Goal: Task Accomplishment & Management: Manage account settings

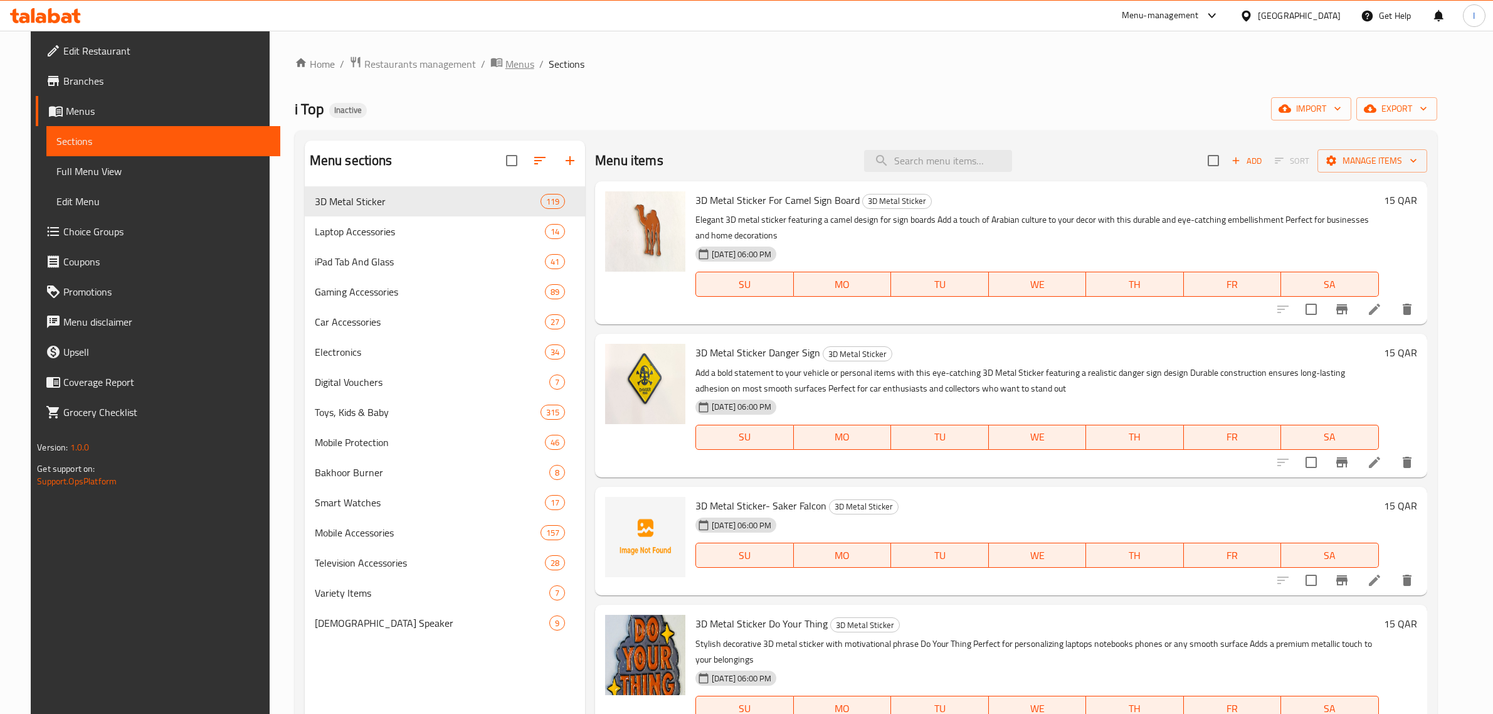
click at [505, 65] on span "Menus" at bounding box center [519, 63] width 29 height 15
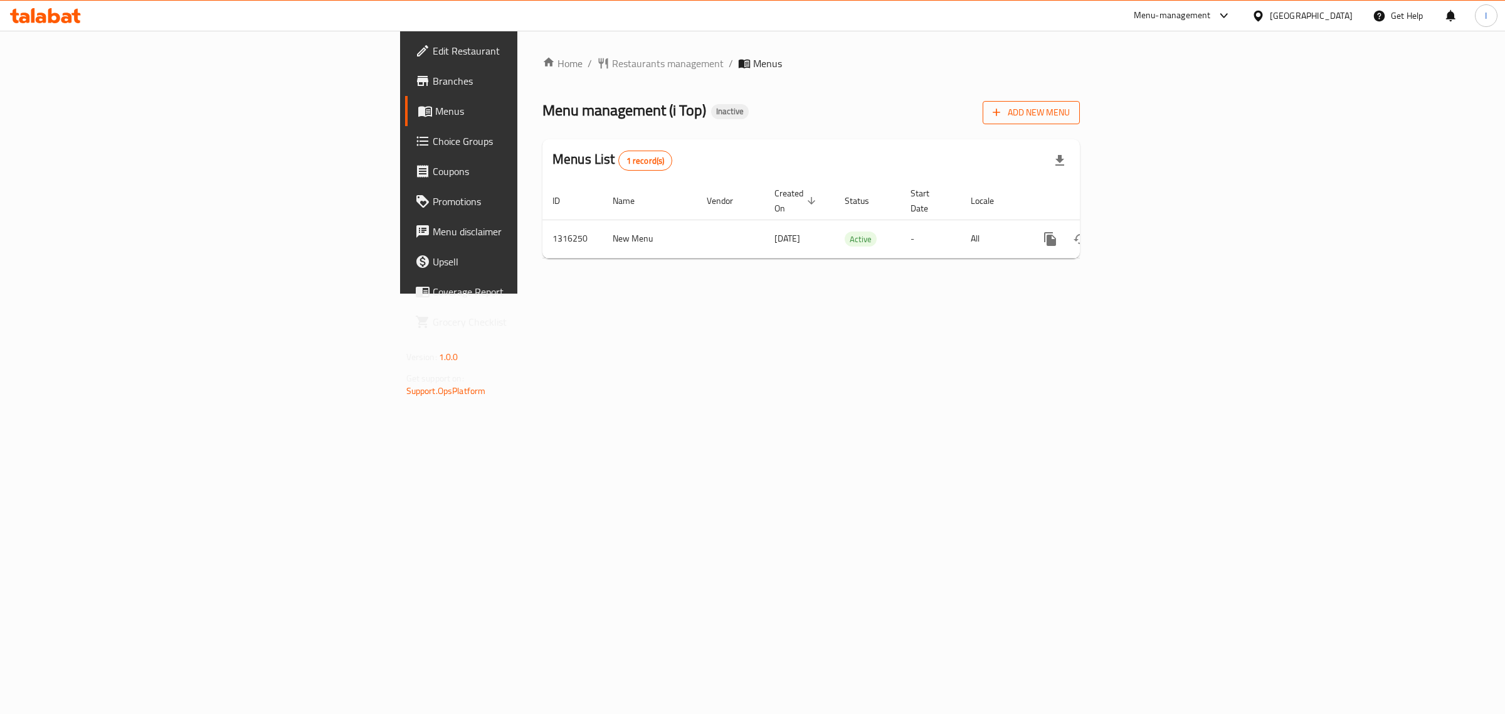
click at [1070, 114] on span "Add New Menu" at bounding box center [1031, 113] width 77 height 16
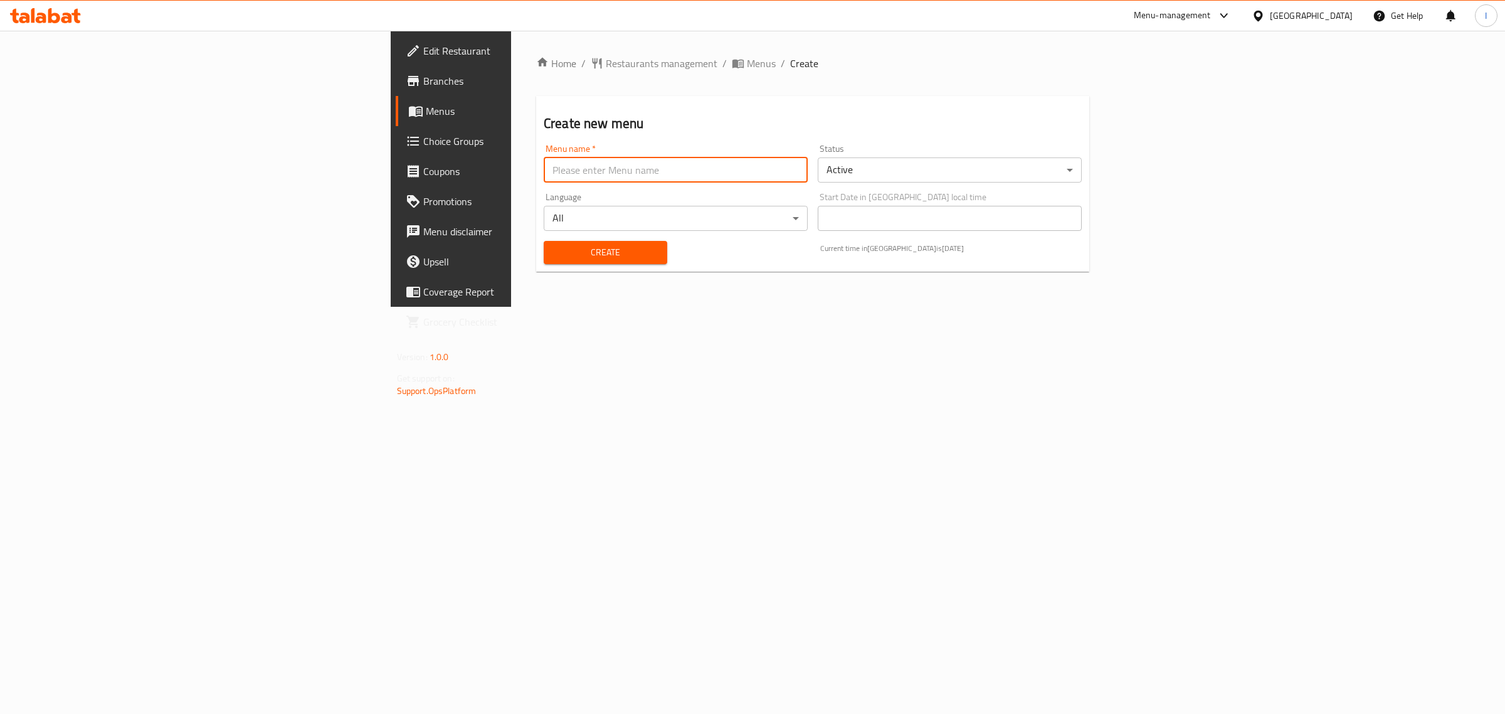
click at [544, 159] on input "text" at bounding box center [676, 169] width 264 height 25
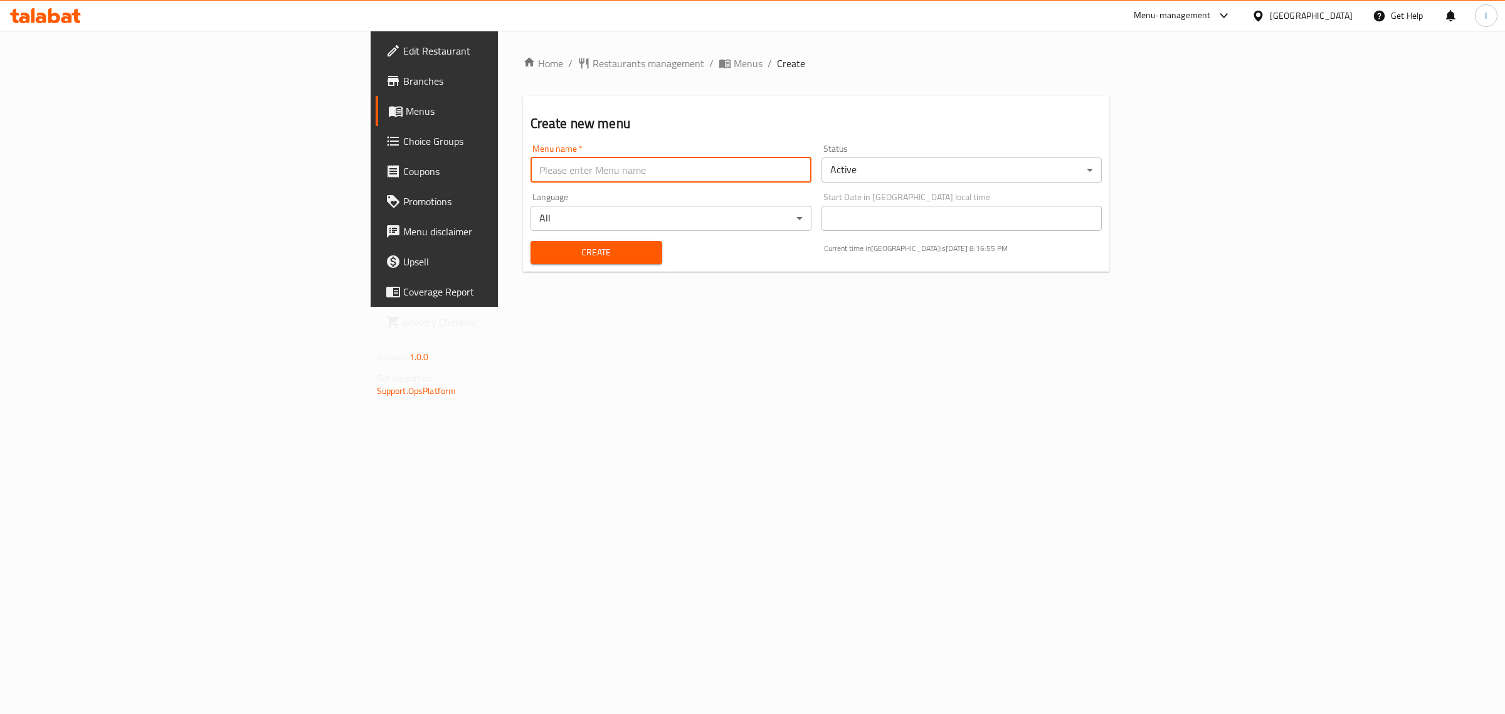
type input "New Menu 1"
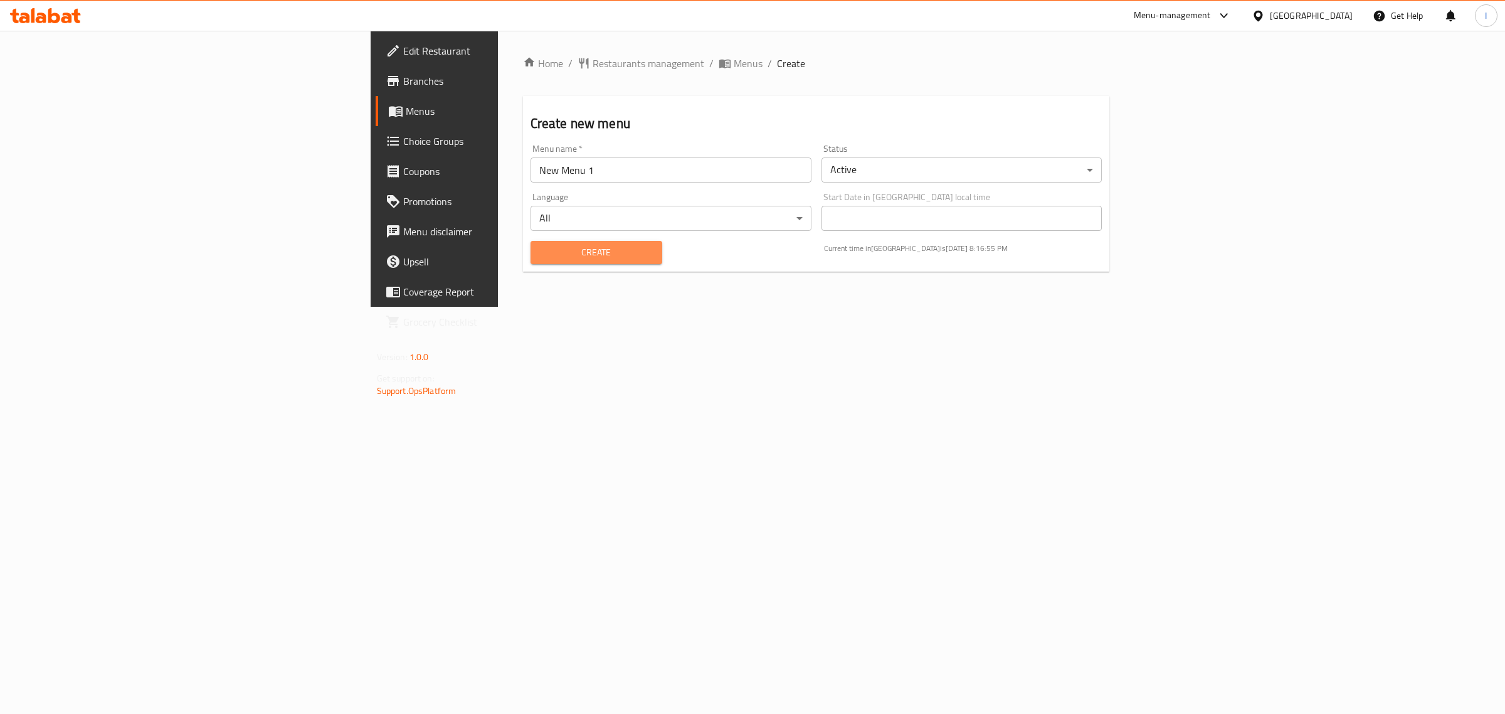
click at [541, 248] on span "Create" at bounding box center [597, 253] width 112 height 16
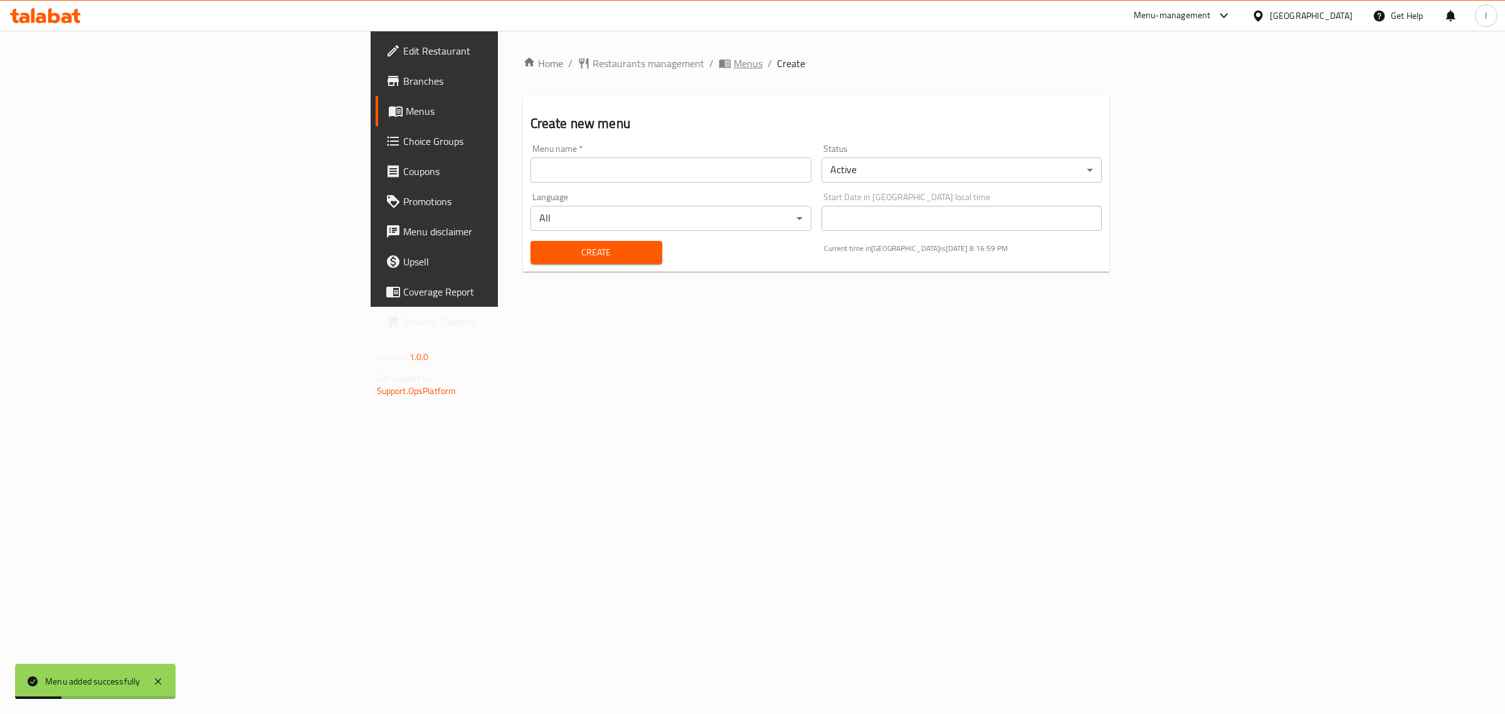
click at [734, 64] on span "Menus" at bounding box center [748, 63] width 29 height 15
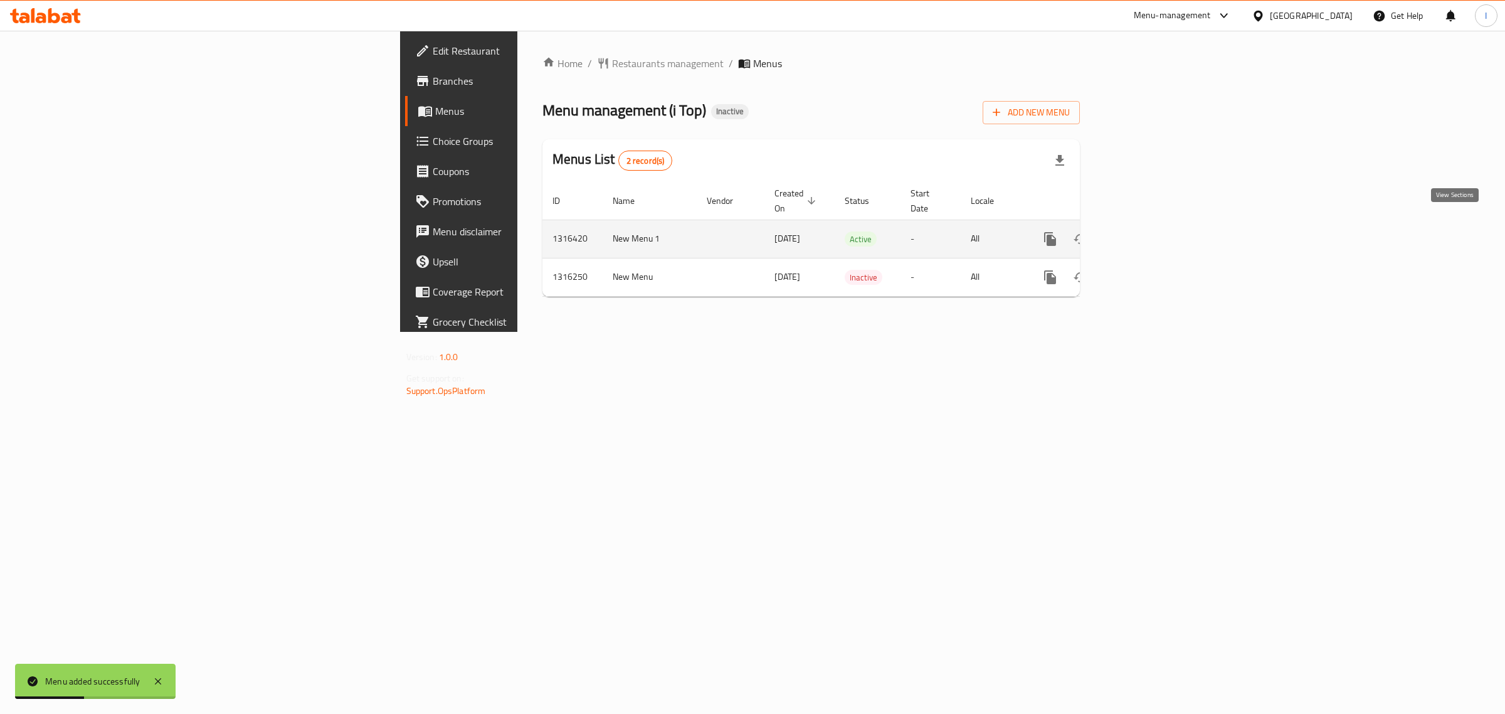
click at [1156, 224] on link "enhanced table" at bounding box center [1141, 239] width 30 height 30
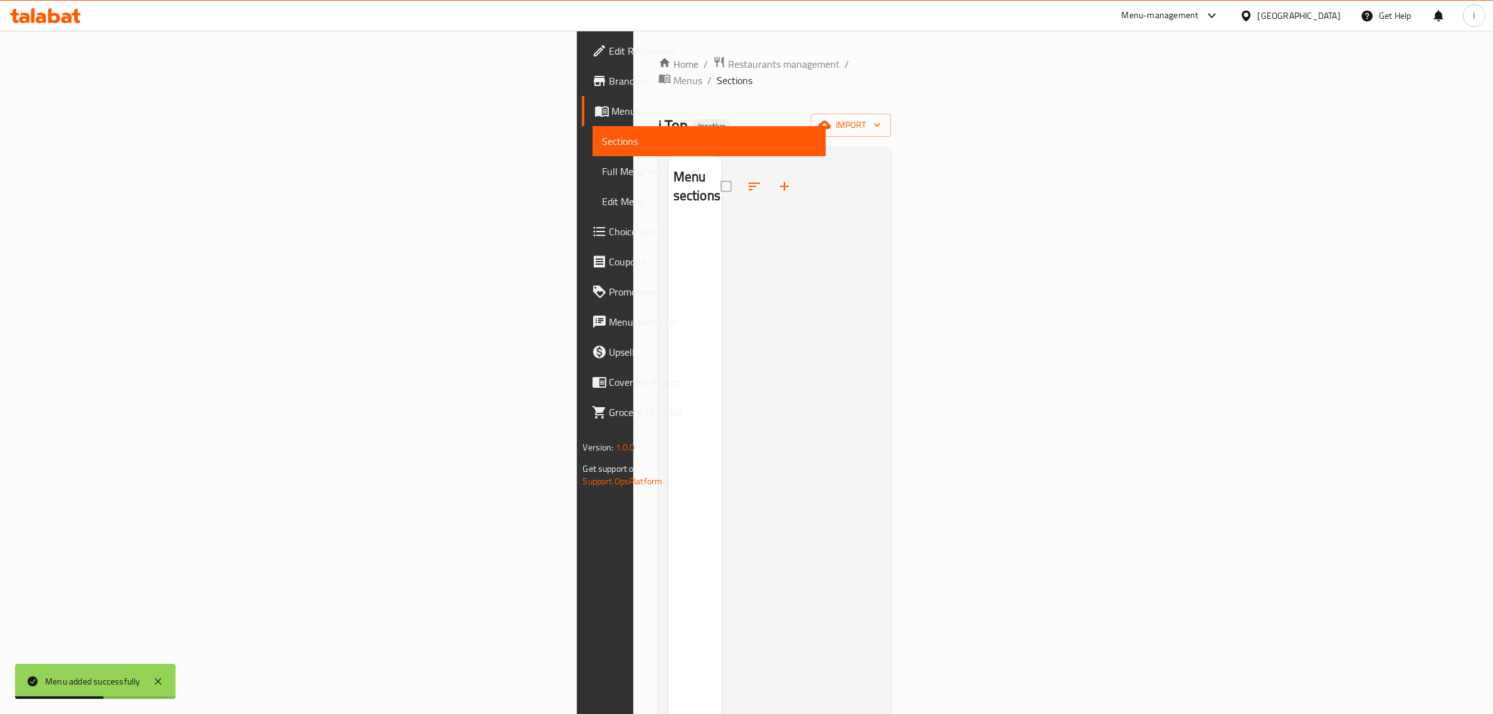
click at [892, 95] on div "Home / Restaurants management / Menus / Sections i Top Inactive import Menu sec…" at bounding box center [774, 468] width 233 height 825
click at [891, 113] on button "import" at bounding box center [851, 124] width 80 height 23
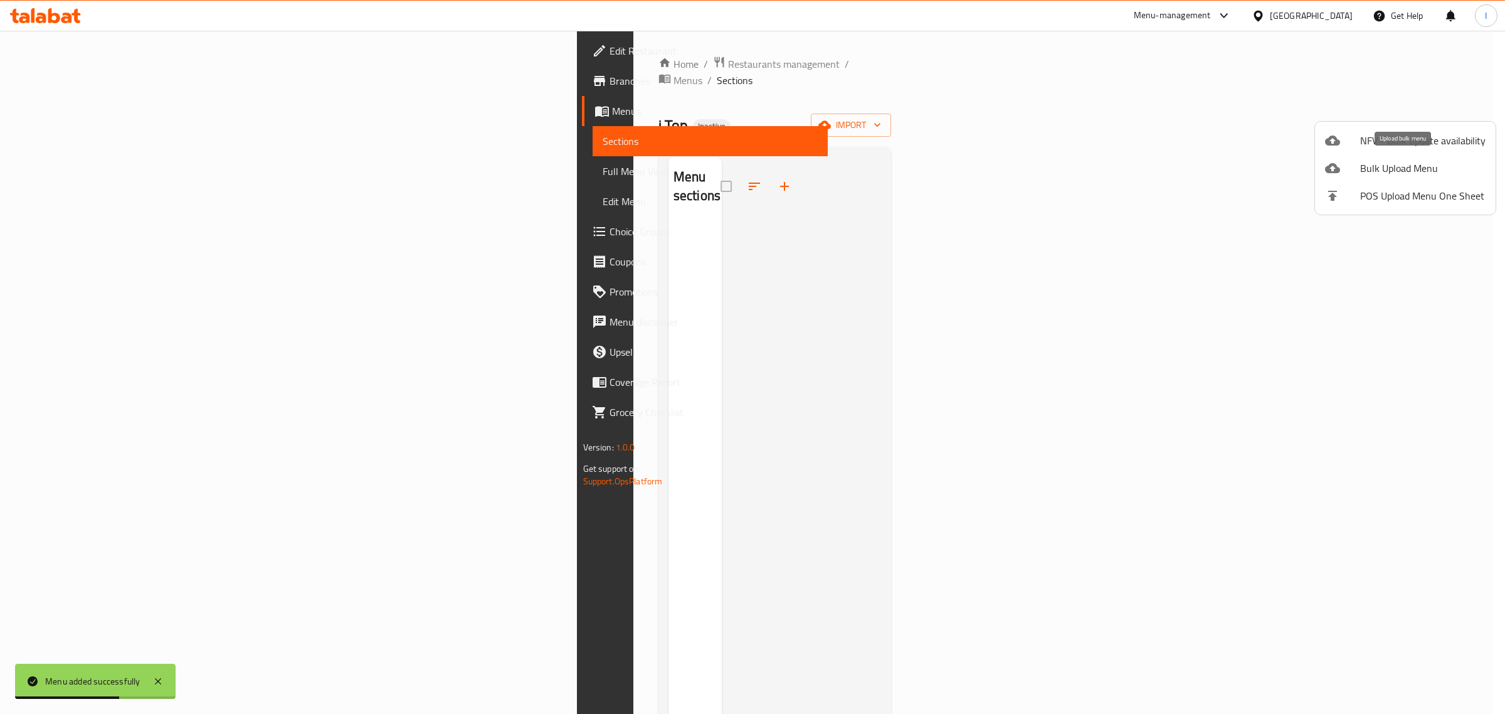
click at [1396, 162] on span "Bulk Upload Menu" at bounding box center [1422, 168] width 125 height 15
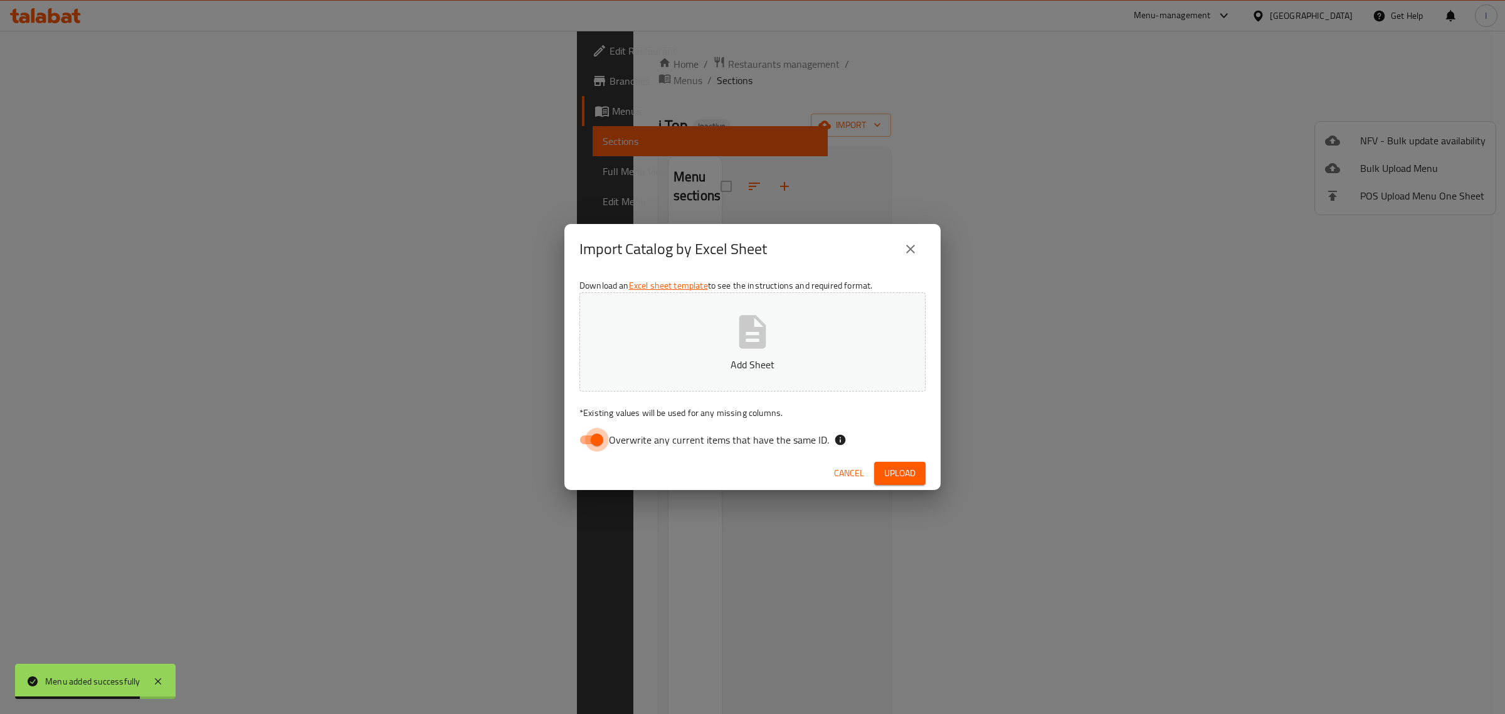
click at [594, 439] on input "Overwrite any current items that have the same ID." at bounding box center [596, 440] width 71 height 24
checkbox input "false"
click at [687, 346] on button "Add Sheet" at bounding box center [752, 341] width 346 height 99
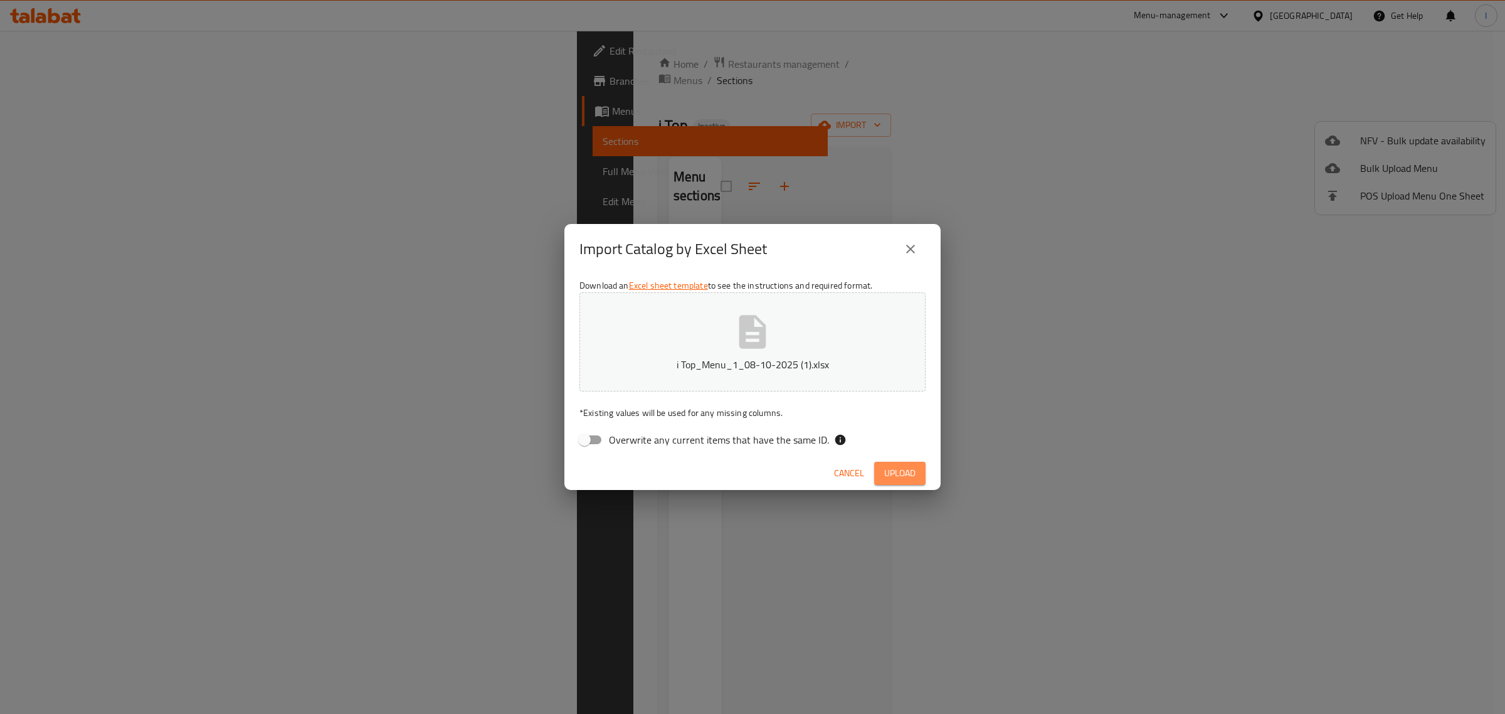
click at [894, 465] on span "Upload" at bounding box center [899, 473] width 31 height 16
click at [729, 358] on p "i Top_Menu_1_08-10-2025 (1).xlsx" at bounding box center [752, 364] width 307 height 15
click at [916, 465] on button "Upload" at bounding box center [899, 473] width 51 height 23
click at [838, 470] on span "Cancel" at bounding box center [849, 473] width 30 height 16
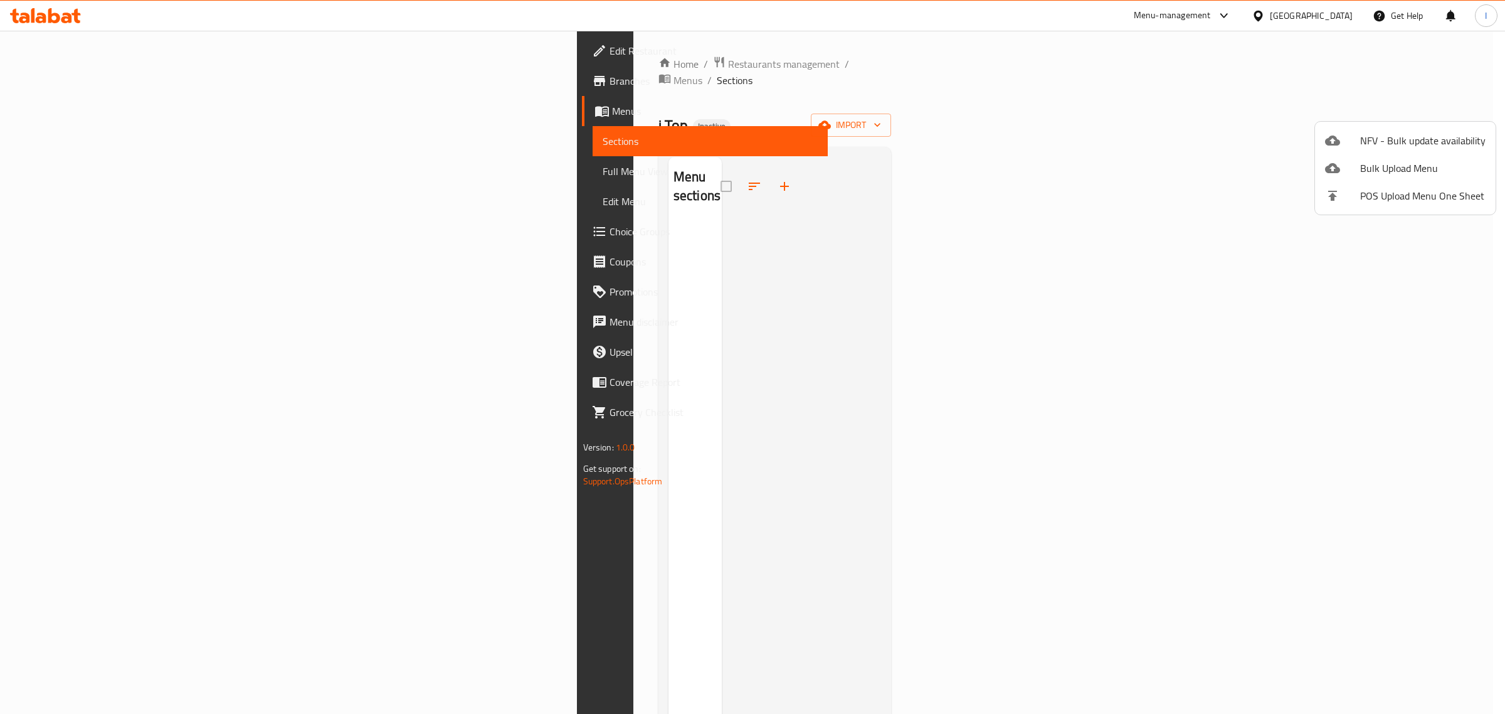
drag, startPoint x: 997, startPoint y: 235, endPoint x: 1143, endPoint y: 210, distance: 148.2
click at [997, 235] on div at bounding box center [752, 357] width 1505 height 714
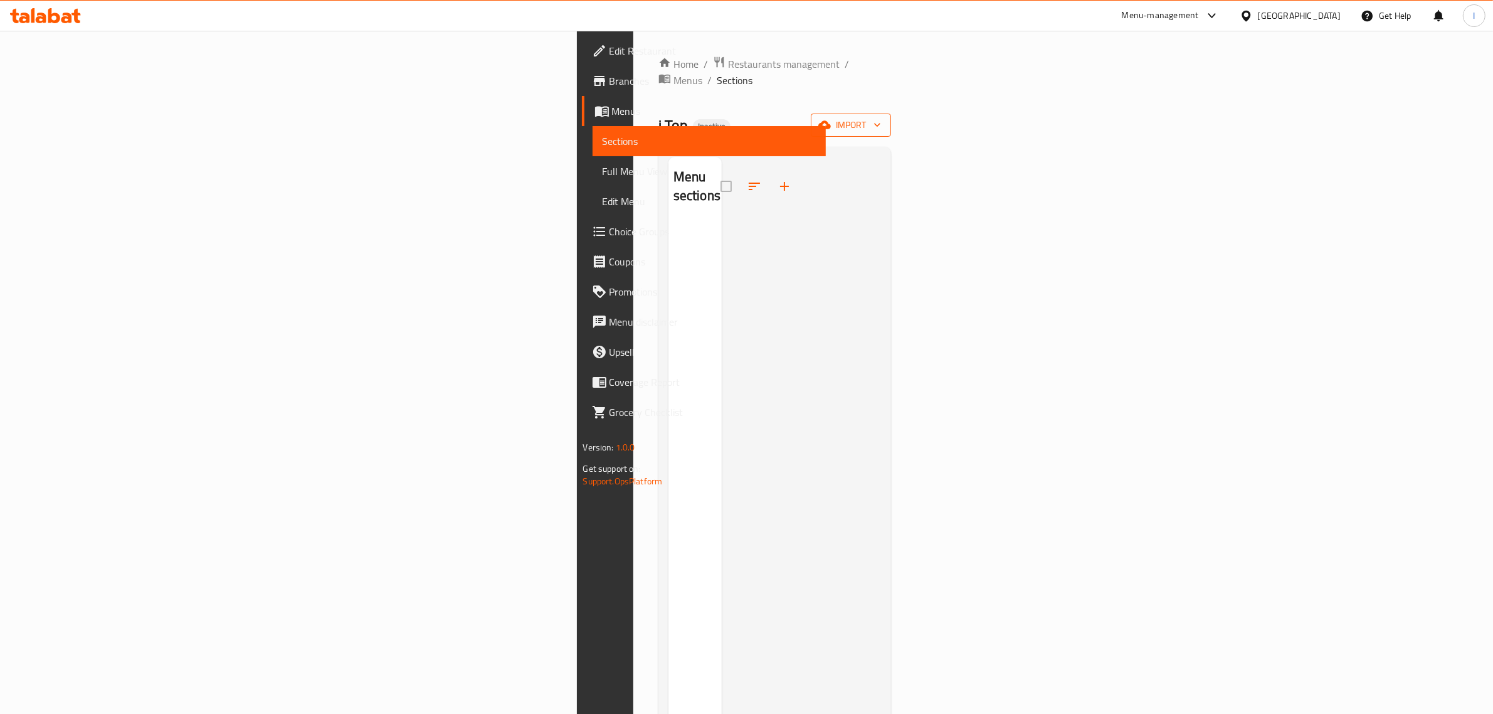
click at [884, 119] on icon "button" at bounding box center [877, 125] width 13 height 13
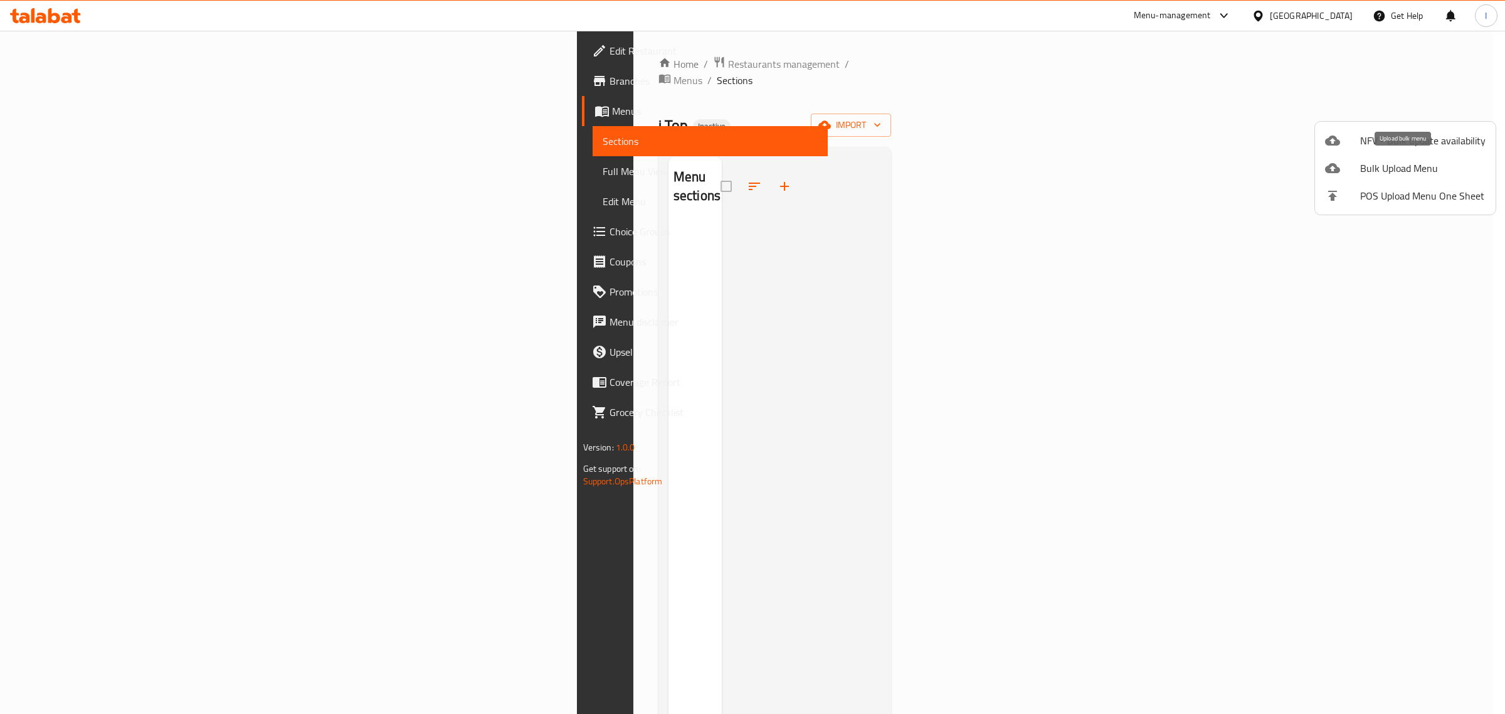
click at [1400, 171] on span "Bulk Upload Menu" at bounding box center [1422, 168] width 125 height 15
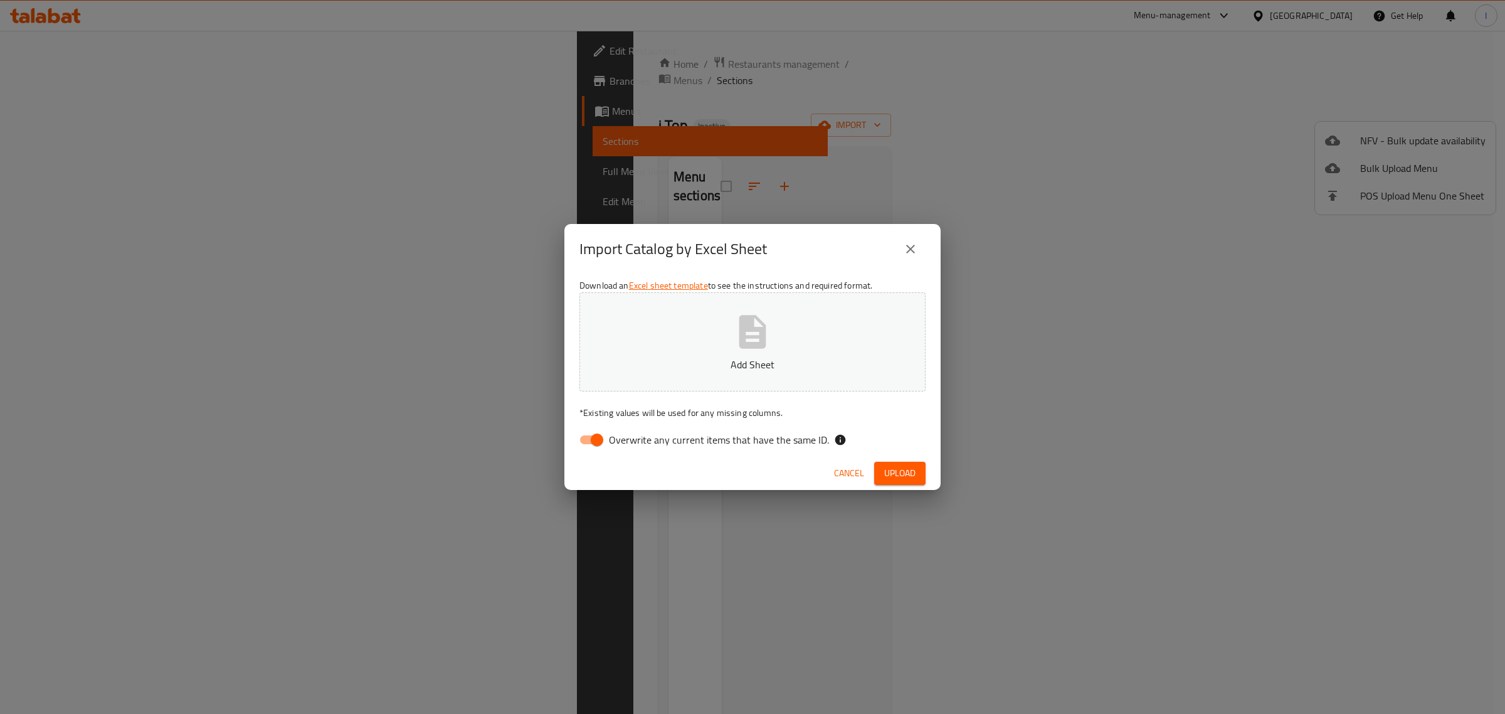
click at [591, 439] on input "Overwrite any current items that have the same ID." at bounding box center [596, 440] width 71 height 24
checkbox input "false"
click at [675, 351] on button "Add Sheet" at bounding box center [752, 341] width 346 height 99
click at [898, 471] on span "Upload" at bounding box center [899, 473] width 31 height 16
click at [835, 469] on span "Cancel" at bounding box center [849, 473] width 30 height 16
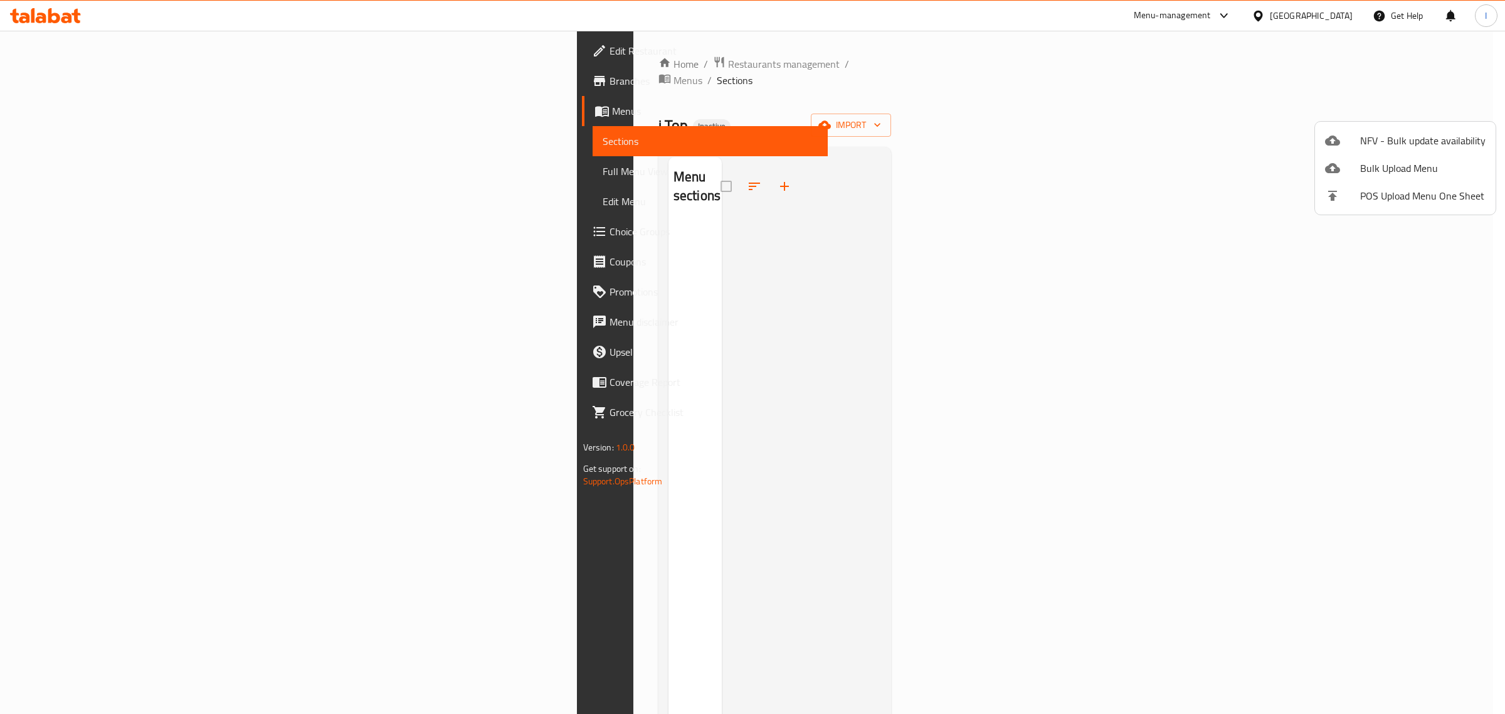
click at [483, 71] on div at bounding box center [752, 357] width 1505 height 714
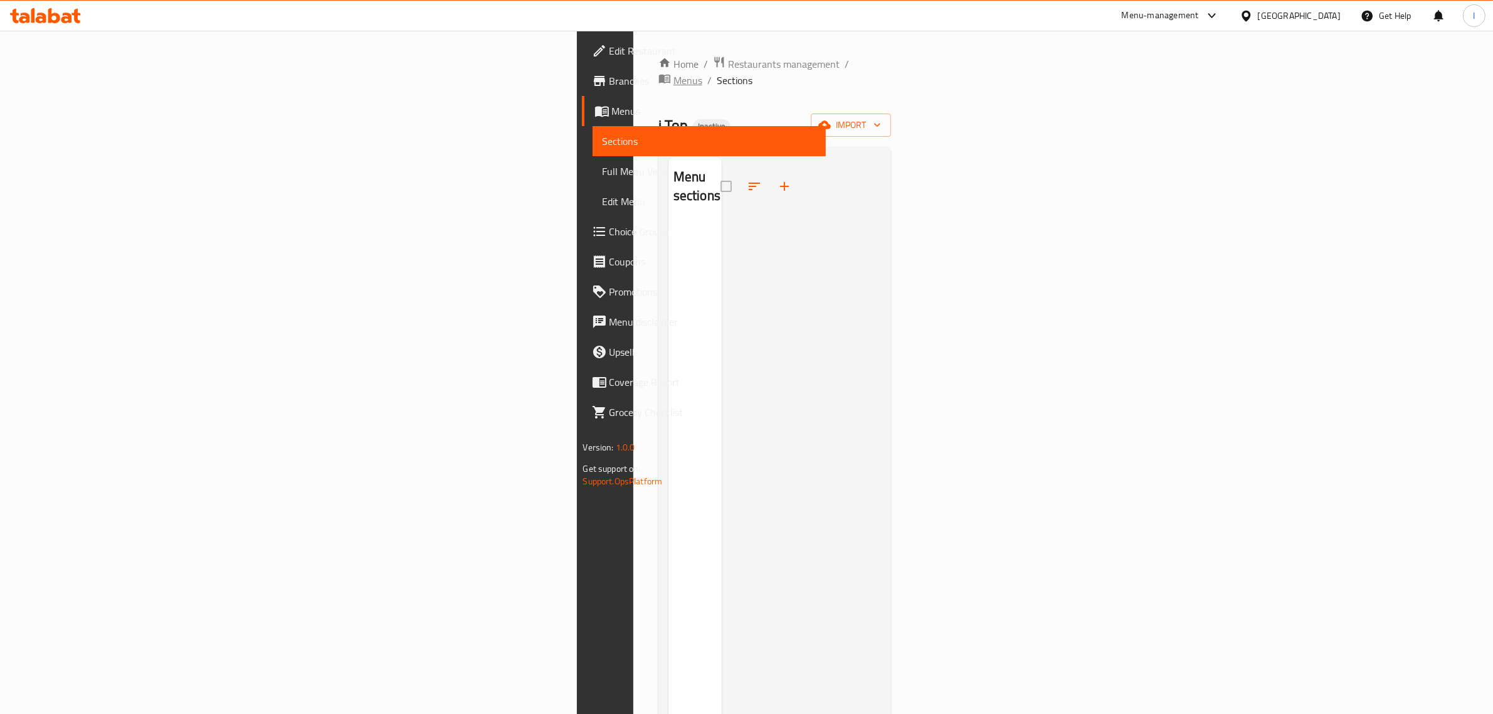
click at [673, 73] on span "Menus" at bounding box center [687, 80] width 29 height 15
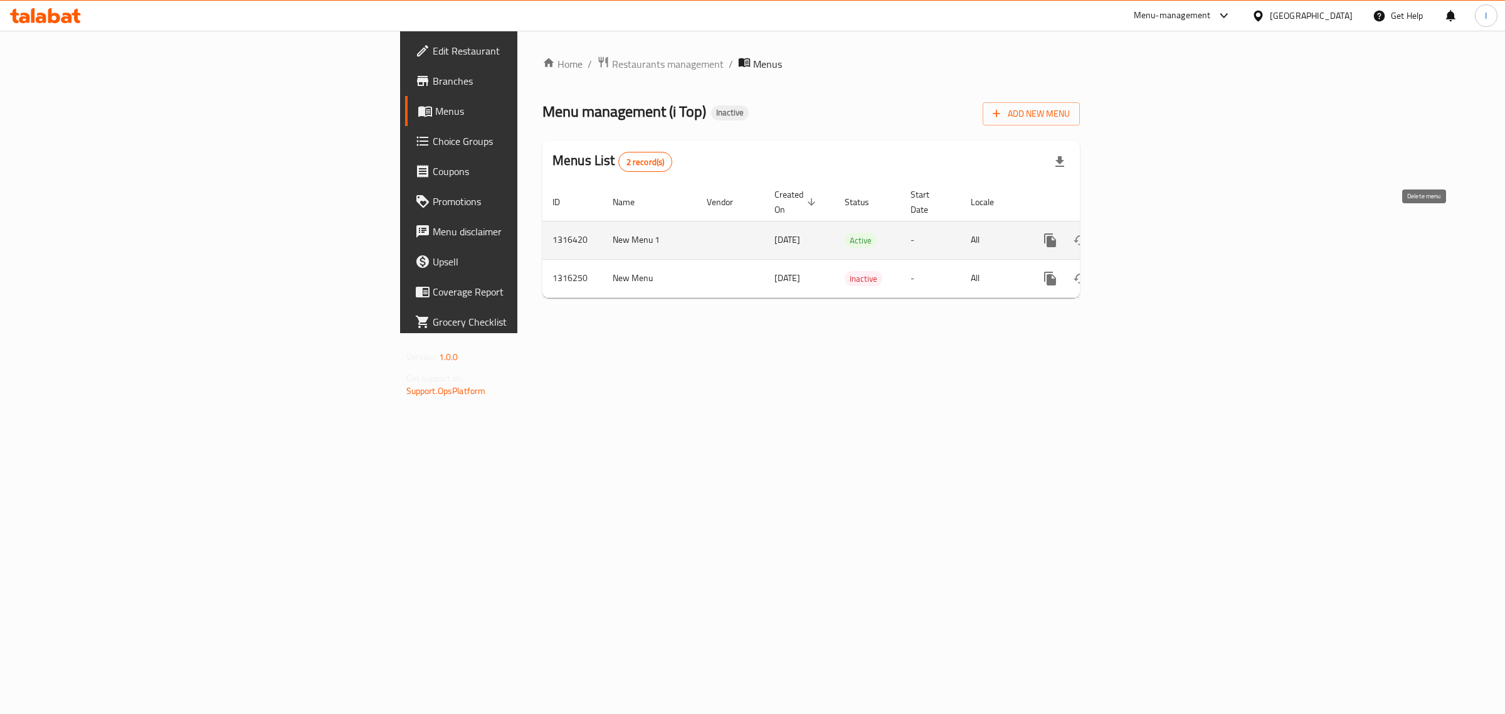
click at [1115, 235] on icon "enhanced table" at bounding box center [1110, 240] width 9 height 11
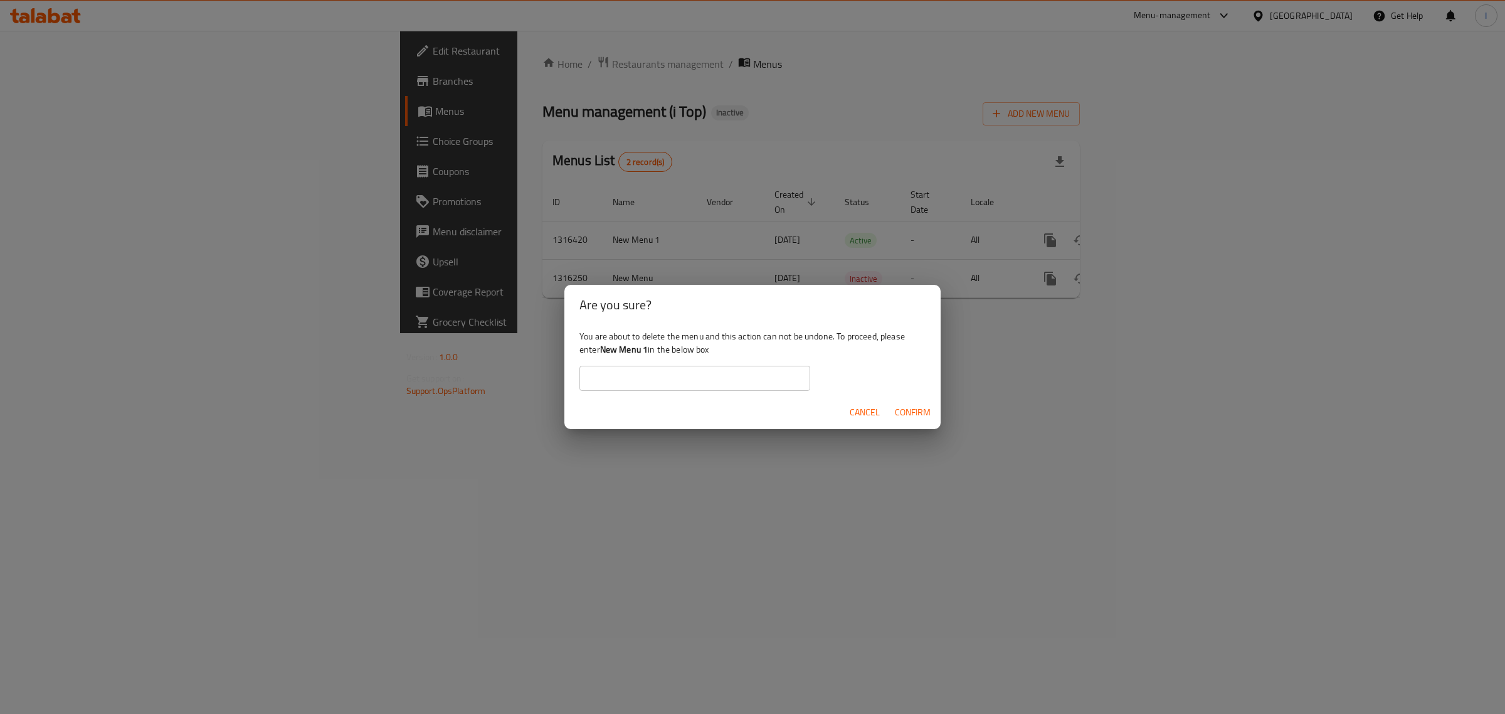
click at [870, 412] on span "Cancel" at bounding box center [865, 412] width 30 height 16
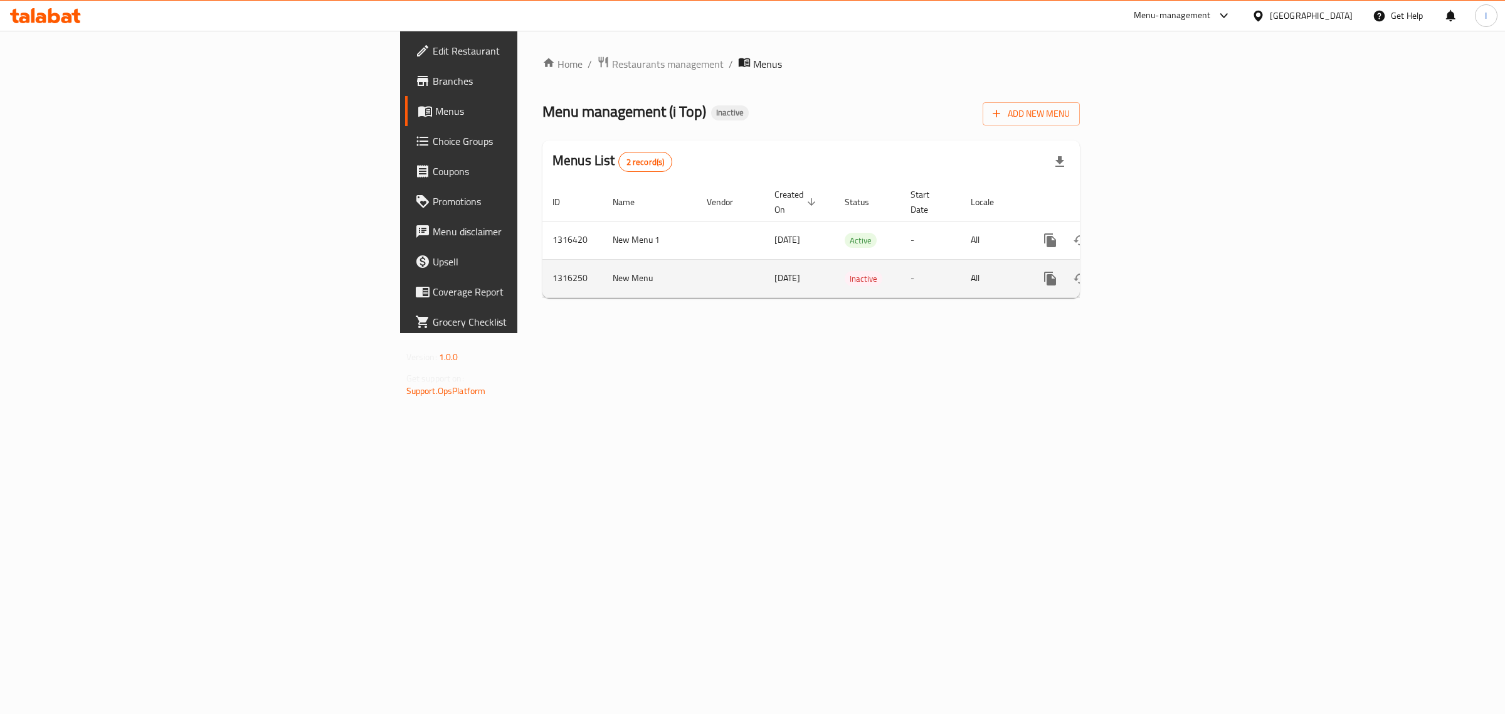
click at [1156, 267] on link "enhanced table" at bounding box center [1141, 278] width 30 height 30
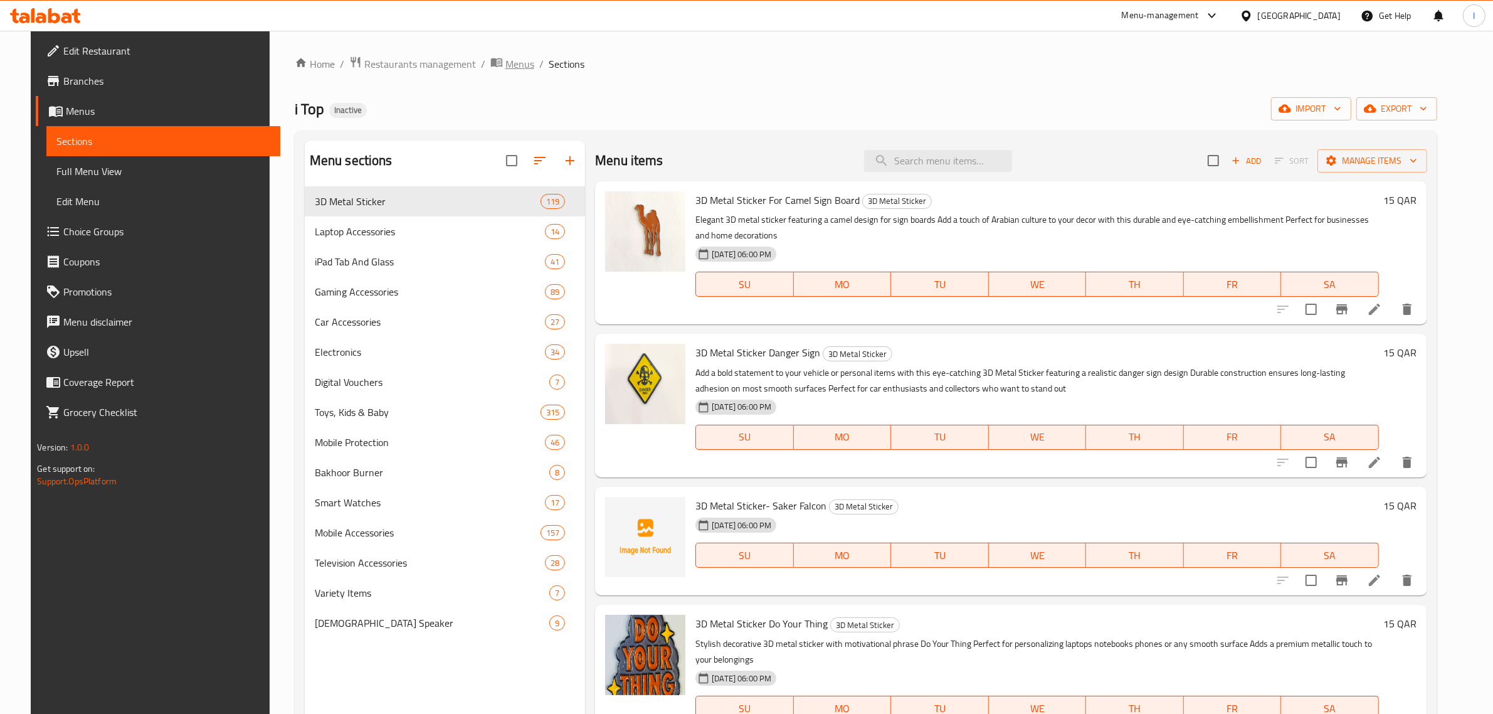
click at [505, 68] on span "Menus" at bounding box center [519, 63] width 29 height 15
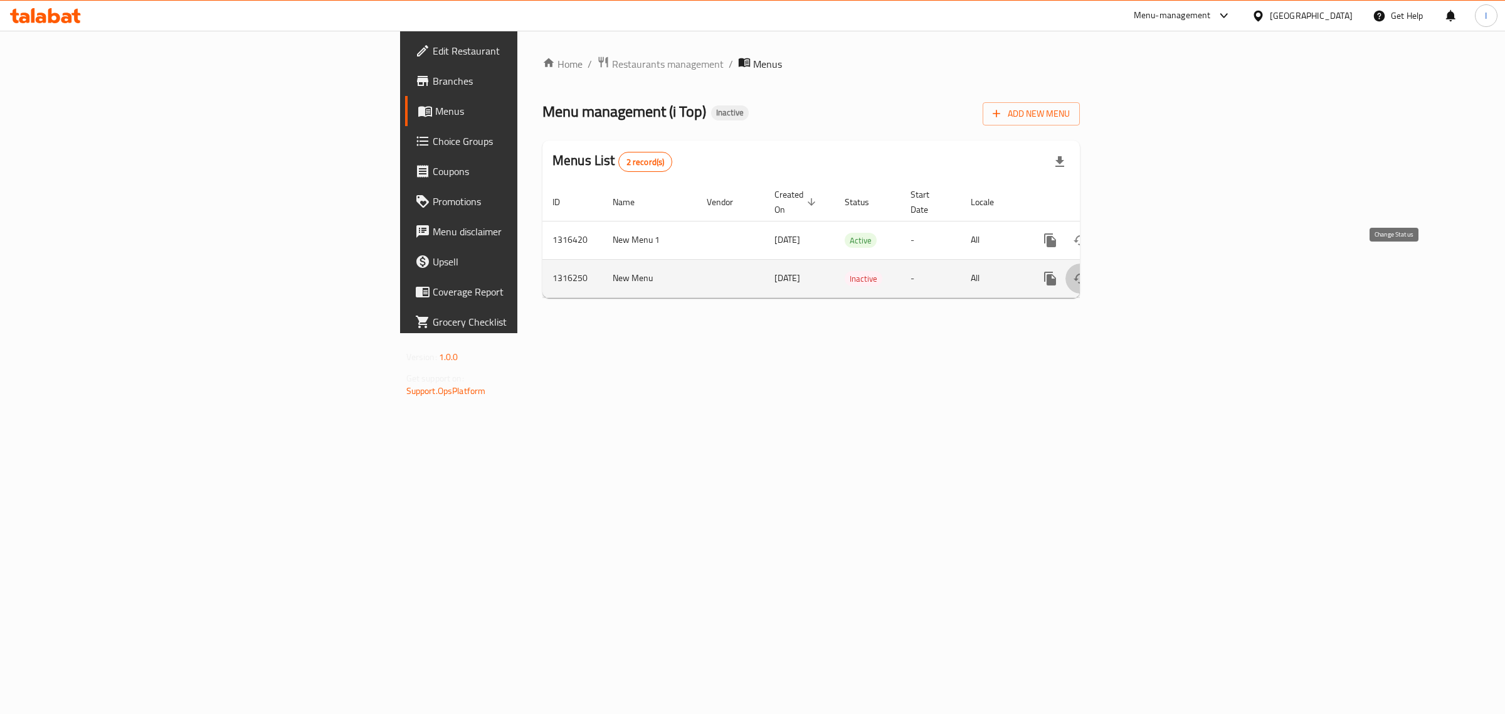
click at [1088, 271] on icon "enhanced table" at bounding box center [1080, 278] width 15 height 15
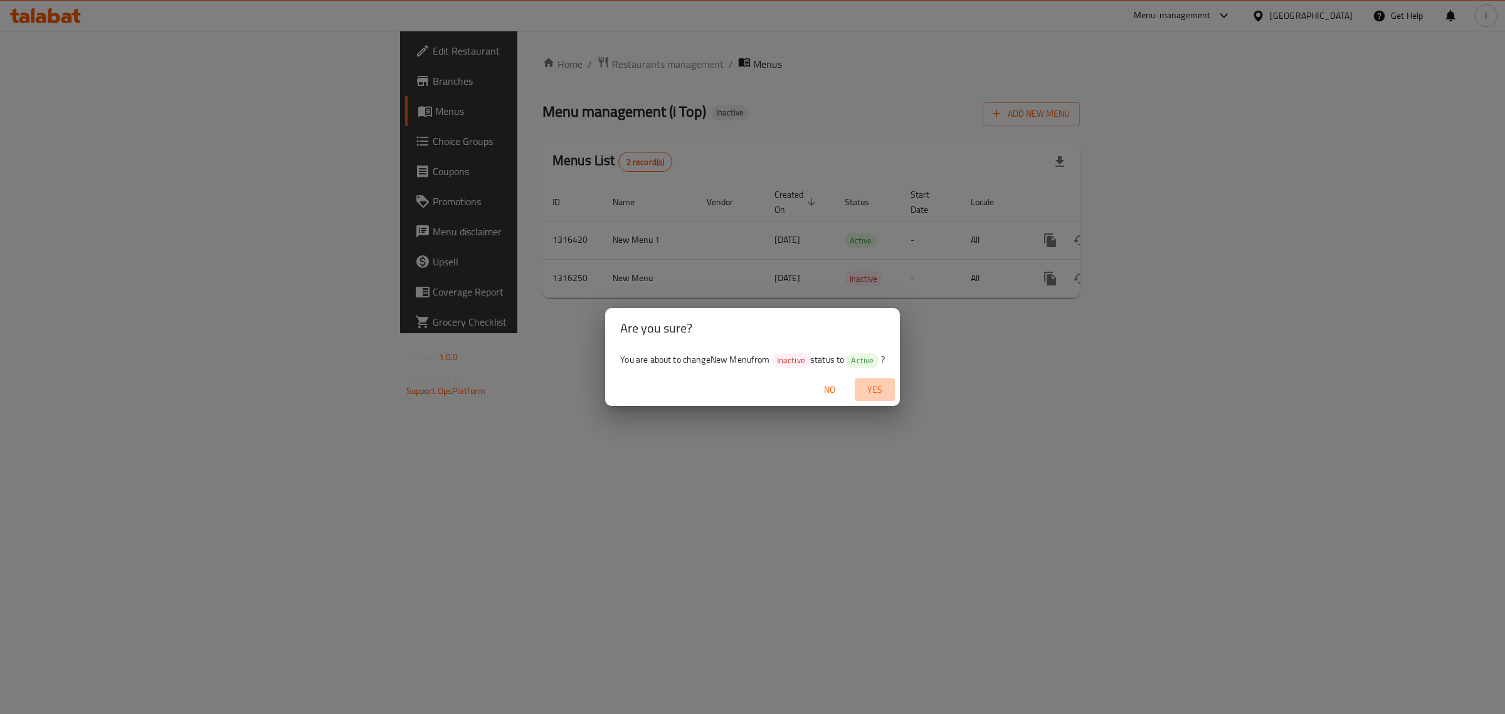
click at [887, 382] on span "Yes" at bounding box center [875, 390] width 30 height 16
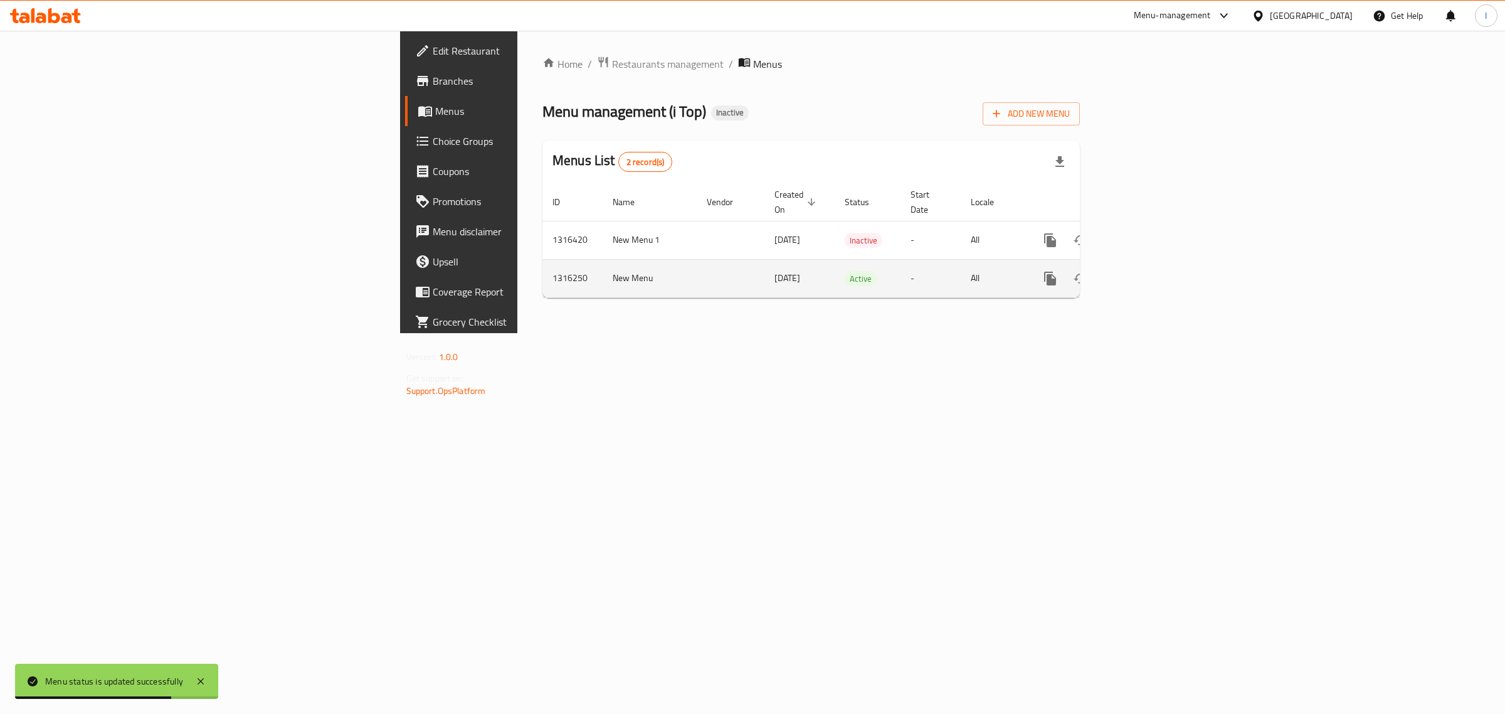
click at [1148, 271] on icon "enhanced table" at bounding box center [1140, 278] width 15 height 15
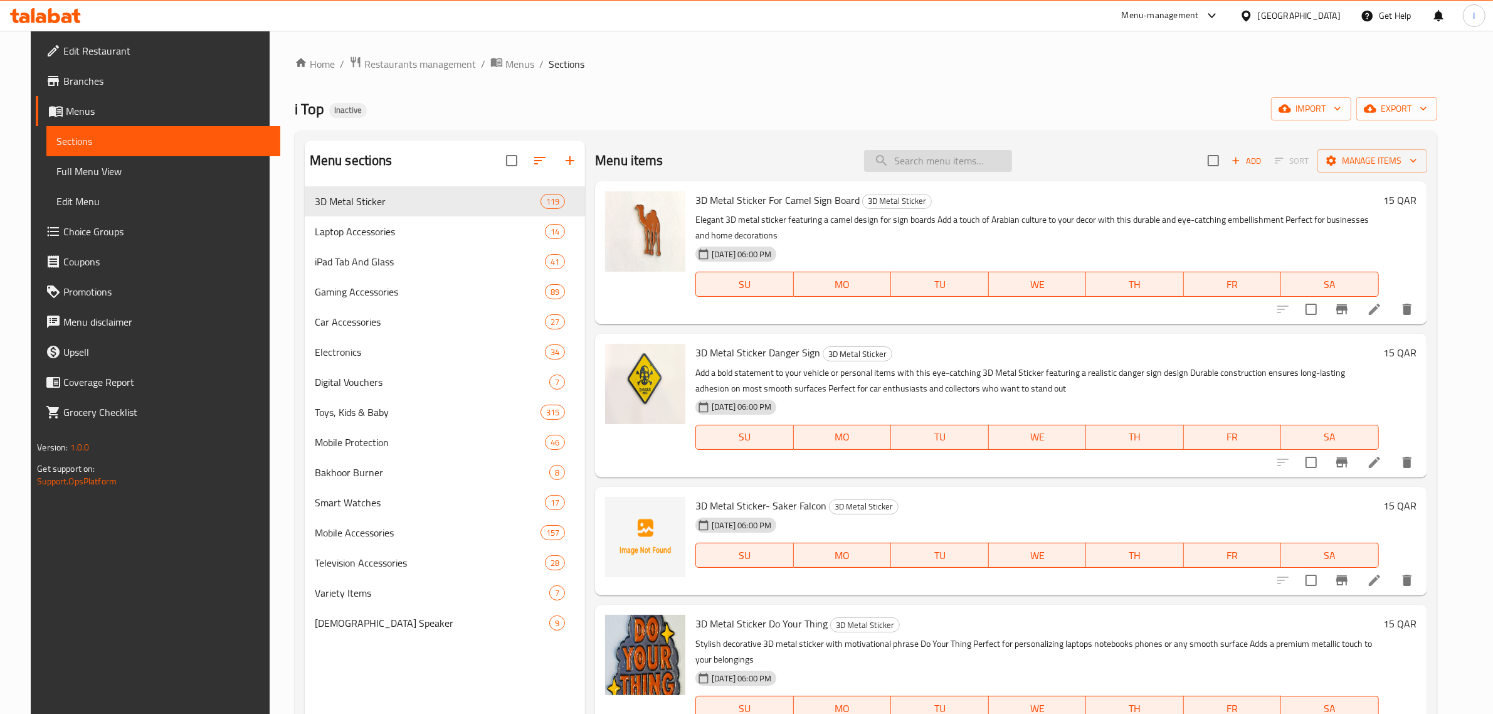
click at [907, 169] on input "search" at bounding box center [938, 161] width 148 height 22
paste input "Portable Cordless Handheld Vacuum Cleaner"
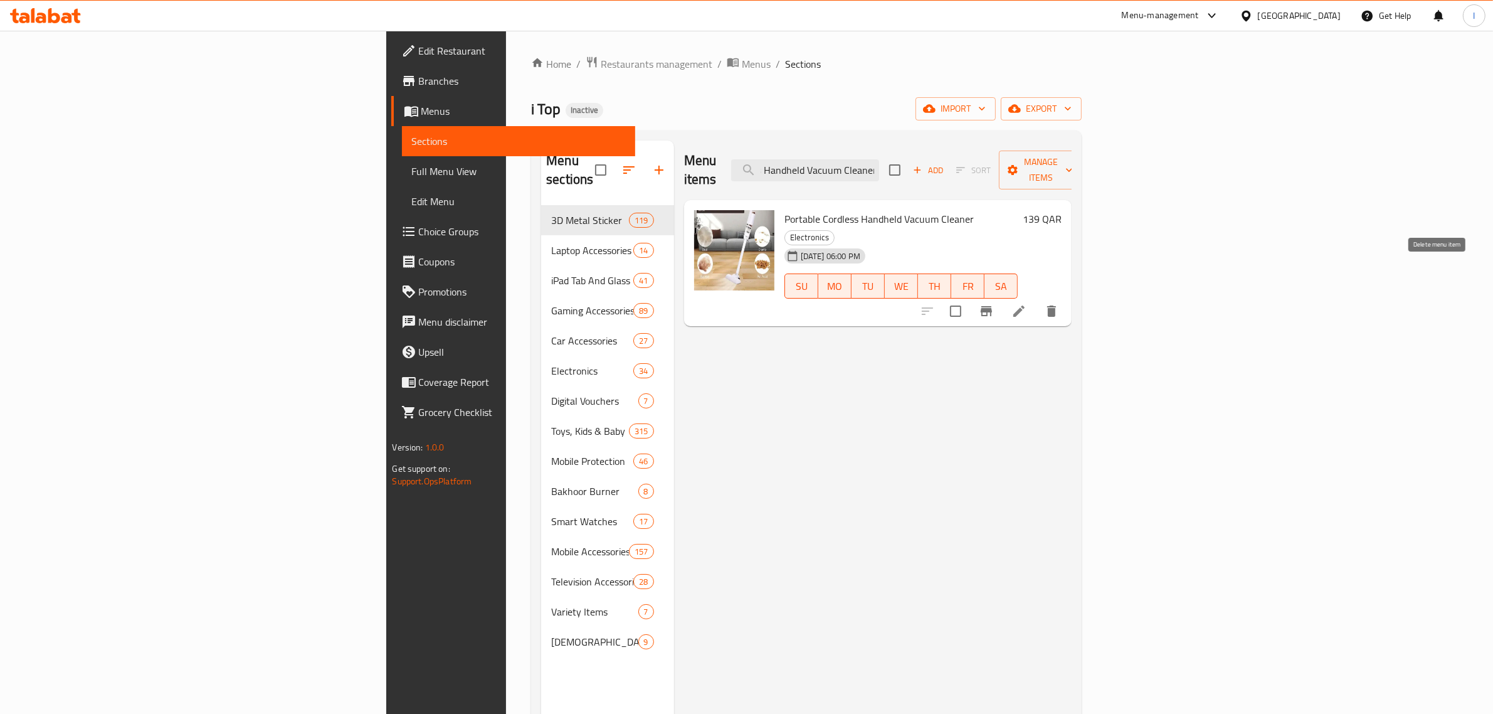
type input "Portable Cordless Handheld Vacuum Cleaner"
click at [1059, 303] on icon "delete" at bounding box center [1051, 310] width 15 height 15
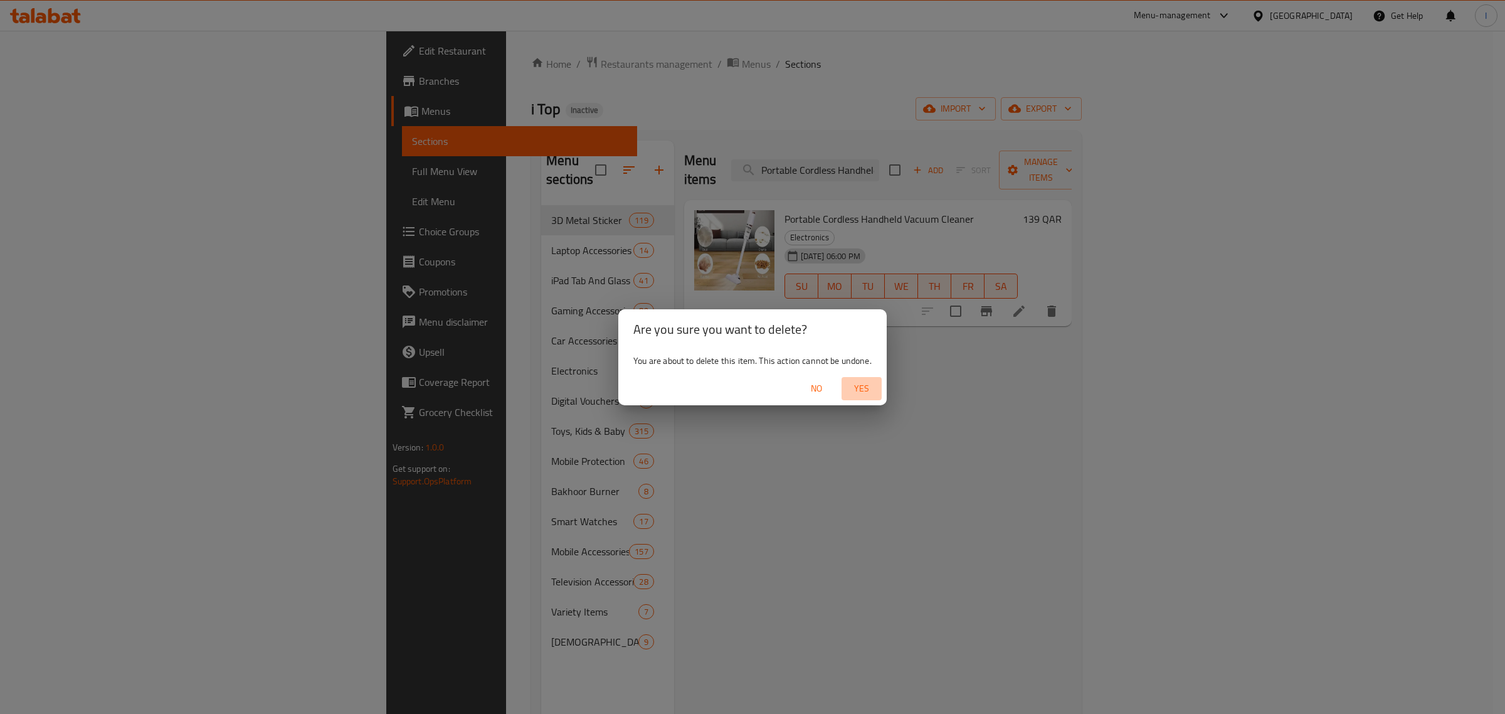
click at [863, 386] on span "Yes" at bounding box center [862, 389] width 30 height 16
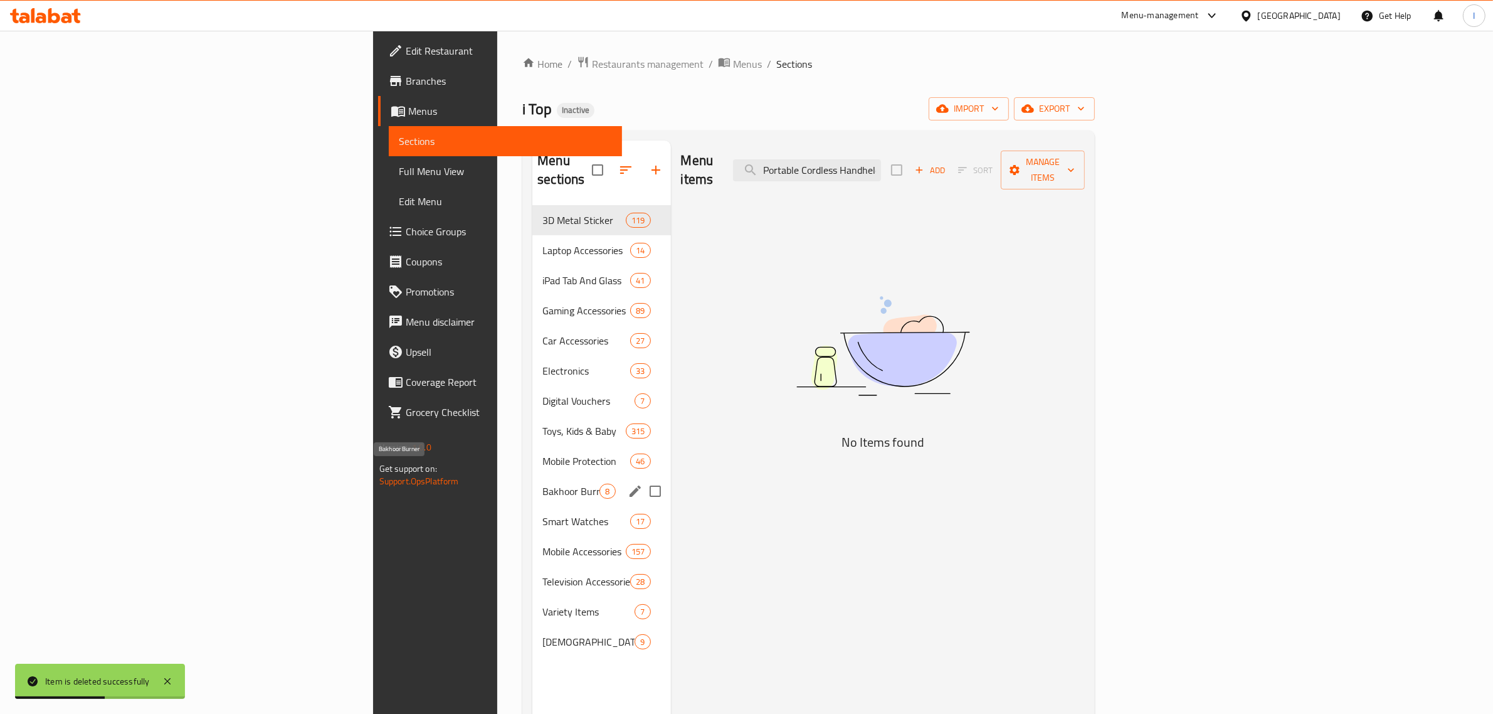
click at [542, 483] on span "Bakhoor Burner" at bounding box center [570, 490] width 57 height 15
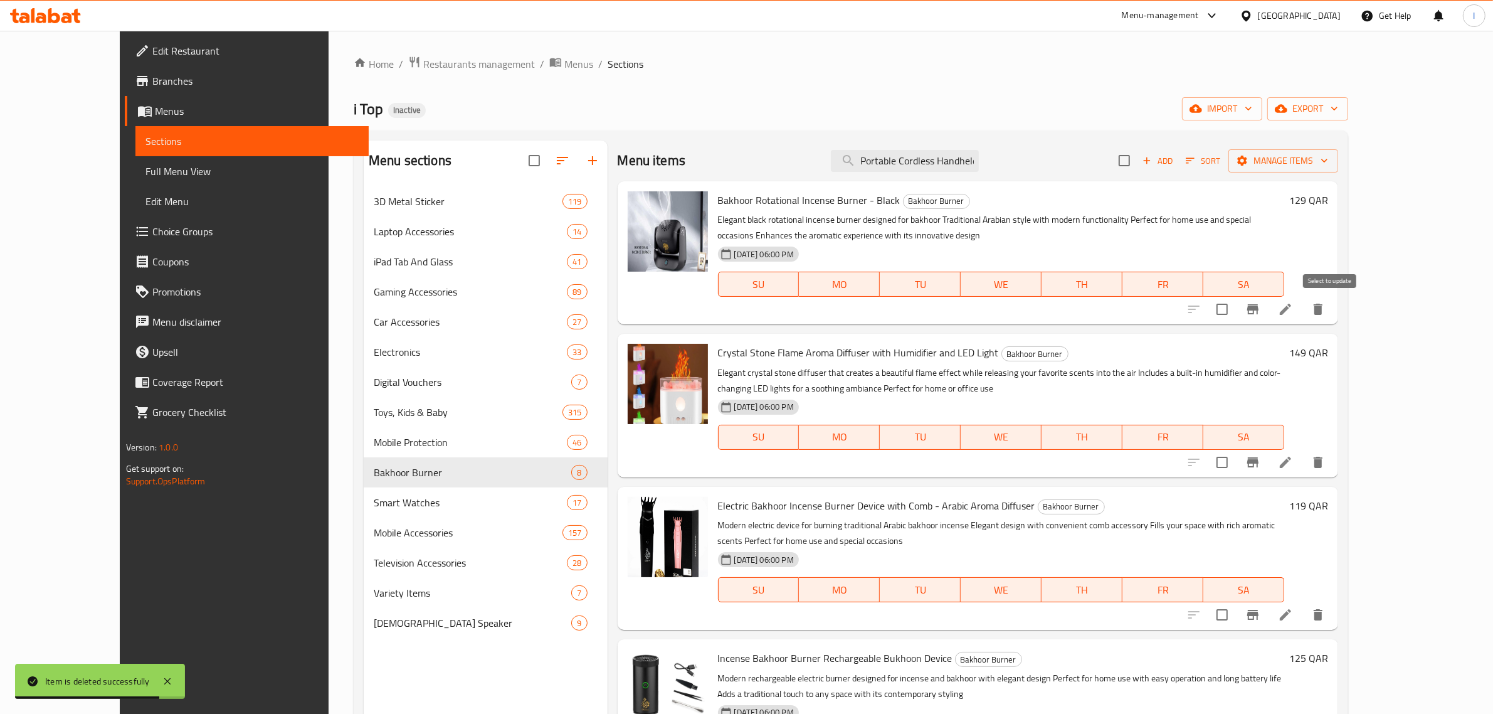
click at [1235, 312] on input "checkbox" at bounding box center [1222, 309] width 26 height 26
checkbox input "true"
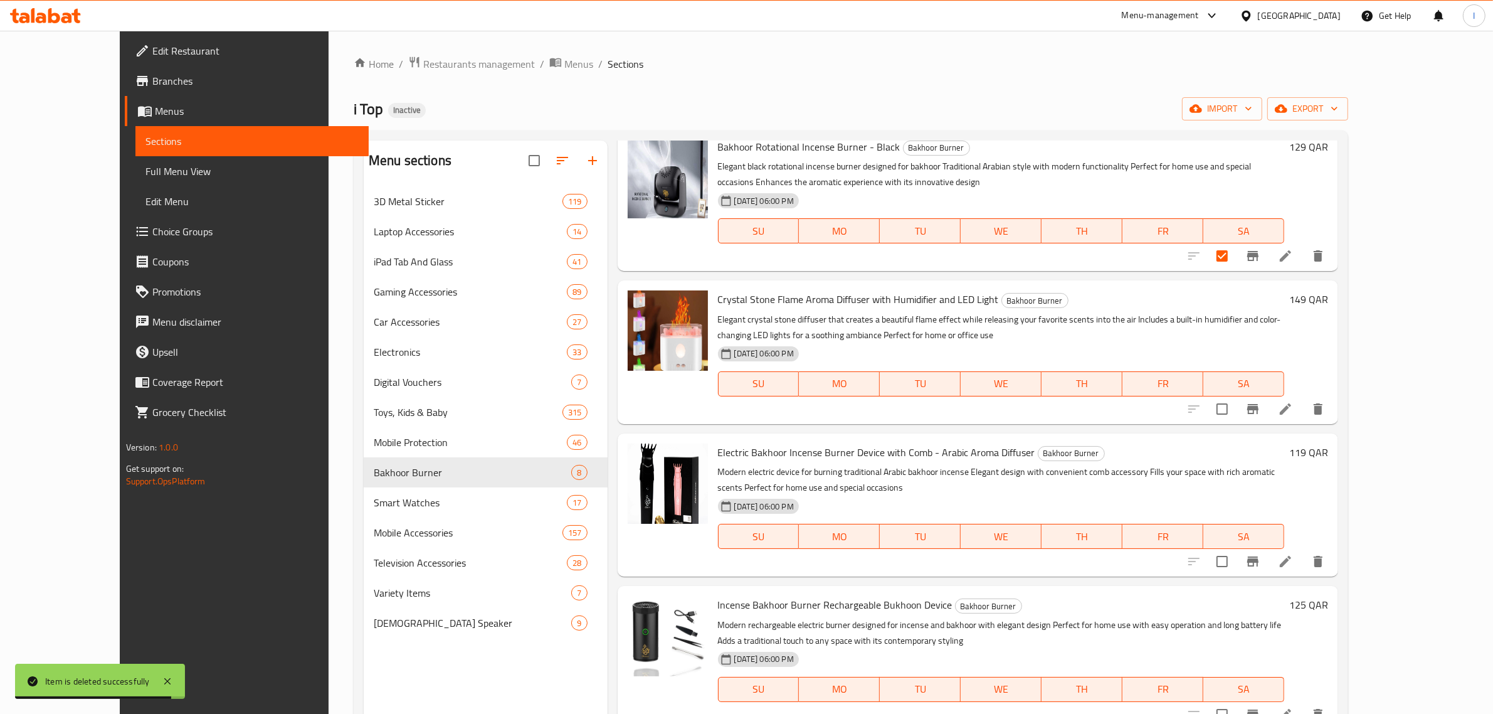
scroll to position [78, 0]
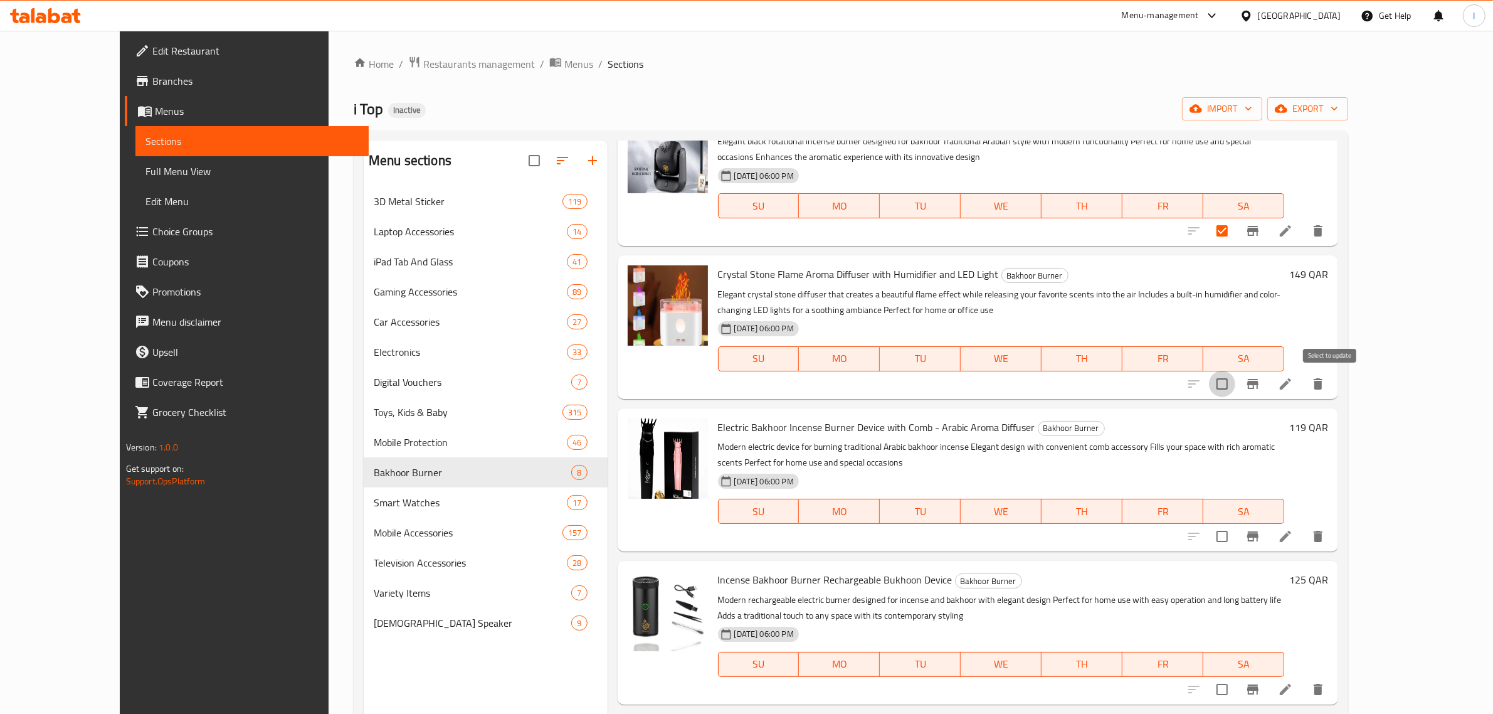
click at [1235, 384] on input "checkbox" at bounding box center [1222, 384] width 26 height 26
checkbox input "true"
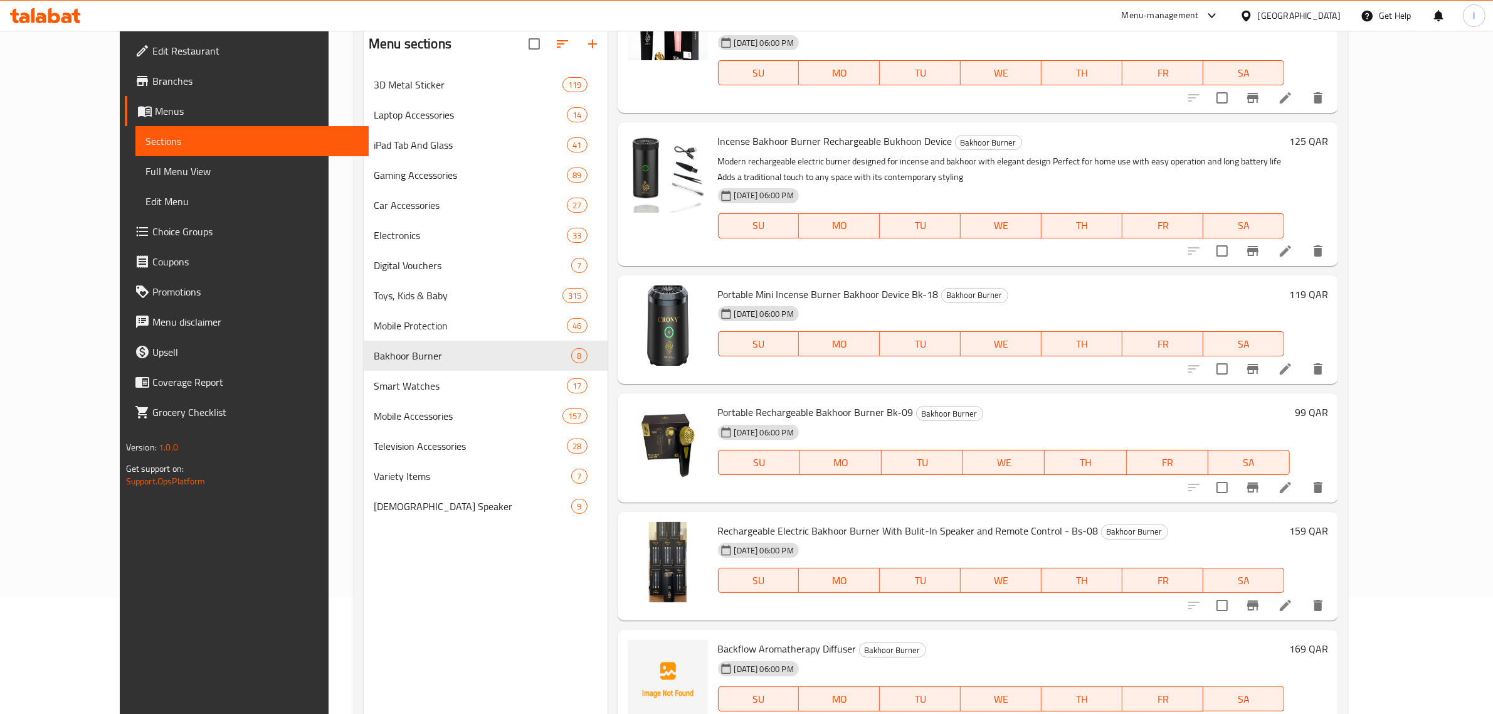
scroll to position [176, 0]
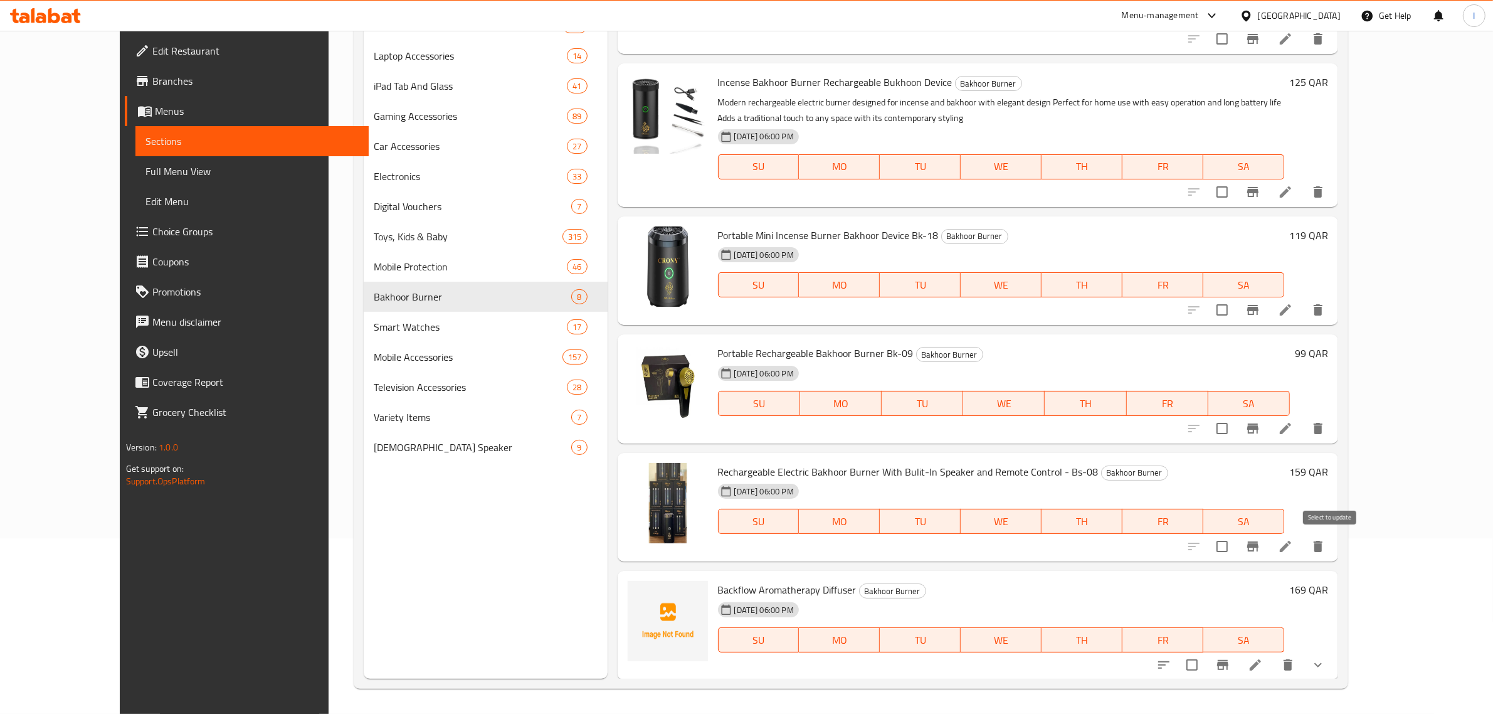
click at [1235, 544] on input "checkbox" at bounding box center [1222, 546] width 26 height 26
checkbox input "true"
click at [1235, 428] on input "checkbox" at bounding box center [1222, 428] width 26 height 26
checkbox input "true"
click at [1235, 314] on input "checkbox" at bounding box center [1222, 310] width 26 height 26
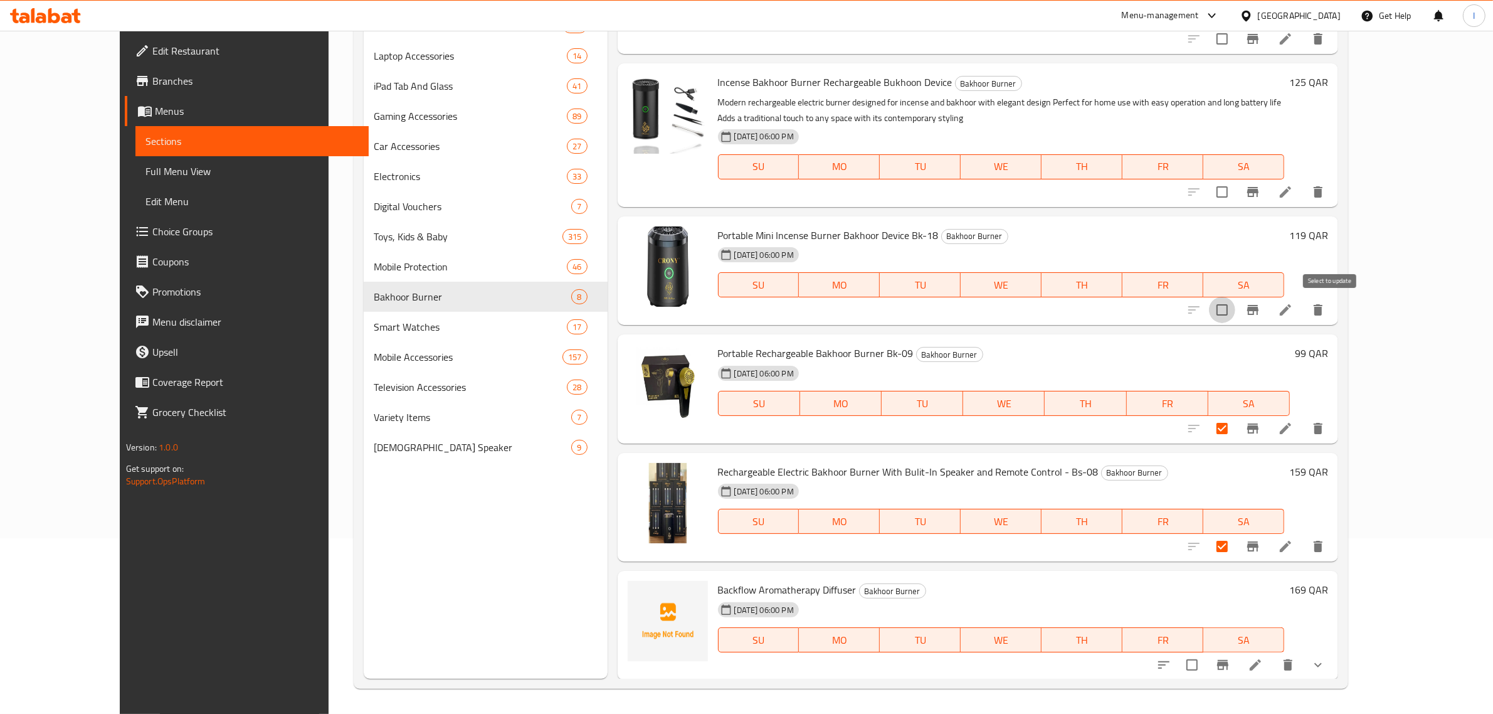
checkbox input "true"
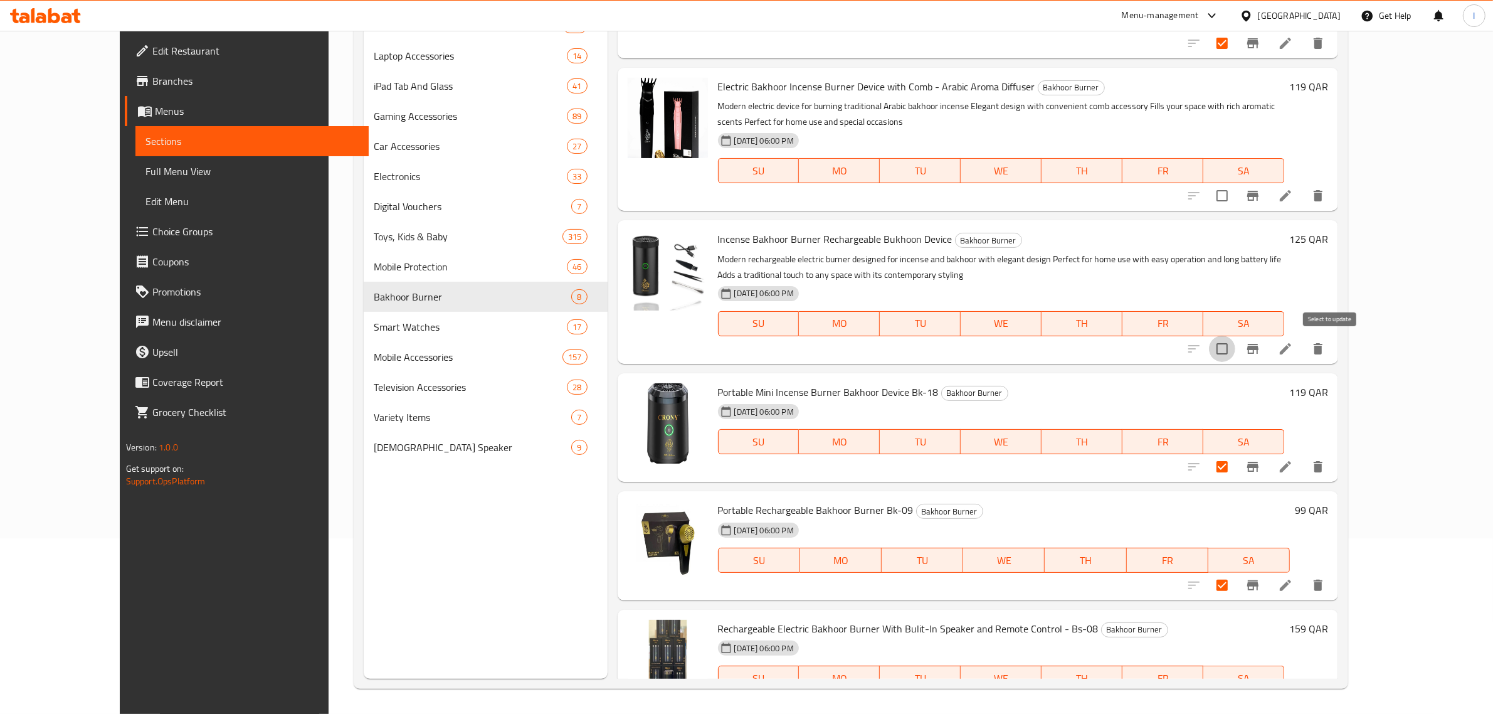
click at [1235, 354] on input "checkbox" at bounding box center [1222, 348] width 26 height 26
checkbox input "true"
click at [1235, 207] on input "checkbox" at bounding box center [1222, 195] width 26 height 26
checkbox input "true"
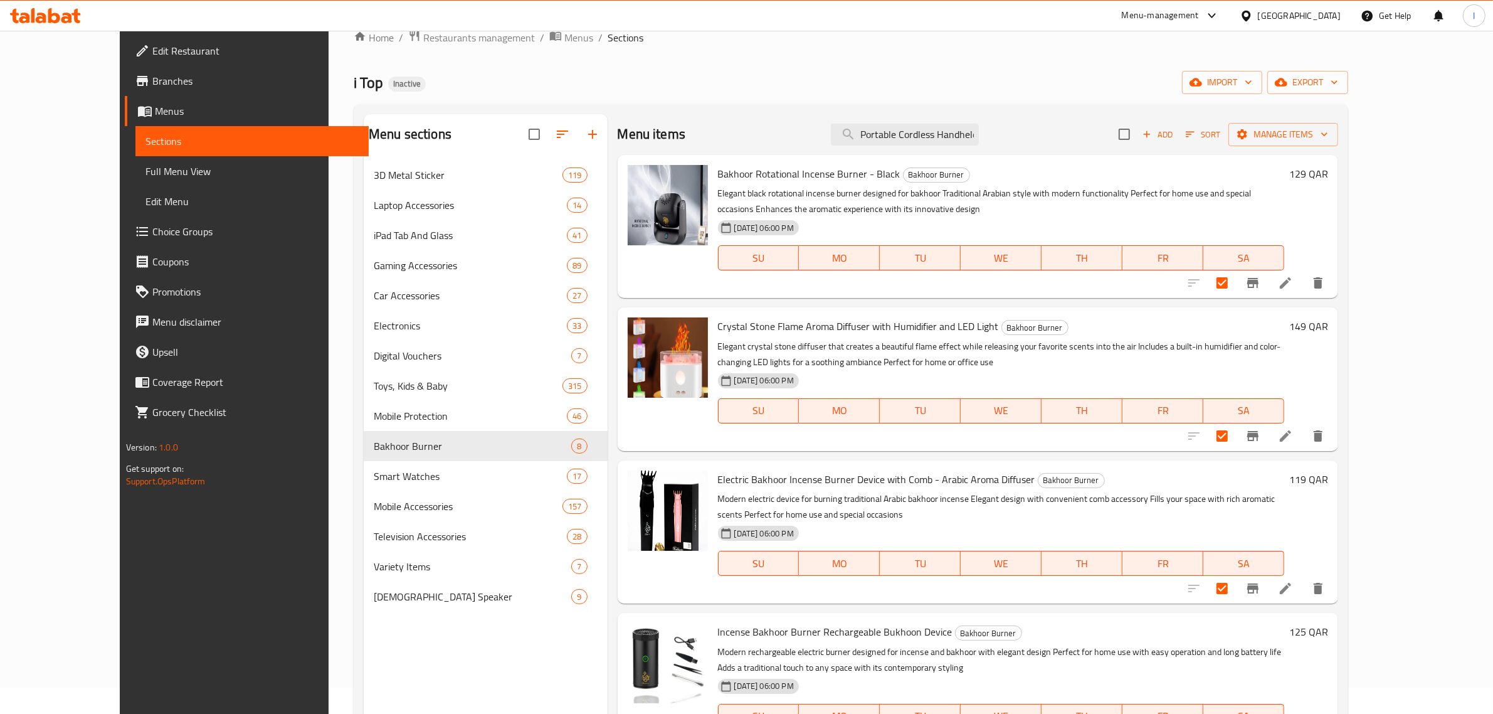
scroll to position [19, 0]
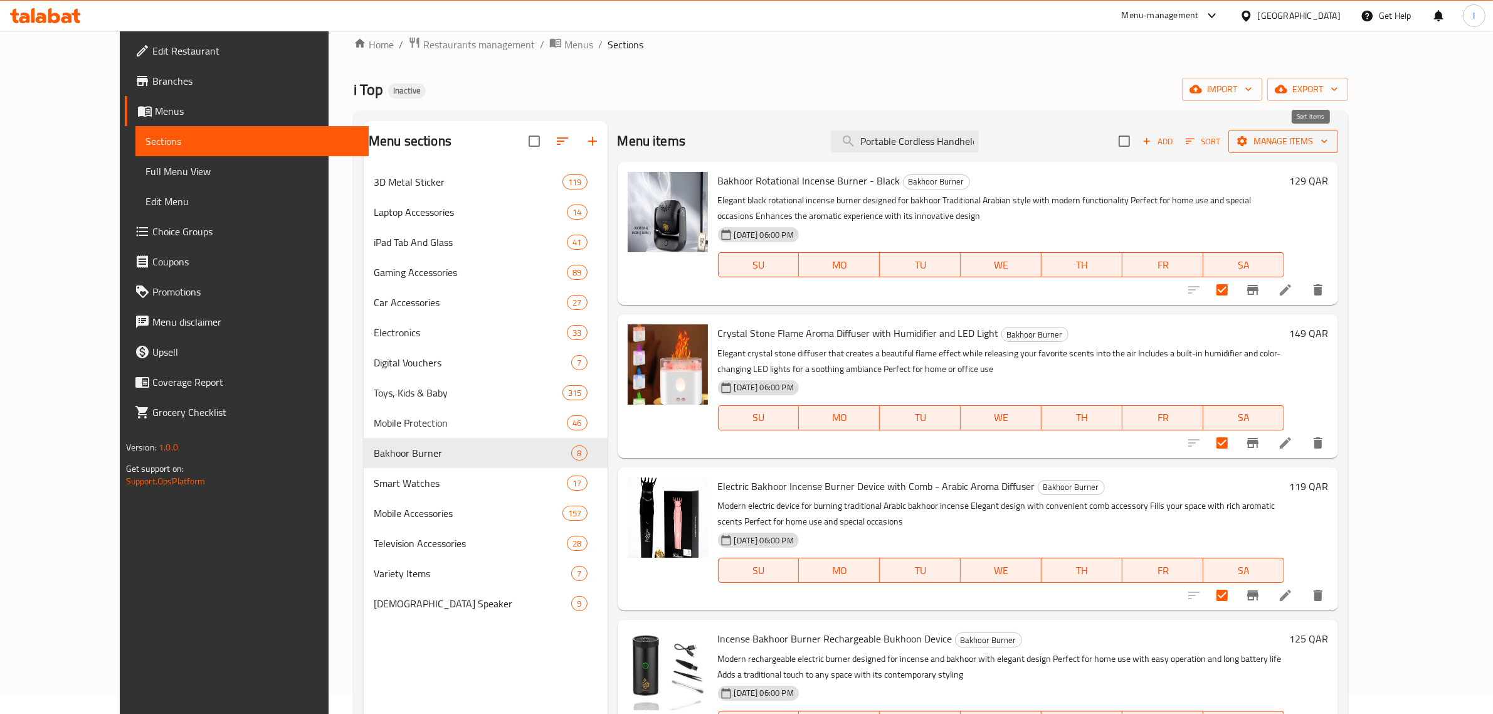
click at [1328, 139] on span "Manage items" at bounding box center [1283, 142] width 90 height 16
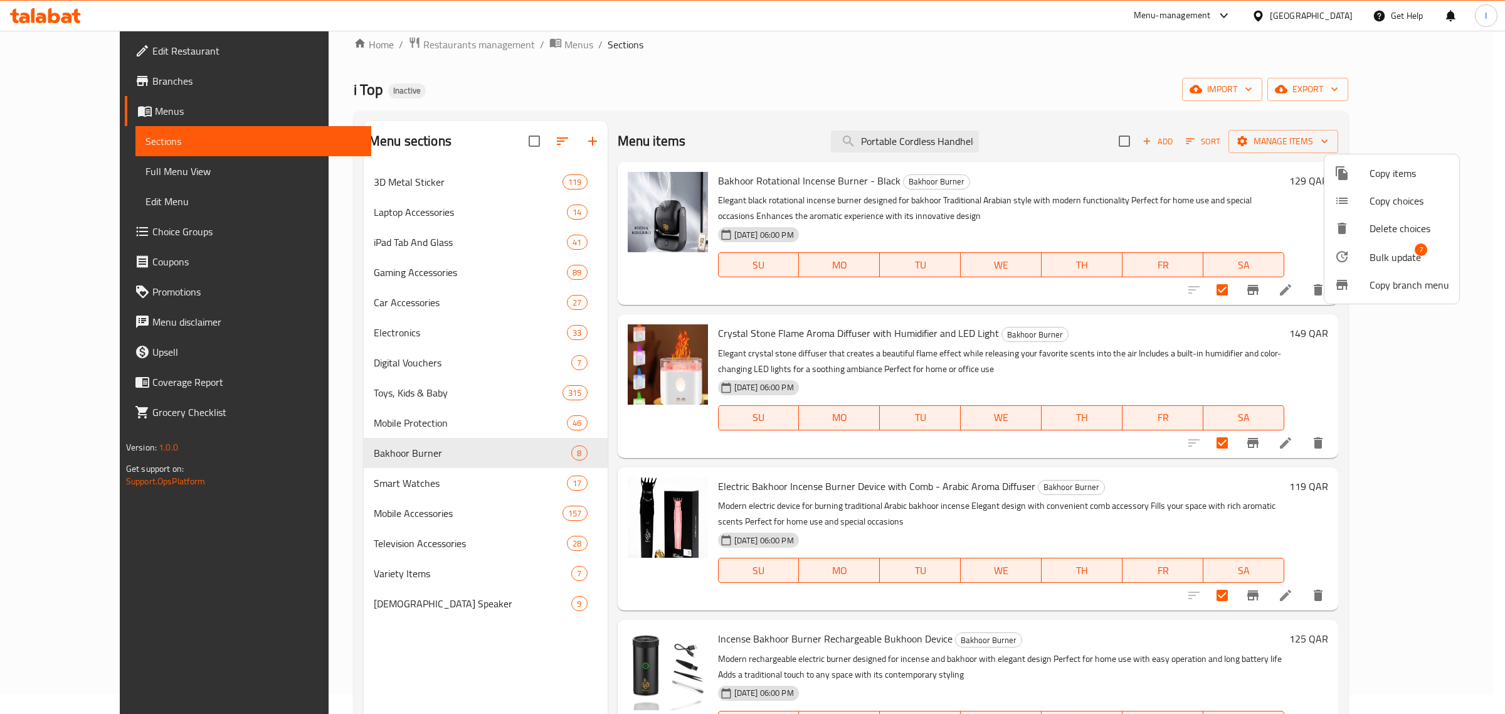
click at [1364, 255] on div at bounding box center [1351, 256] width 35 height 15
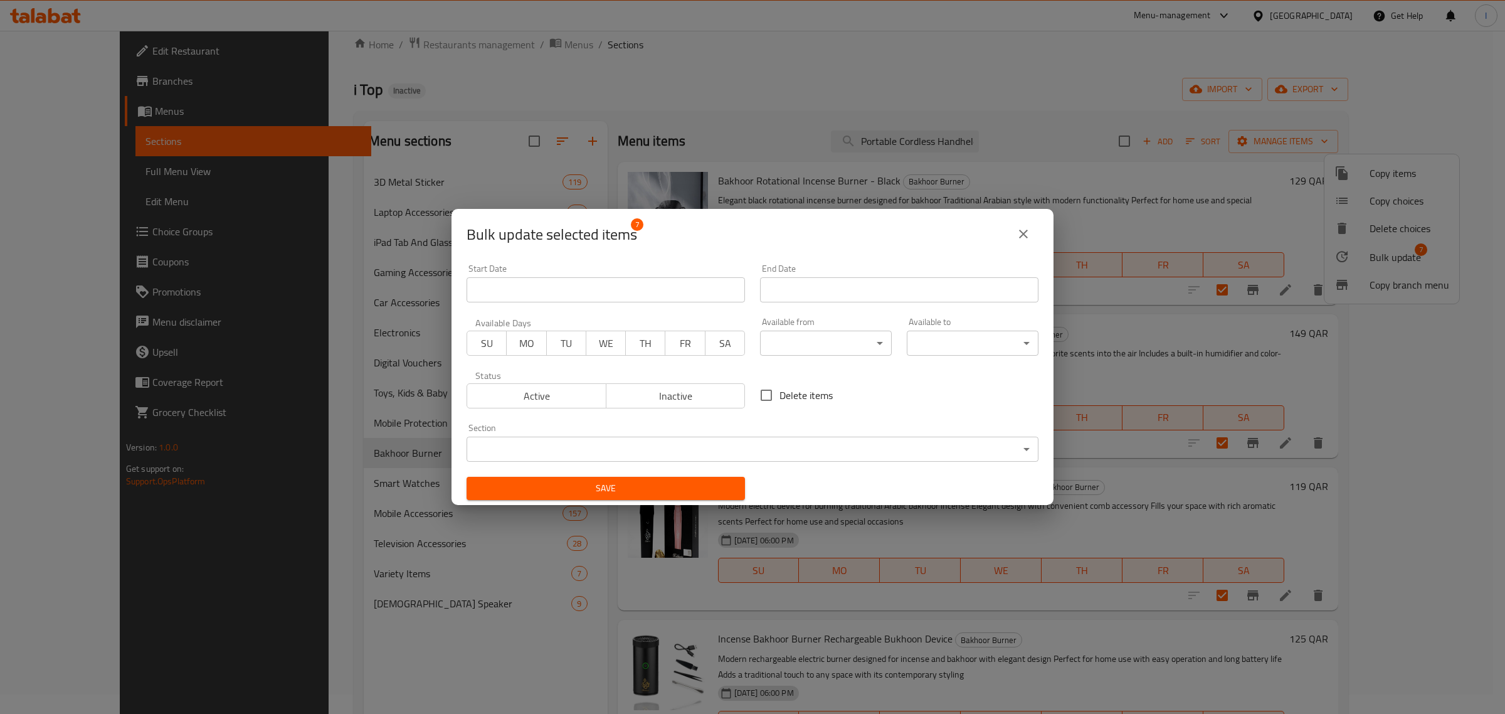
click at [779, 391] on span "Delete items" at bounding box center [805, 395] width 53 height 15
click at [773, 391] on input "Delete items" at bounding box center [766, 395] width 26 height 26
checkbox input "true"
click at [675, 487] on span "Save" at bounding box center [606, 488] width 258 height 16
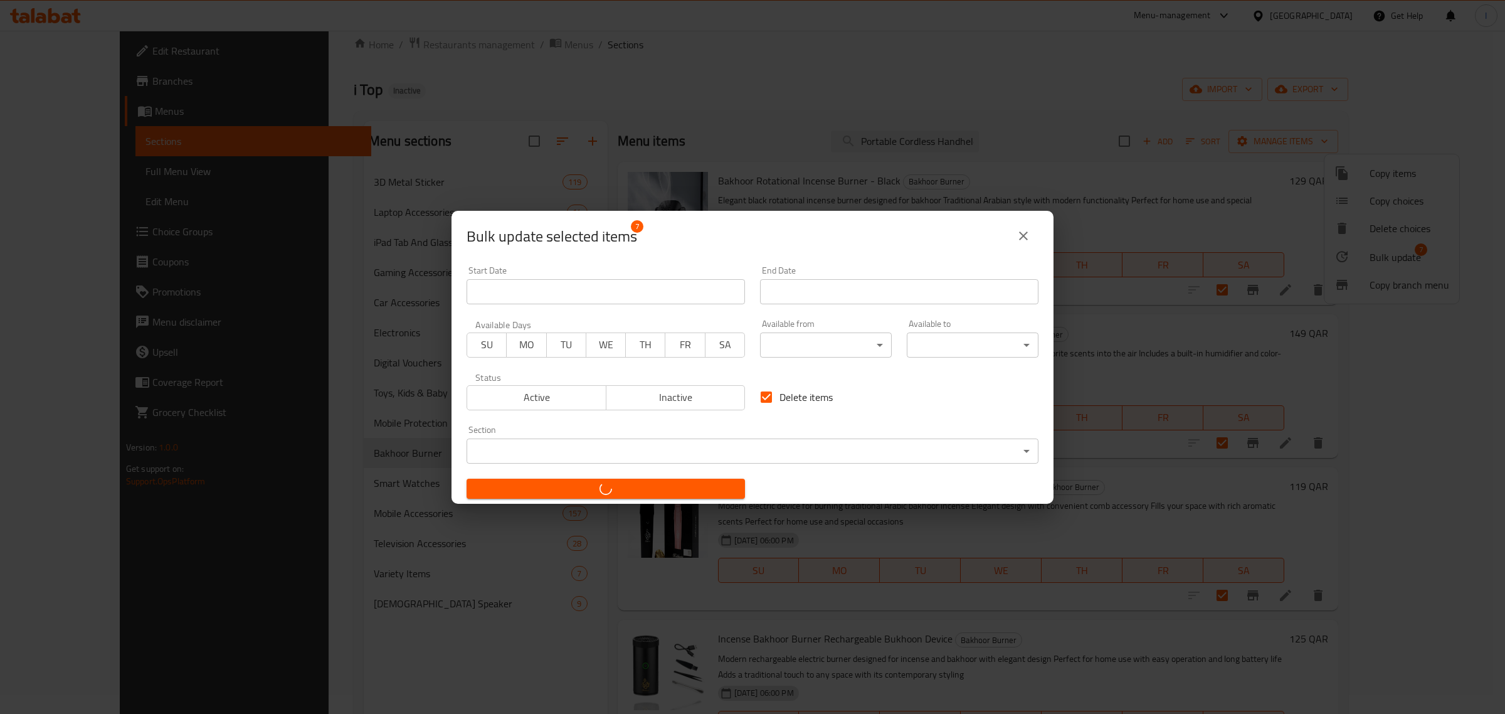
checkbox input "false"
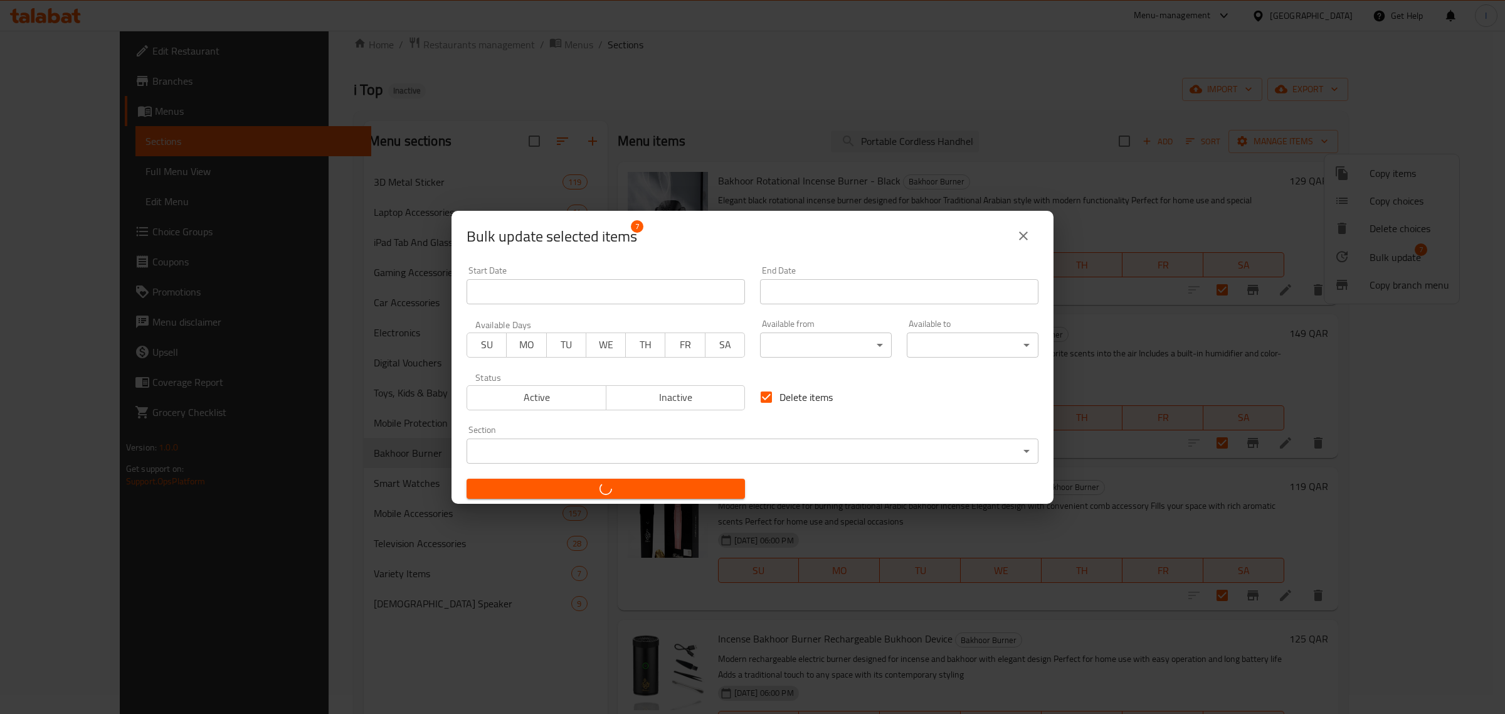
checkbox input "false"
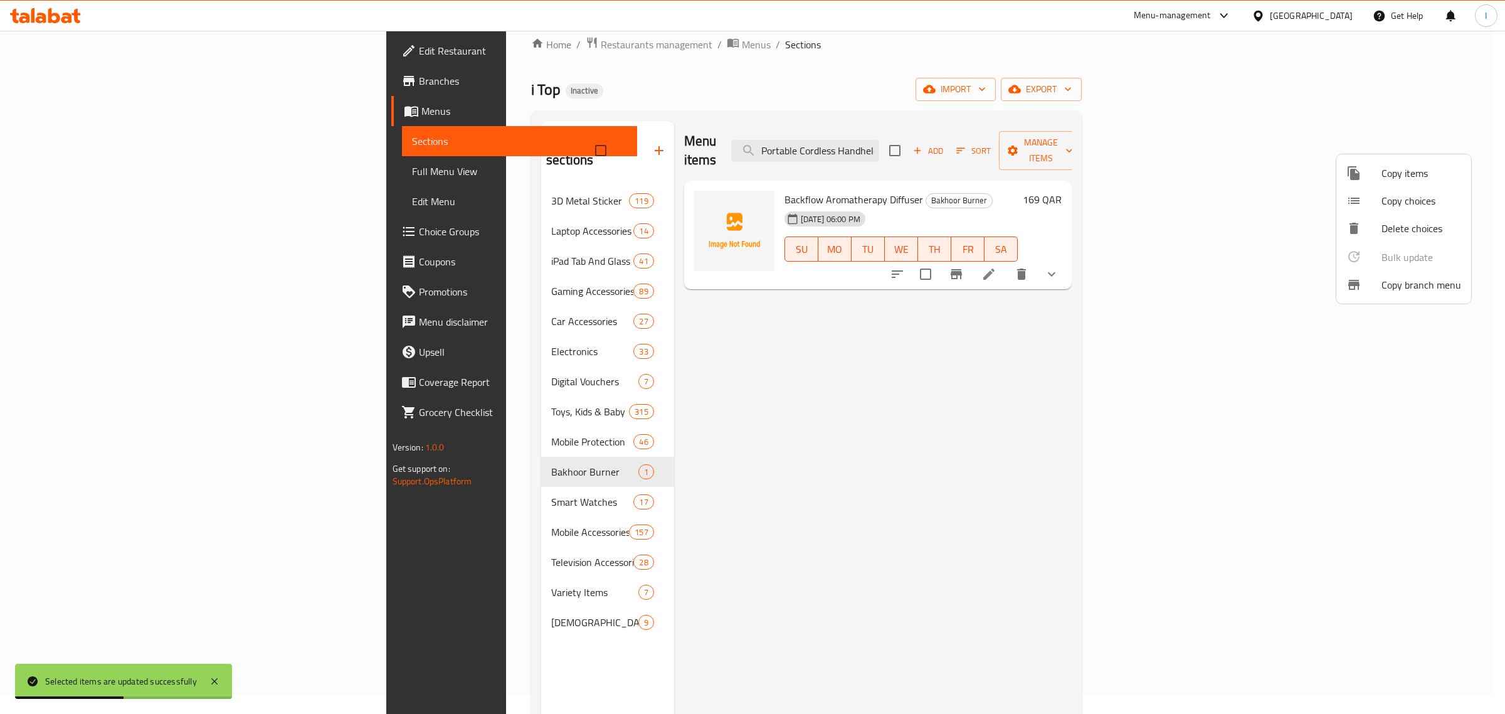
click at [970, 330] on div at bounding box center [752, 357] width 1505 height 714
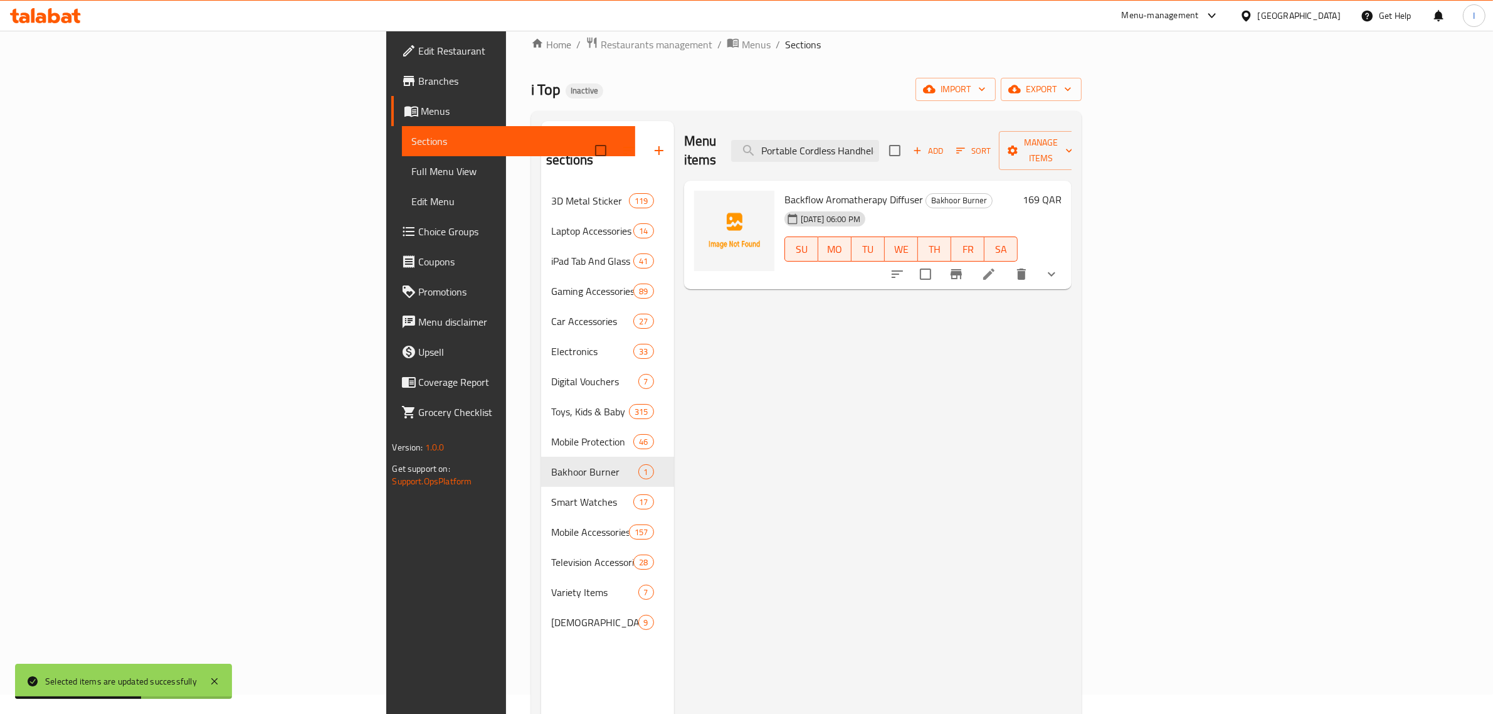
click at [1059, 267] on icon "show more" at bounding box center [1051, 274] width 15 height 15
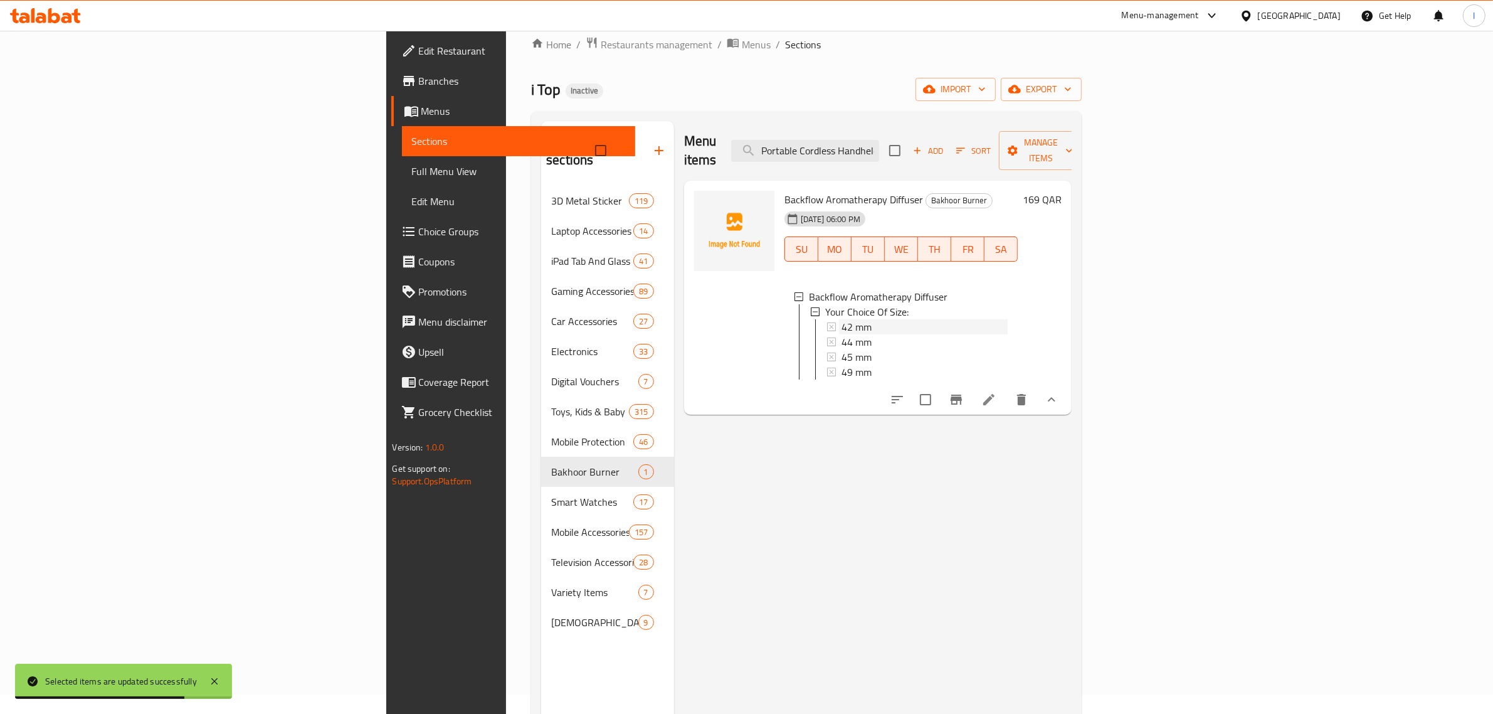
click at [842, 319] on span "42 mm" at bounding box center [857, 326] width 30 height 15
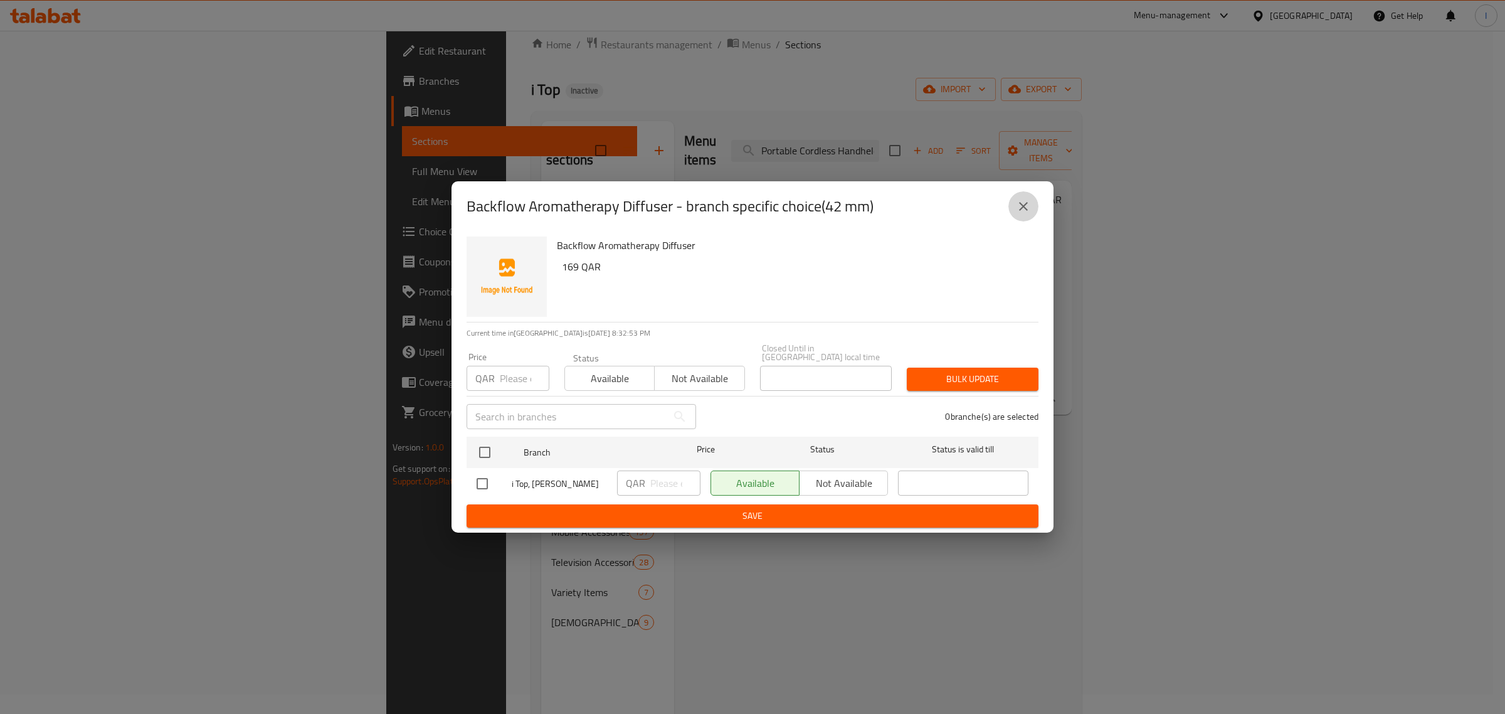
click at [1018, 214] on icon "close" at bounding box center [1023, 206] width 15 height 15
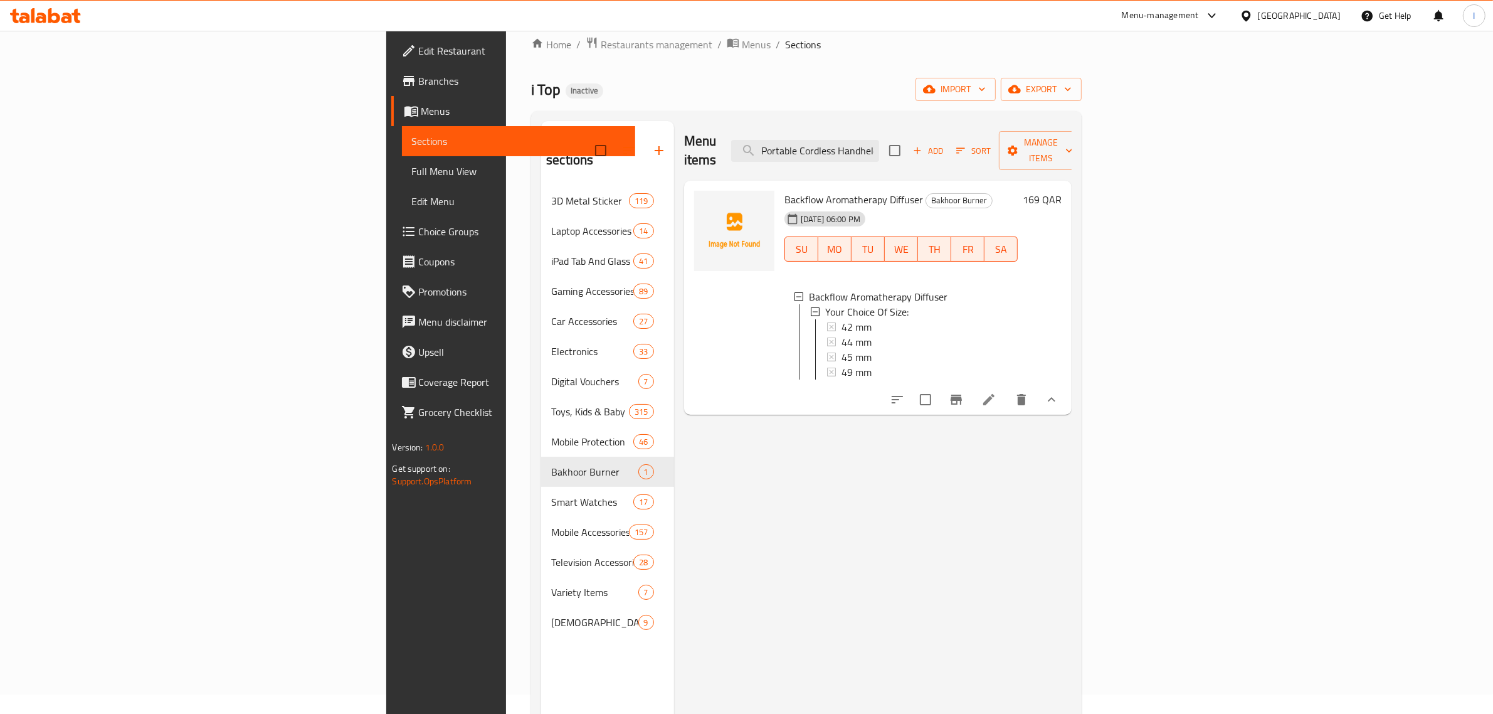
click at [419, 235] on span "Choice Groups" at bounding box center [522, 231] width 207 height 15
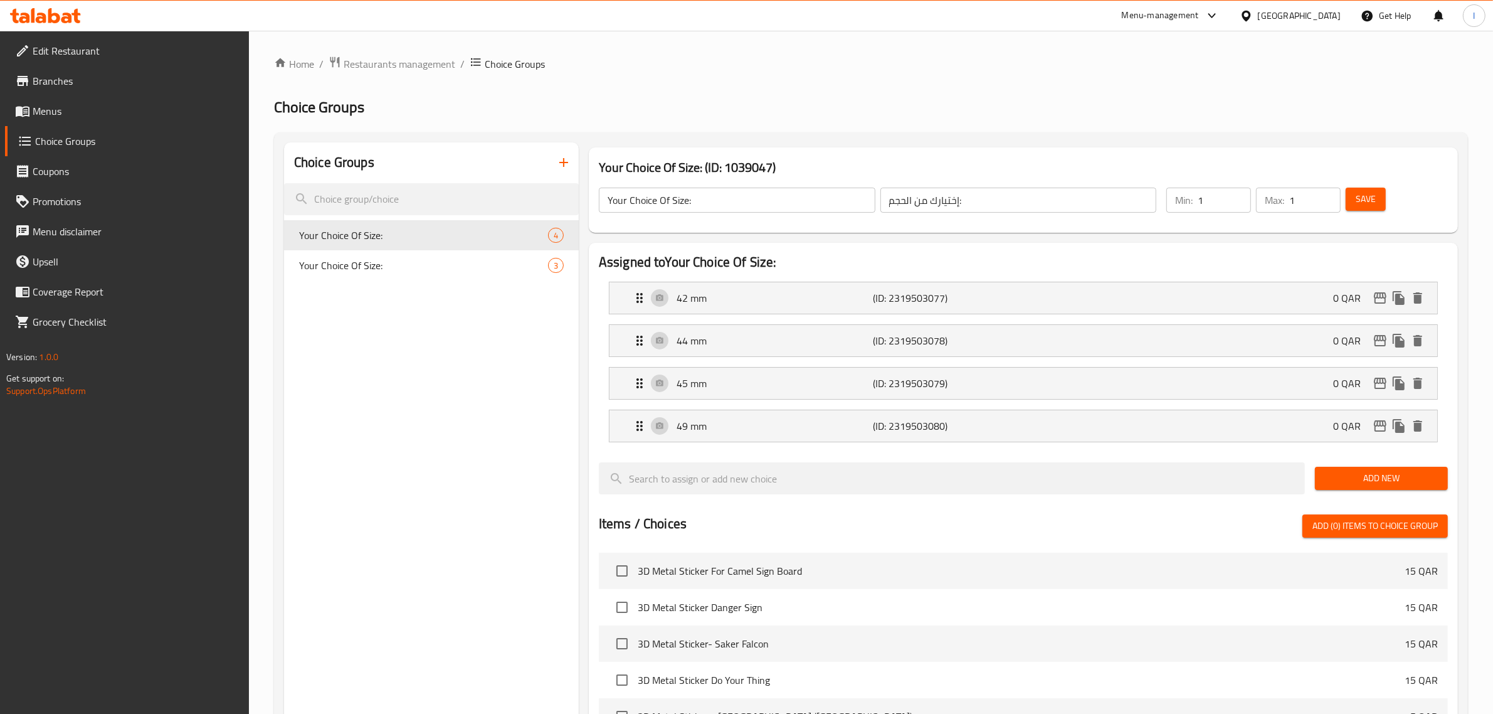
click at [388, 265] on span "Your Choice Of Size:" at bounding box center [423, 265] width 249 height 15
click at [340, 265] on span "Your Choice Of Size:" at bounding box center [423, 265] width 249 height 15
click at [354, 263] on span "Your Choice Of Size:" at bounding box center [423, 265] width 249 height 15
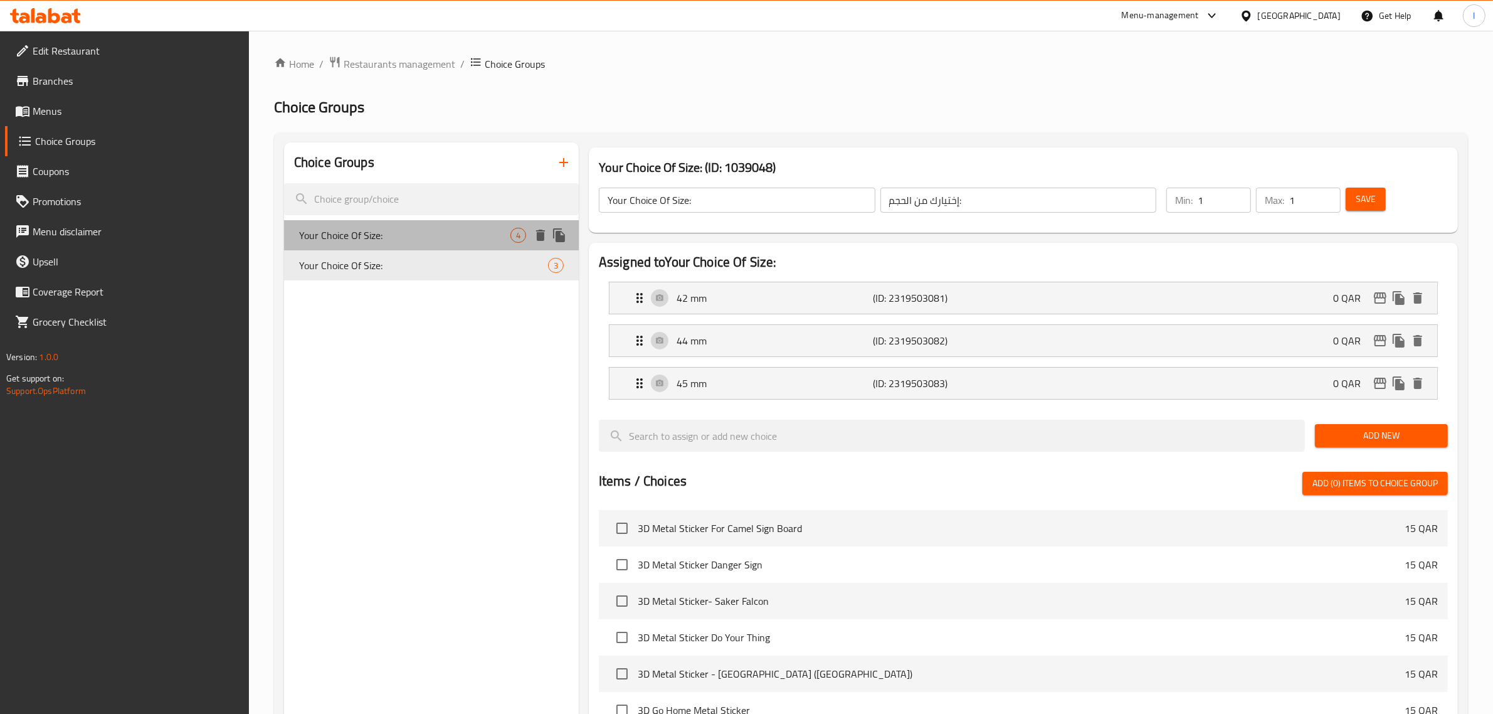
click at [446, 226] on div "Your Choice Of Size: 4" at bounding box center [431, 235] width 295 height 30
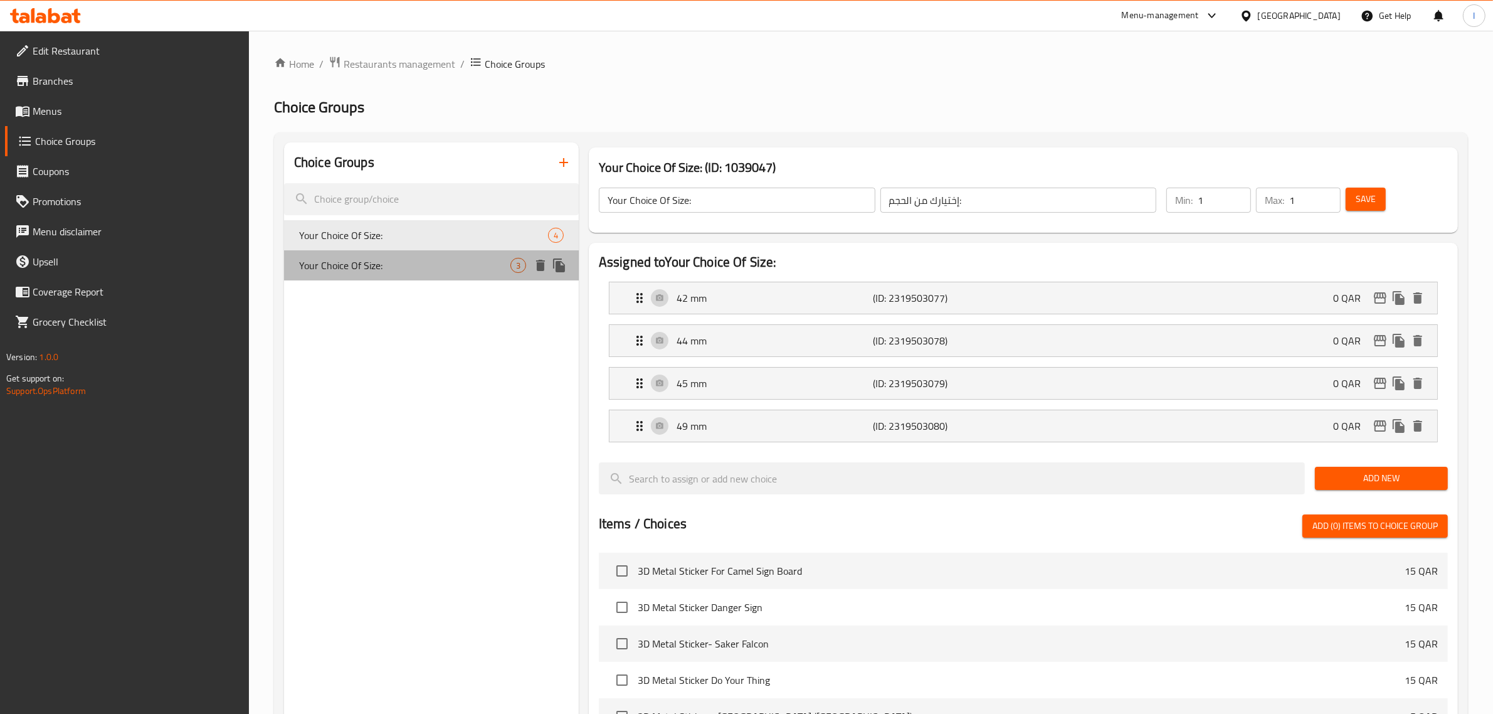
click at [379, 261] on span "Your Choice Of Size:" at bounding box center [404, 265] width 211 height 15
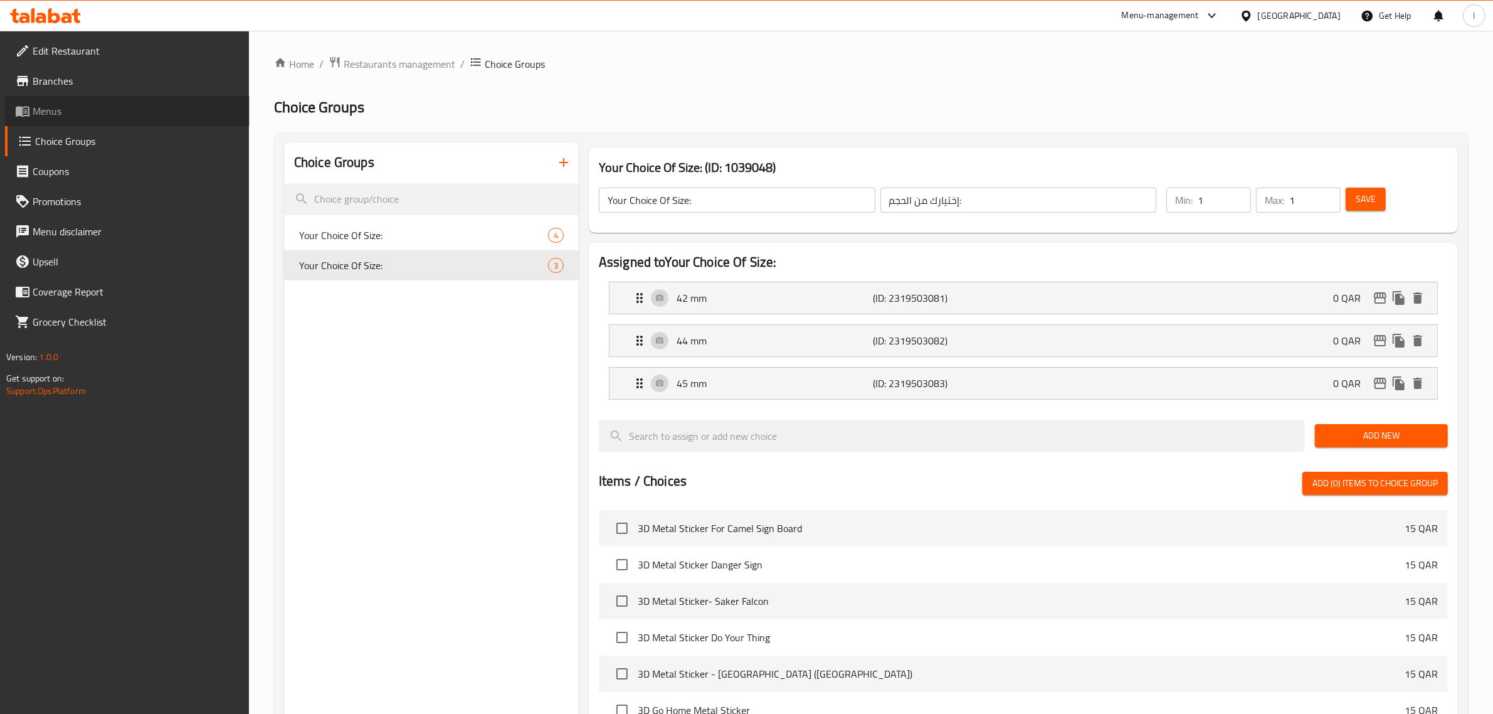
click at [46, 113] on span "Menus" at bounding box center [136, 110] width 207 height 15
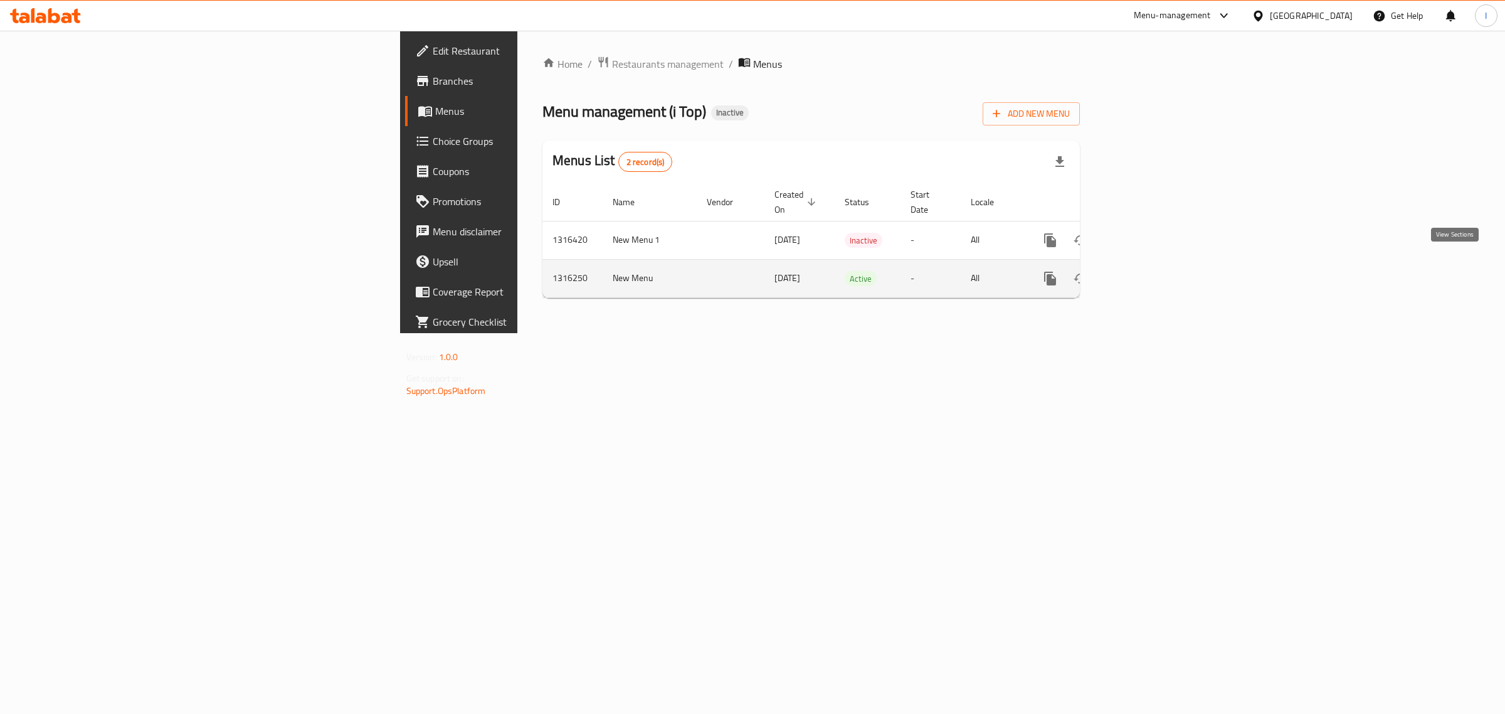
click at [1146, 273] on icon "enhanced table" at bounding box center [1140, 278] width 11 height 11
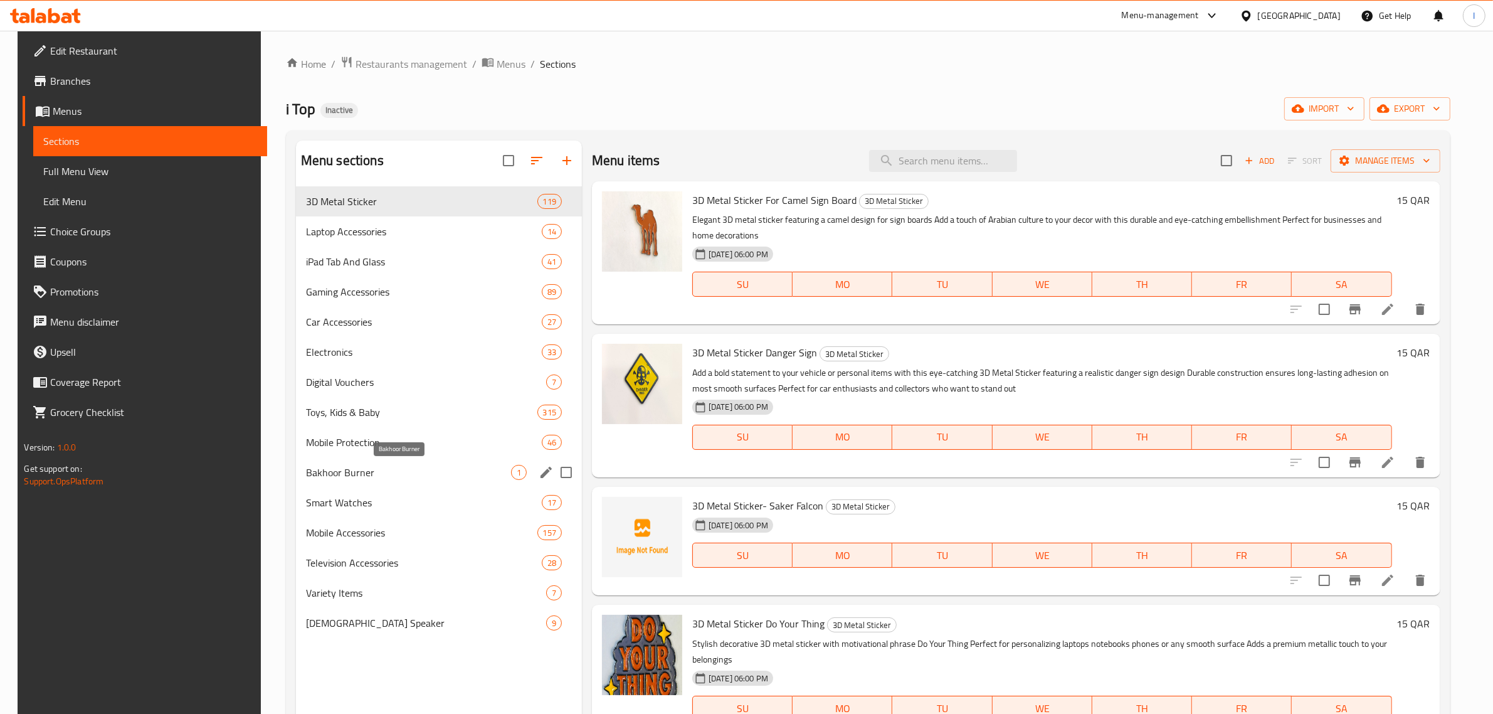
click at [348, 474] on span "Bakhoor Burner" at bounding box center [408, 472] width 205 height 15
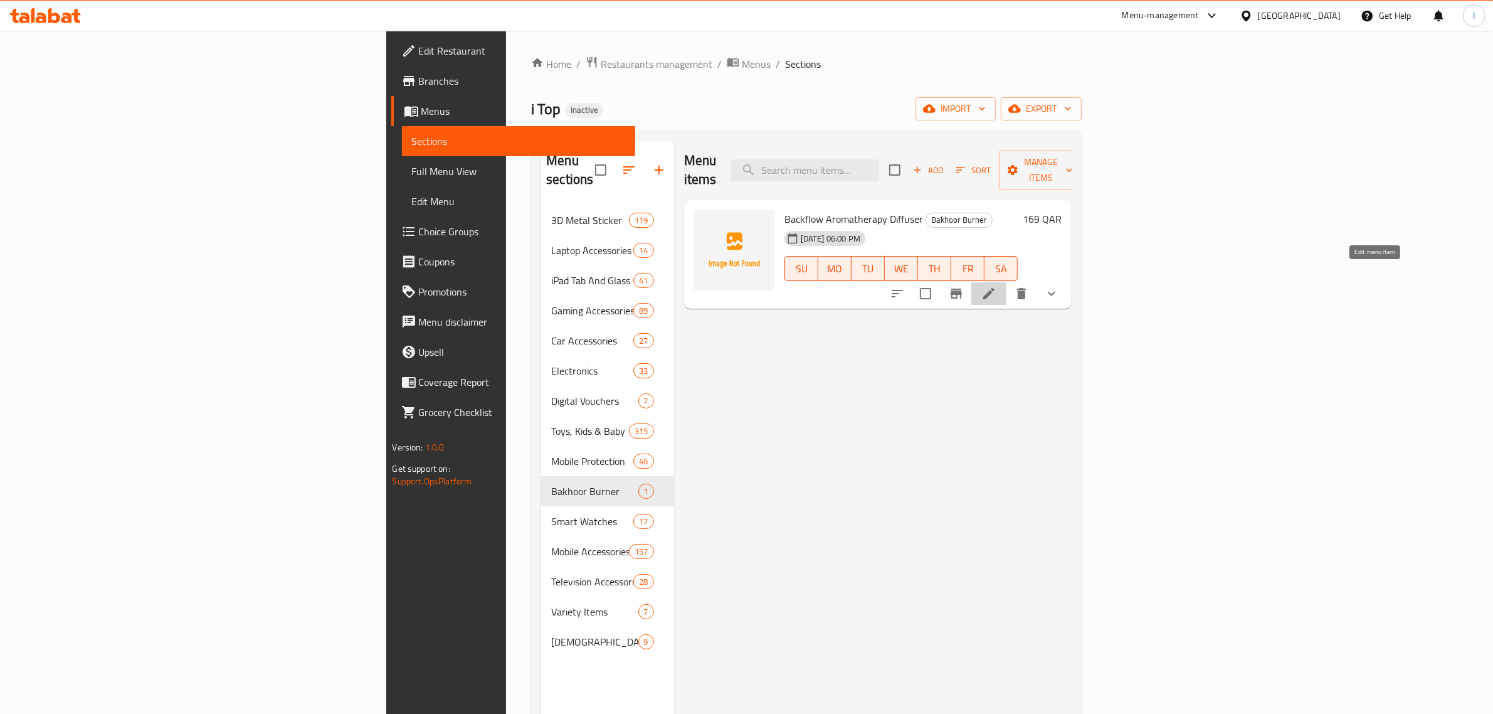
click at [996, 286] on icon at bounding box center [988, 293] width 15 height 15
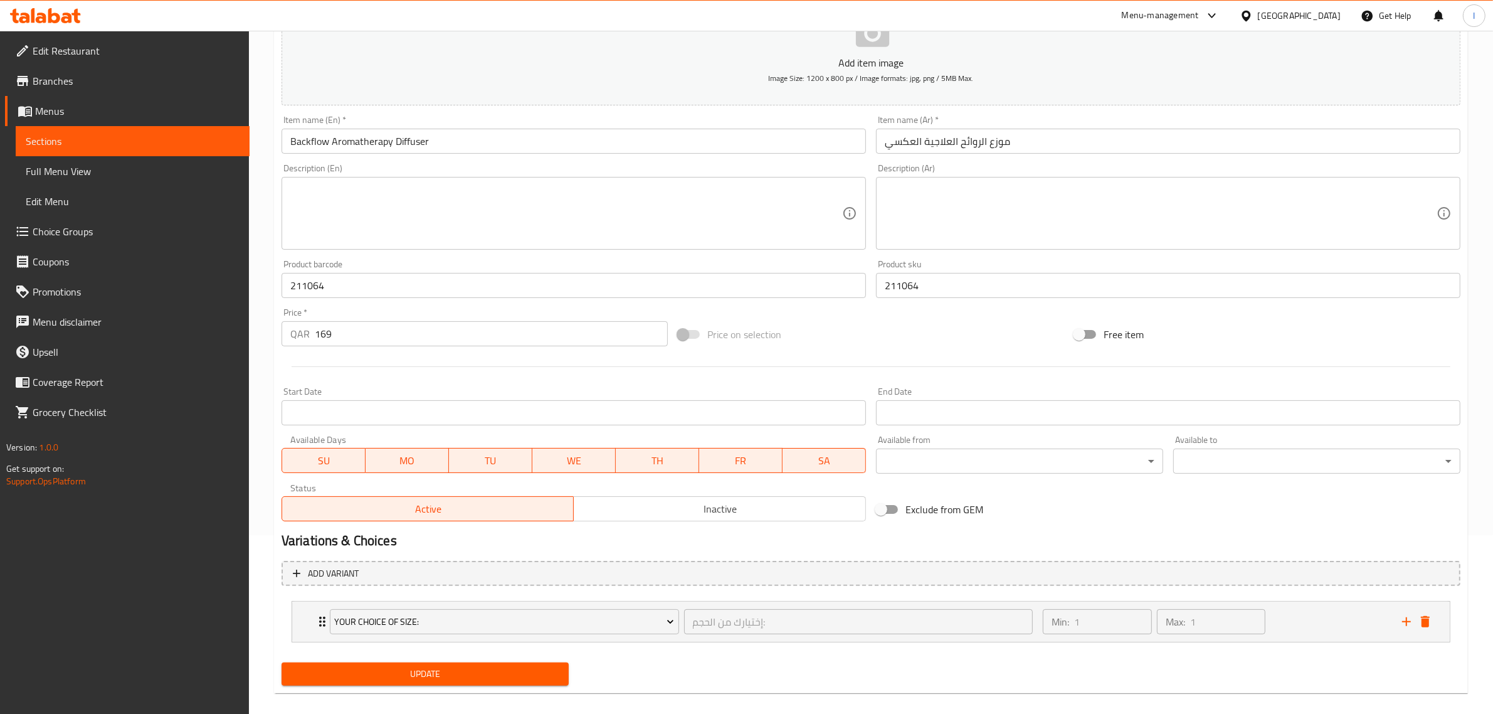
scroll to position [192, 0]
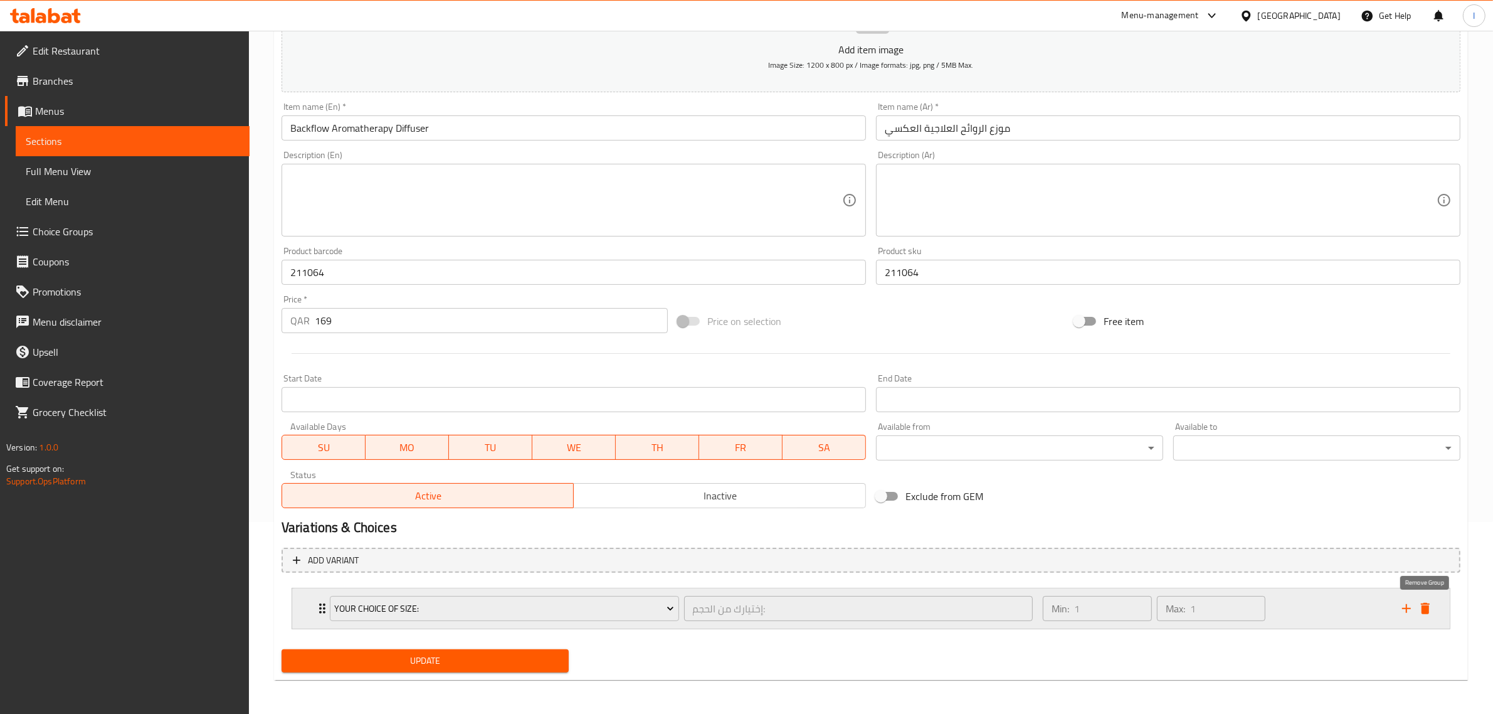
click at [1428, 608] on icon "delete" at bounding box center [1425, 608] width 9 height 11
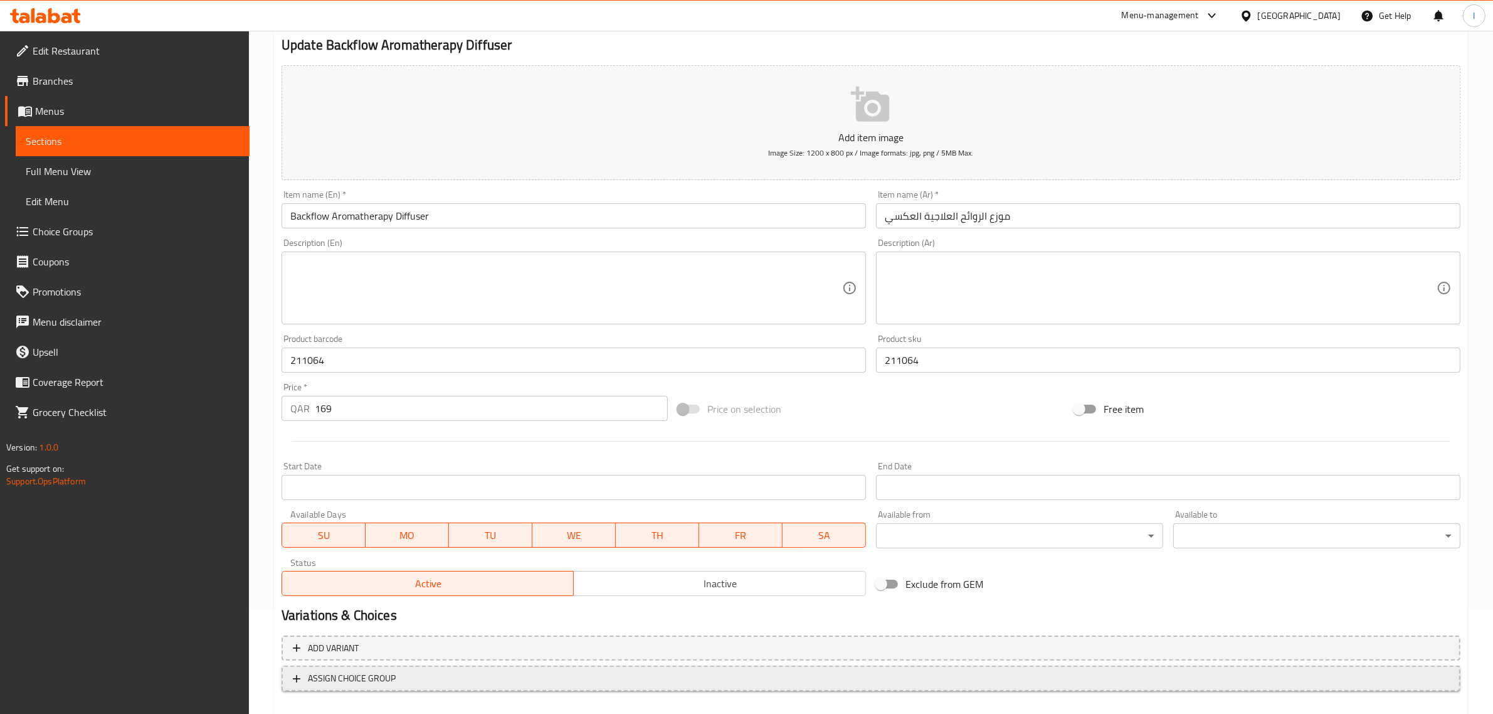
scroll to position [170, 0]
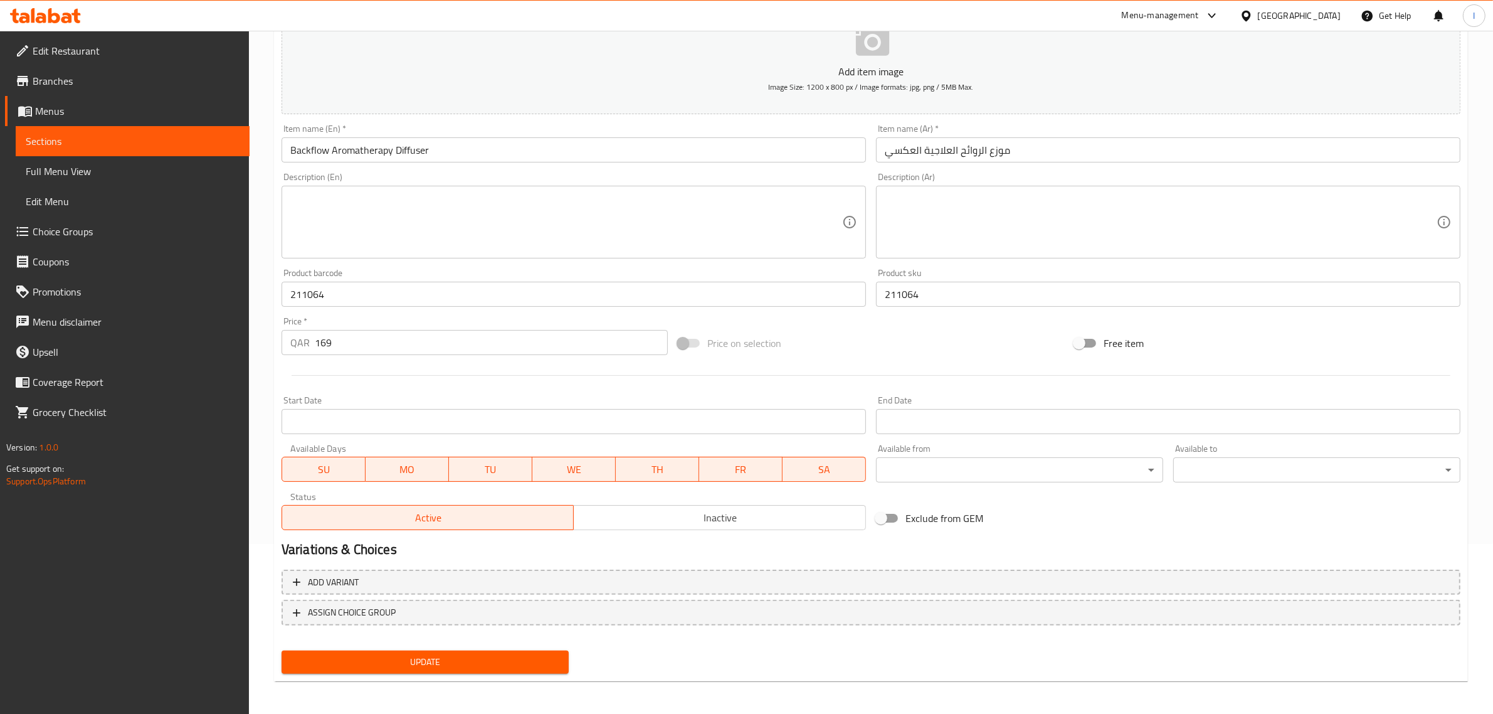
click at [333, 660] on span "Update" at bounding box center [425, 662] width 267 height 16
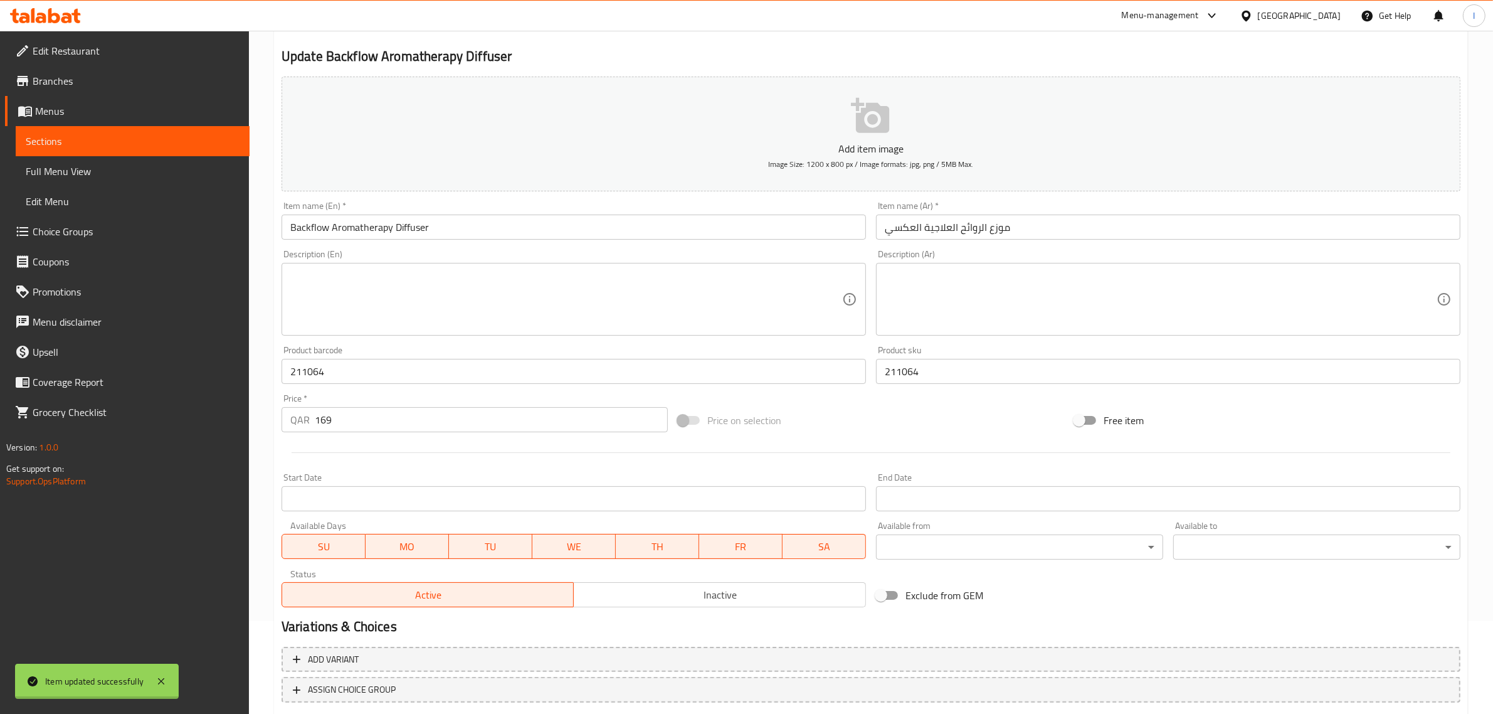
scroll to position [0, 0]
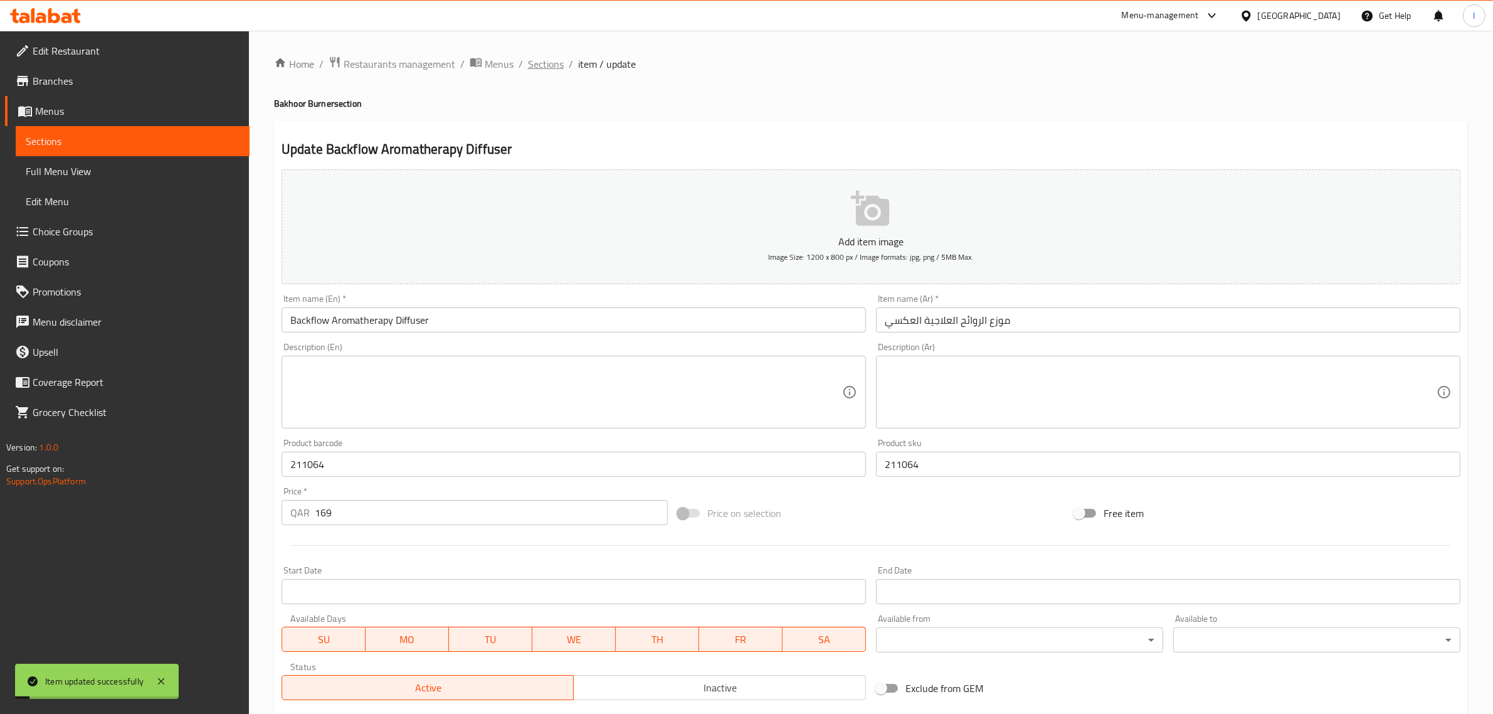
click at [541, 57] on span "Sections" at bounding box center [546, 63] width 36 height 15
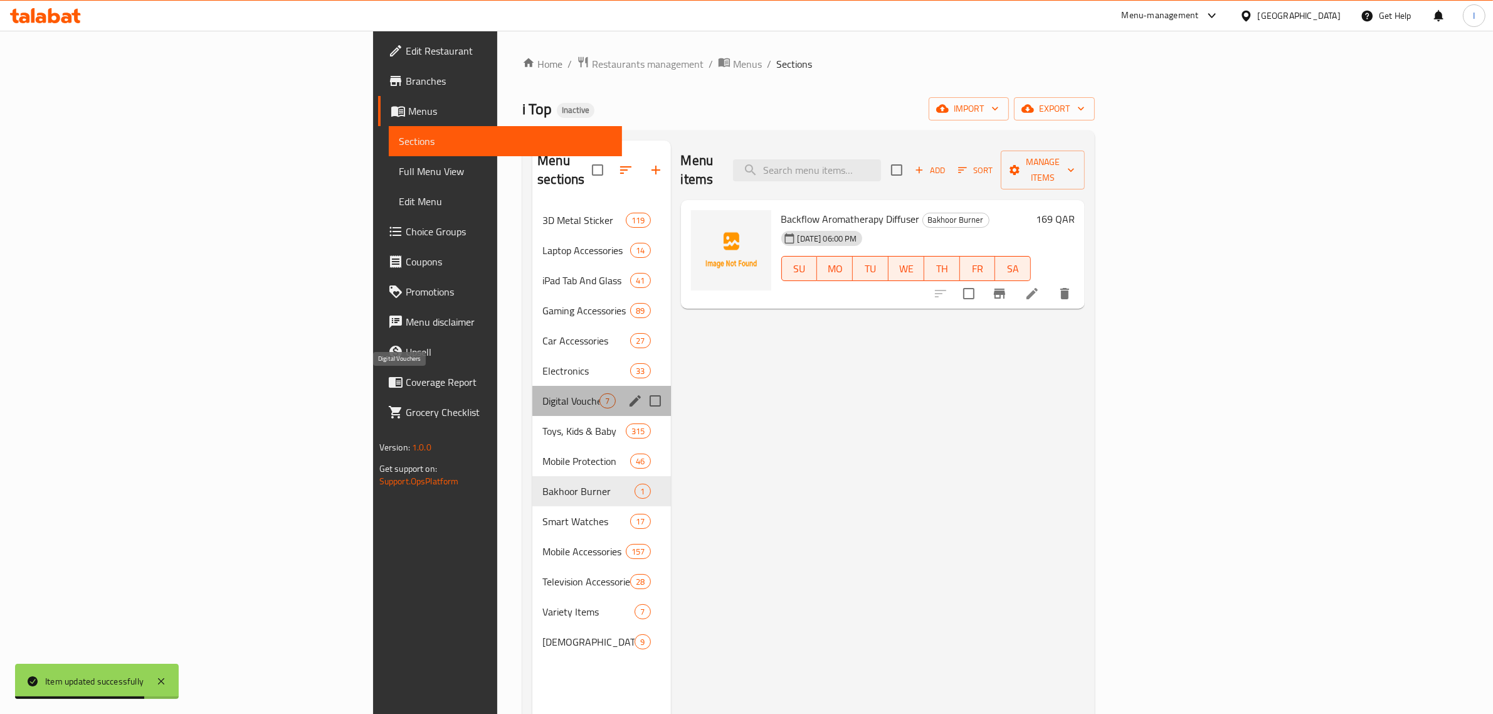
click at [542, 393] on span "Digital Vouchers" at bounding box center [570, 400] width 57 height 15
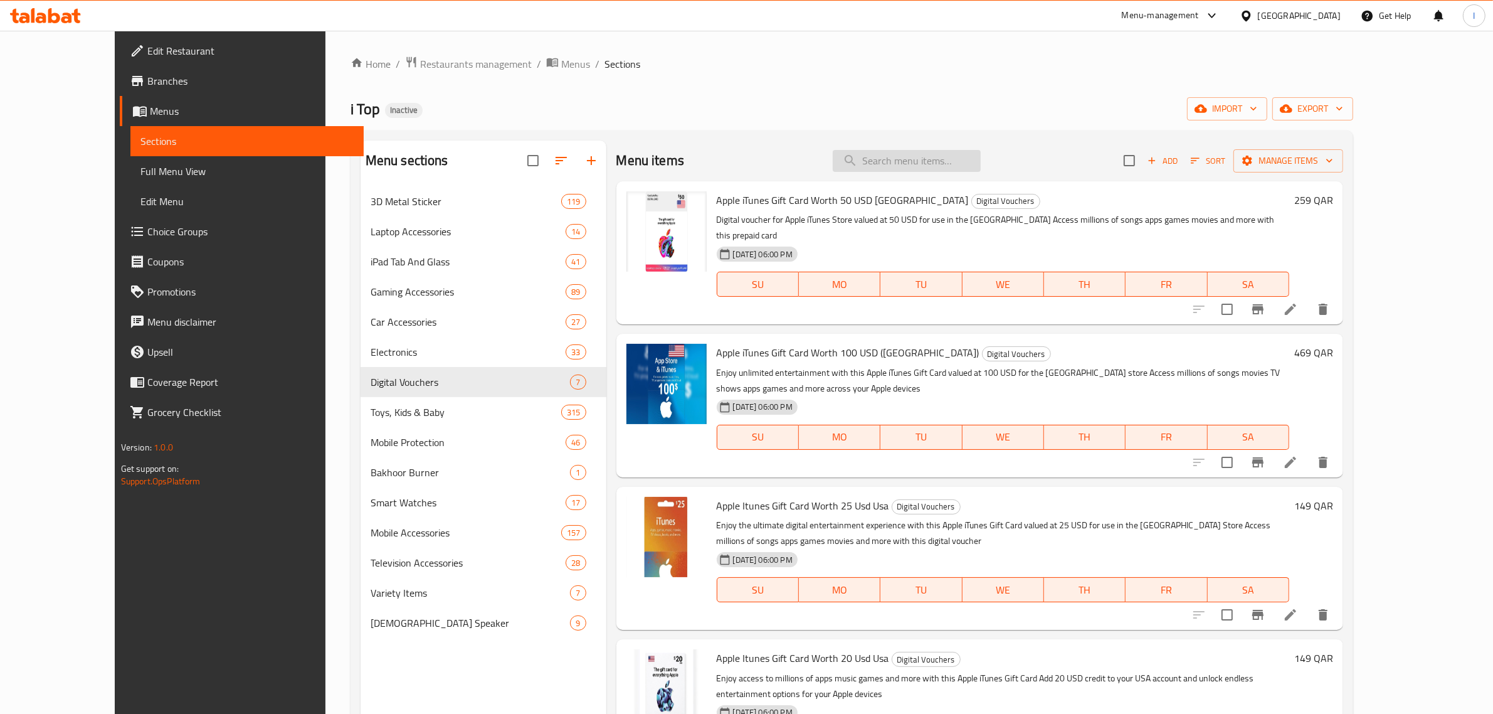
click at [952, 162] on input "search" at bounding box center [907, 161] width 148 height 22
paste input "Apple Itunes Gift Card Worth 20 Usd Usa"
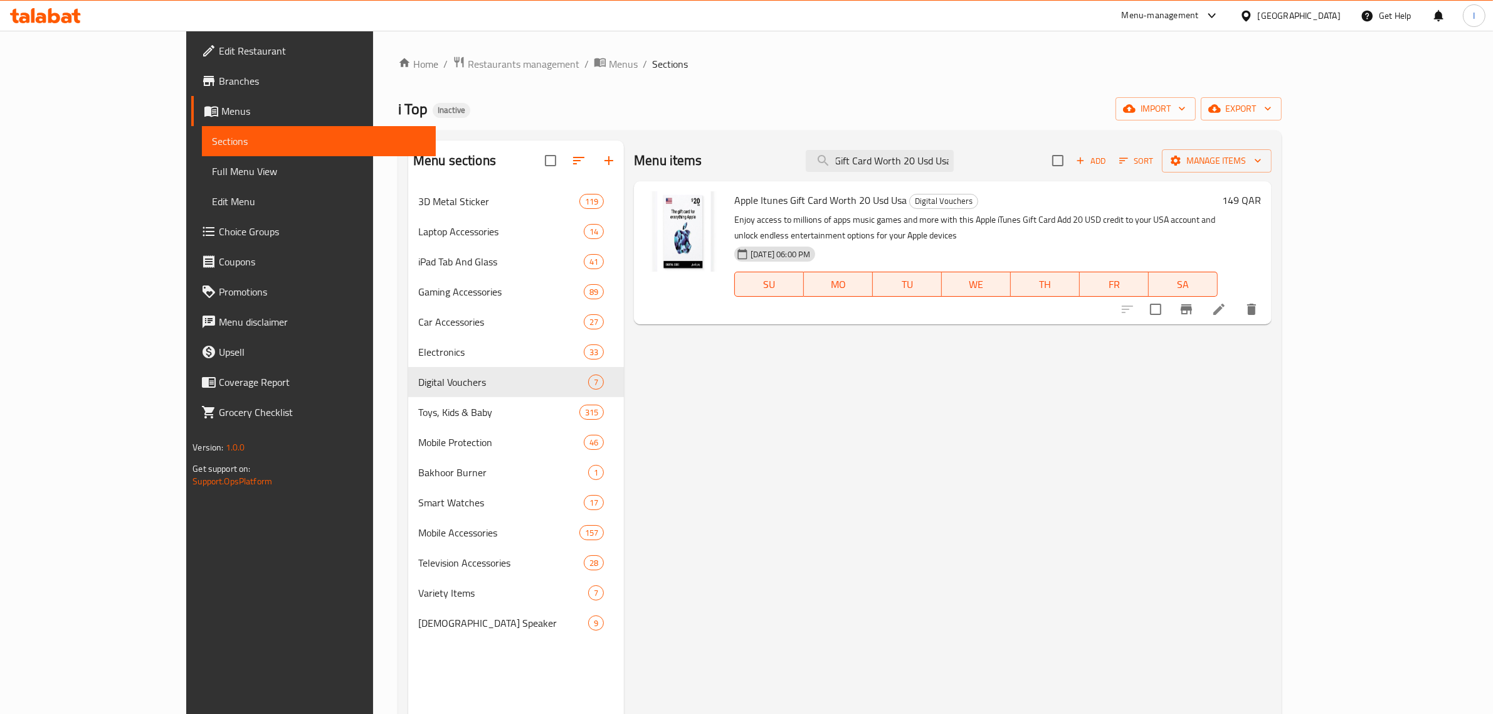
type input "Apple Itunes Gift Card Worth 20 Usd Usa"
click at [1237, 299] on li at bounding box center [1218, 309] width 35 height 23
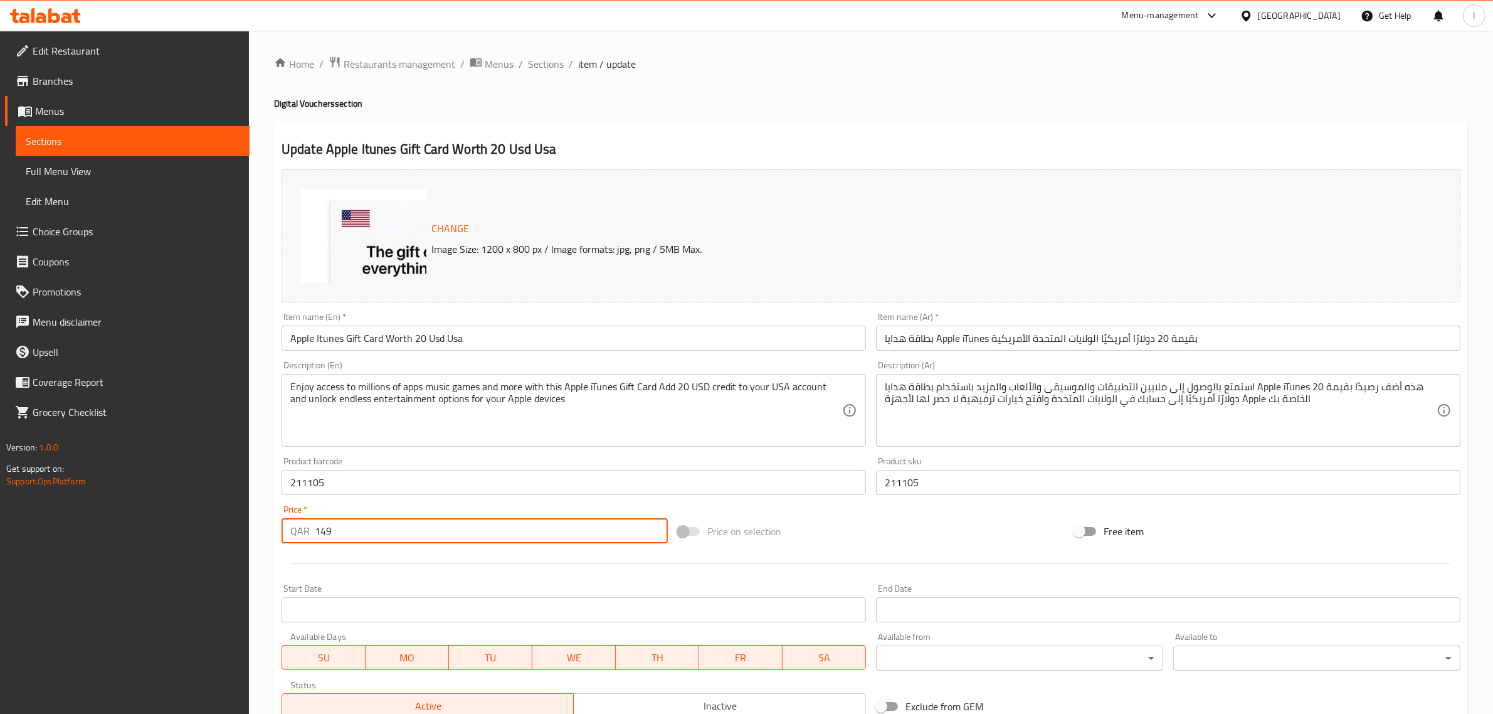
drag, startPoint x: 330, startPoint y: 535, endPoint x: 321, endPoint y: 539, distance: 10.4
click at [321, 539] on input "149" at bounding box center [491, 530] width 353 height 25
type input "129"
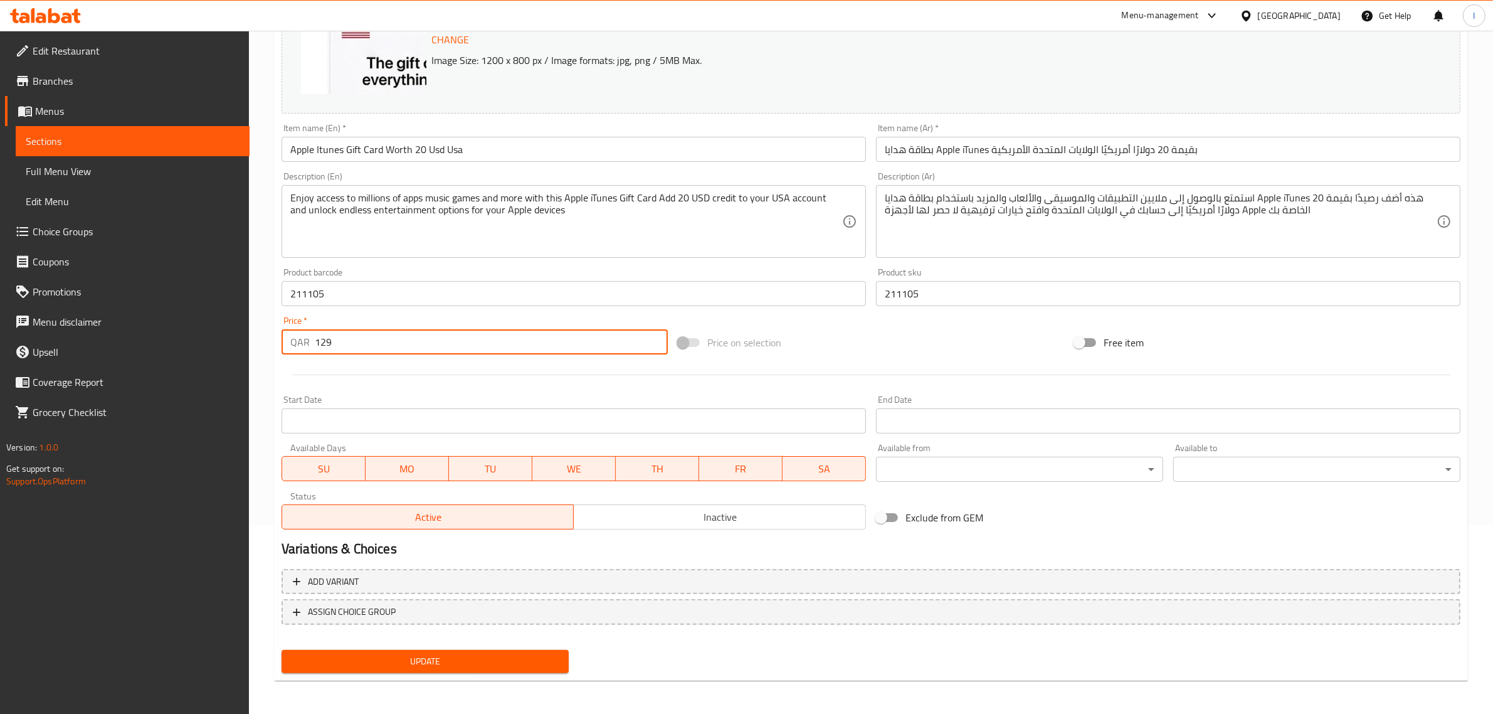
click at [361, 654] on span "Update" at bounding box center [425, 661] width 267 height 16
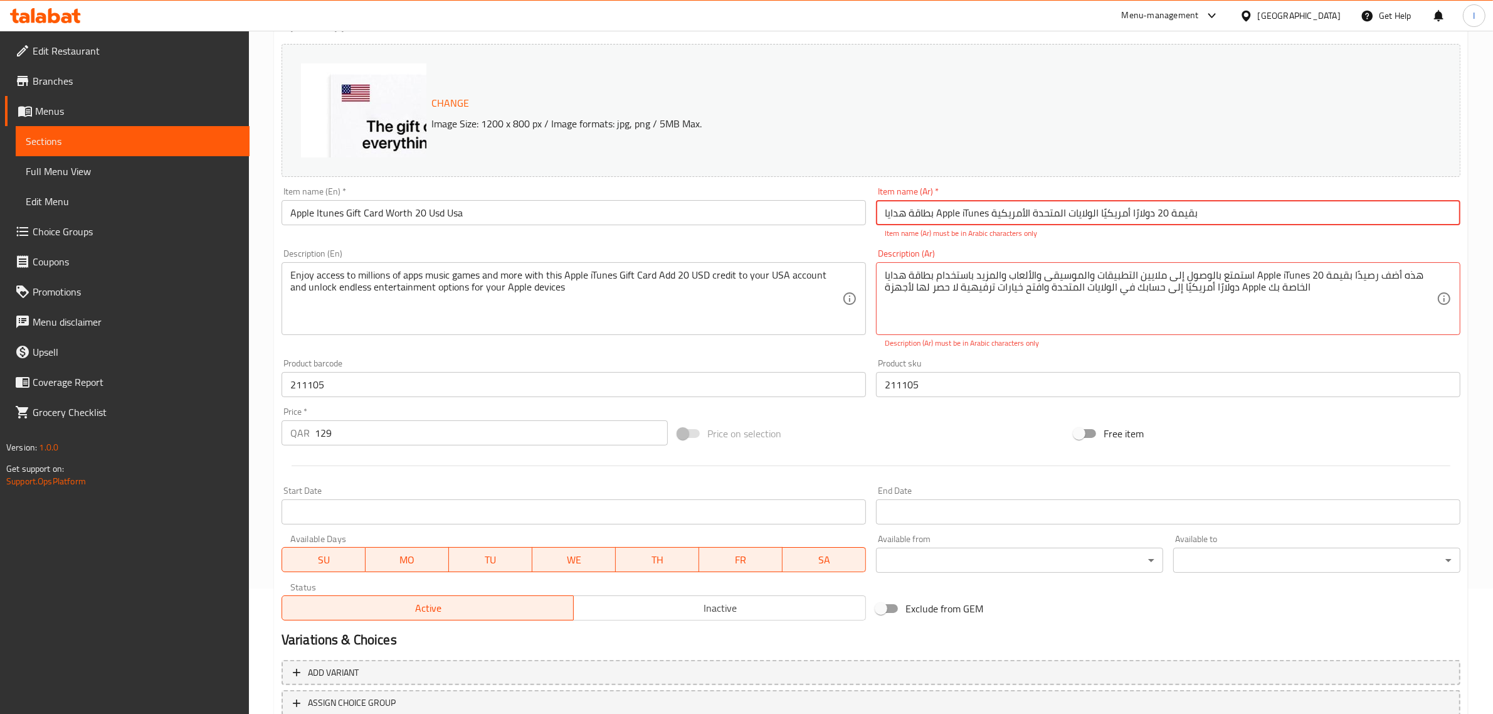
scroll to position [216, 0]
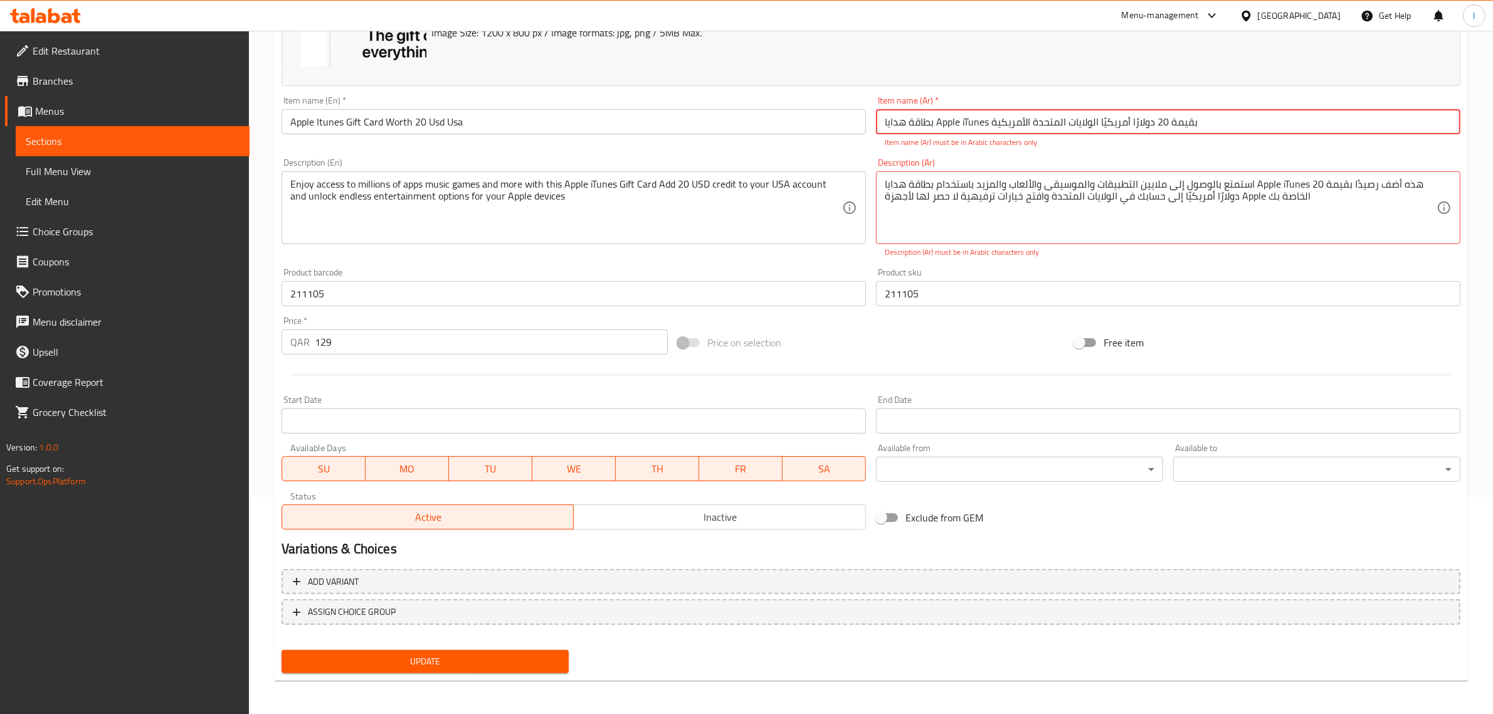
drag, startPoint x: 988, startPoint y: 120, endPoint x: 954, endPoint y: 122, distance: 34.6
click at [954, 122] on input "بطاقة هدايا Apple iTunes بقيمة 20 دولارًا أمريكيًا الولايات المتحدة الأمريكية" at bounding box center [1168, 121] width 584 height 25
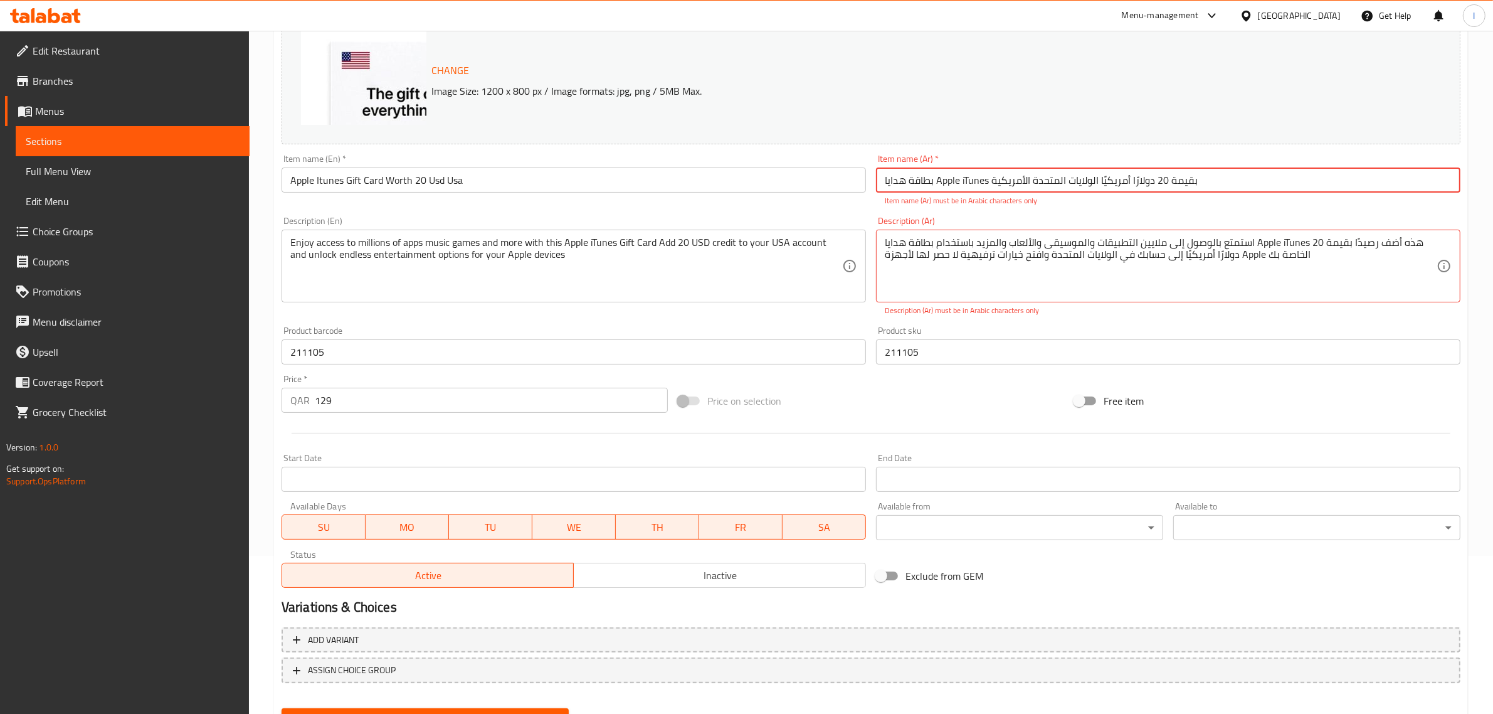
scroll to position [0, 0]
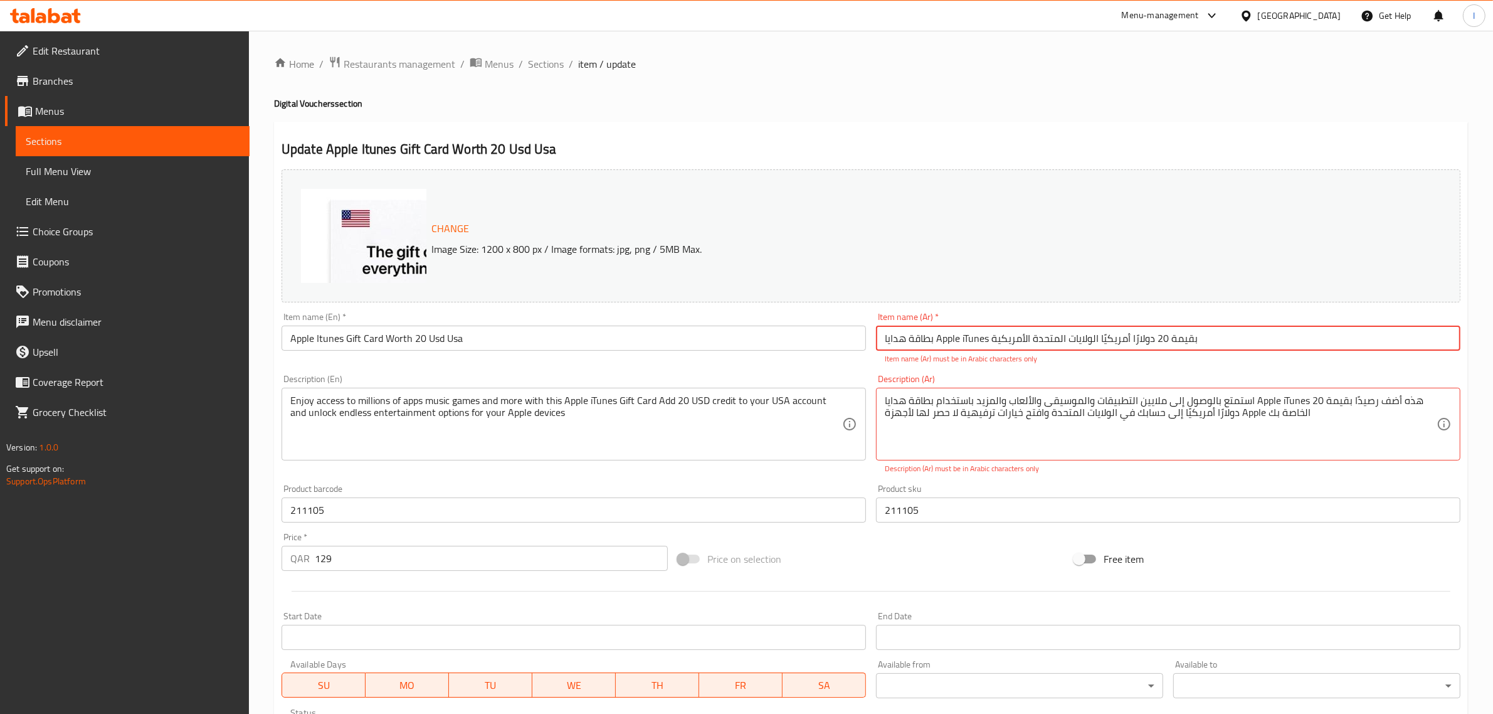
drag, startPoint x: 554, startPoint y: 60, endPoint x: 763, endPoint y: 129, distance: 220.1
click at [554, 60] on span "Sections" at bounding box center [546, 63] width 36 height 15
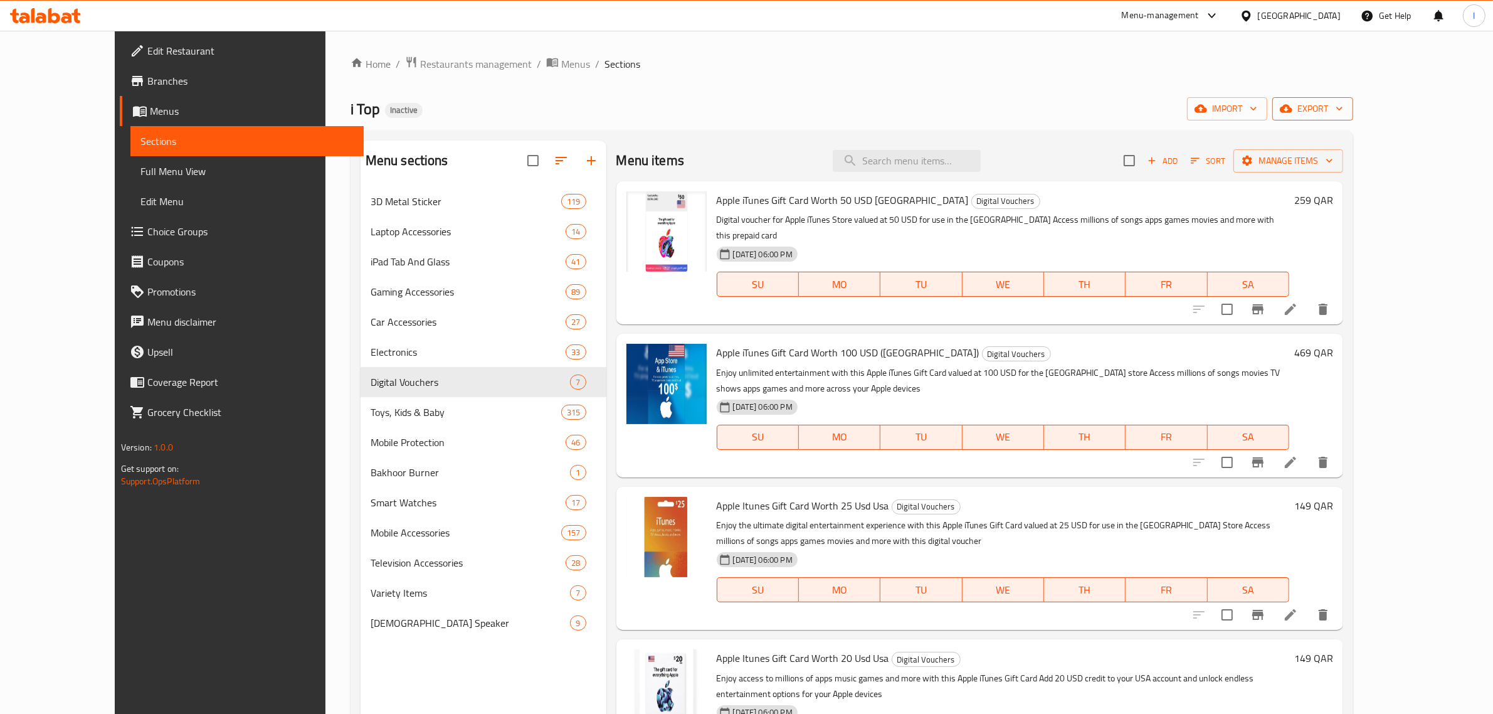
click at [1292, 113] on icon "button" at bounding box center [1286, 108] width 13 height 13
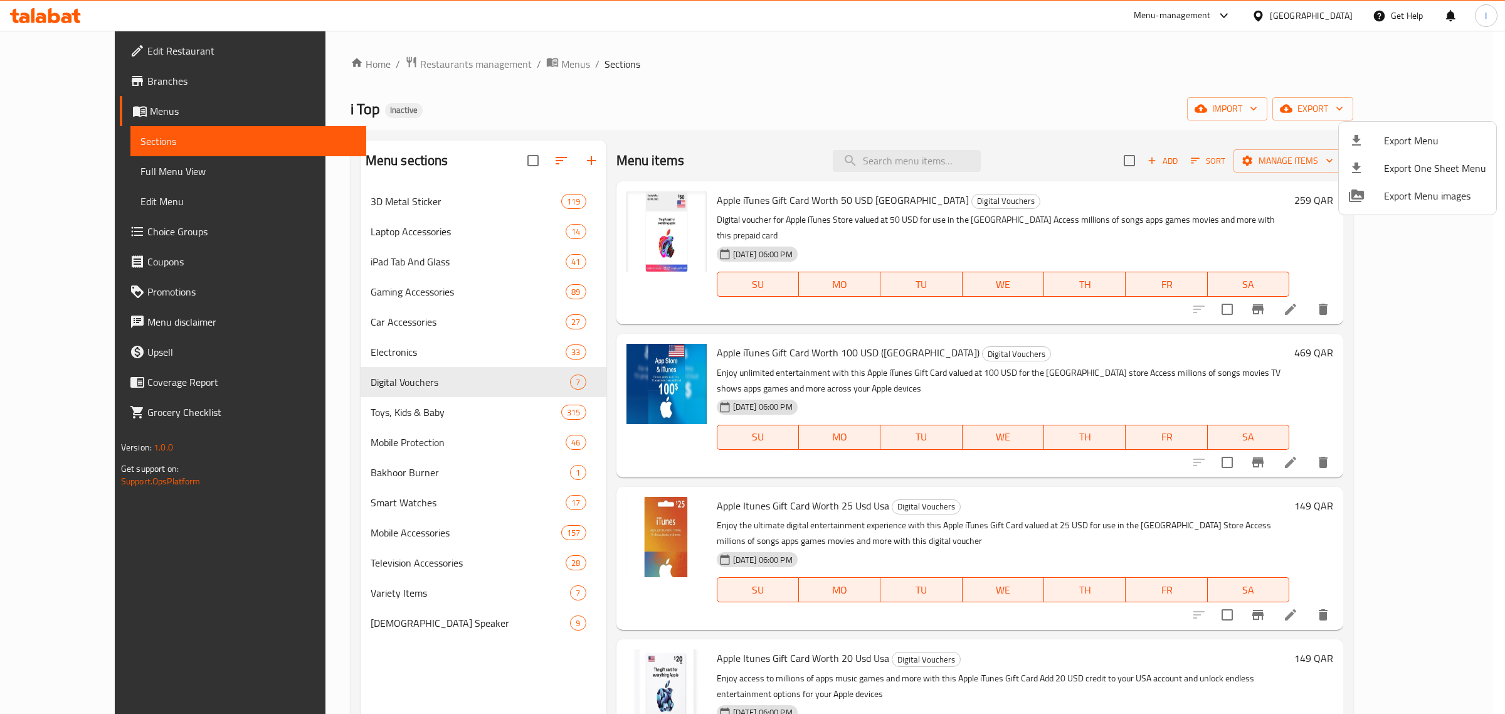
click at [1346, 110] on div at bounding box center [752, 357] width 1505 height 714
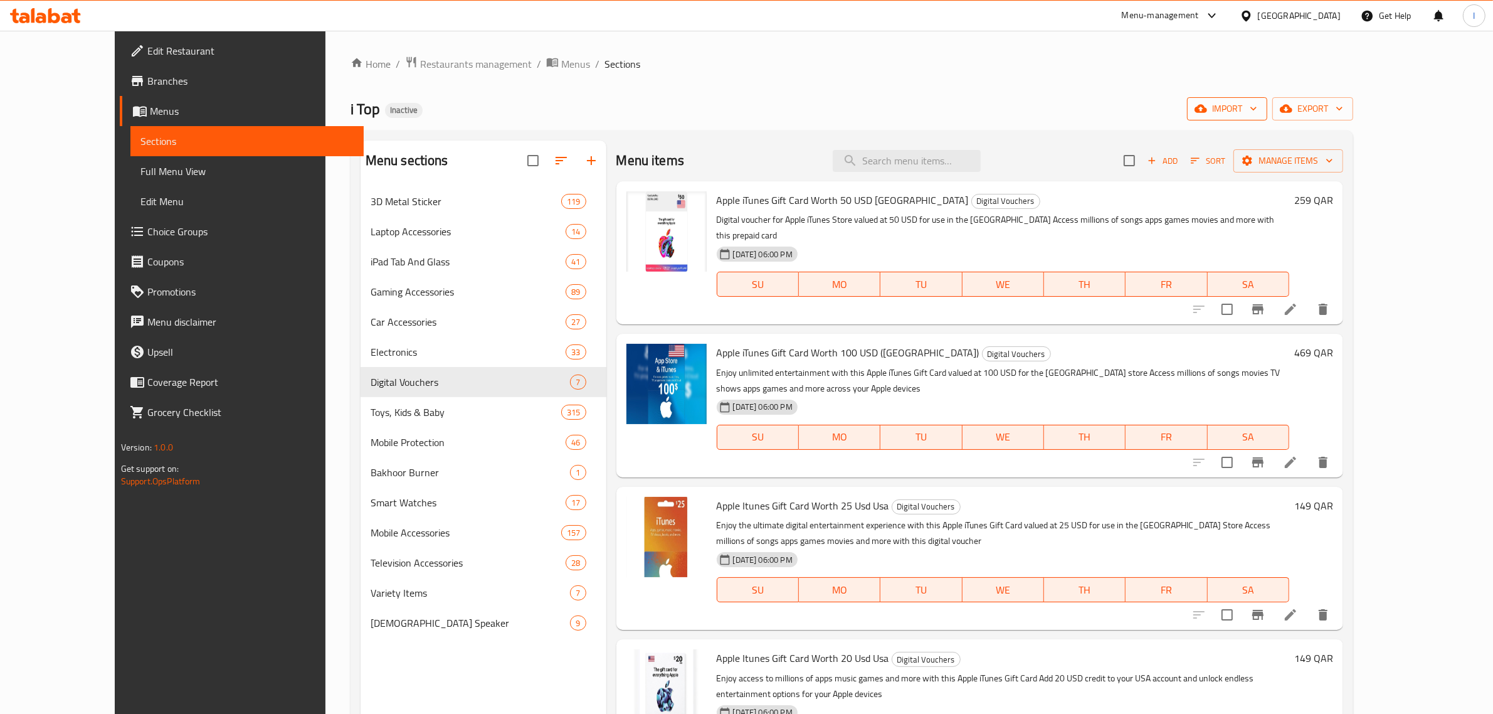
click at [1257, 110] on span "import" at bounding box center [1227, 109] width 60 height 16
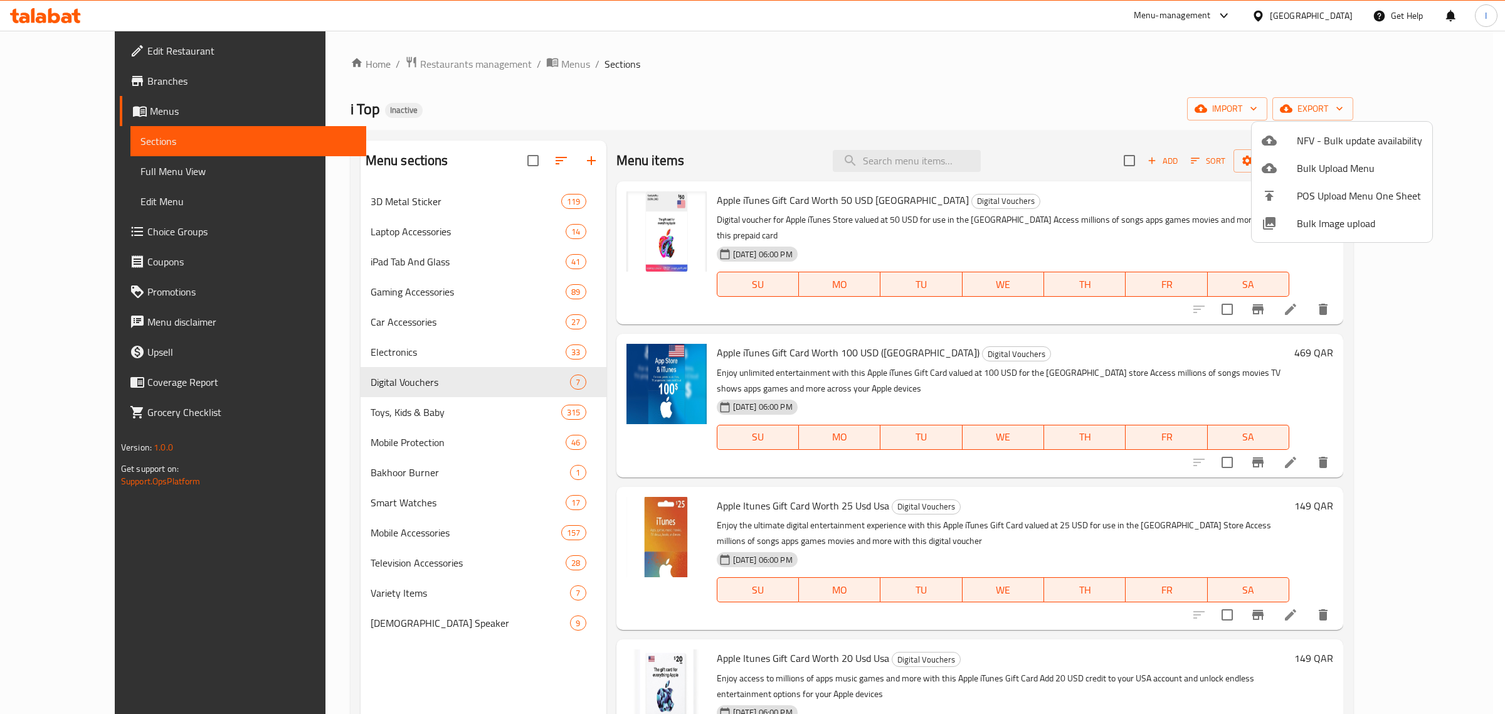
click at [1439, 108] on div at bounding box center [752, 357] width 1505 height 714
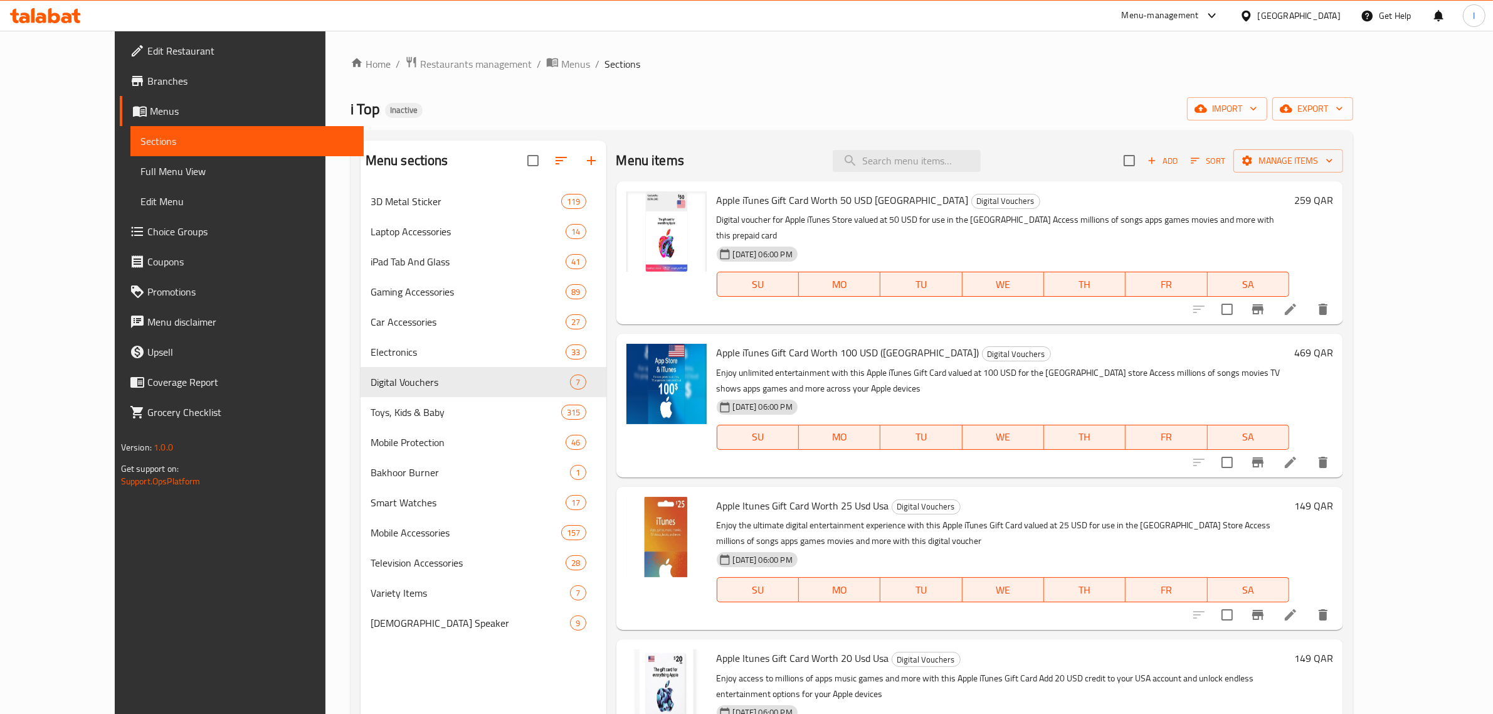
click at [1343, 108] on span "export" at bounding box center [1312, 109] width 61 height 16
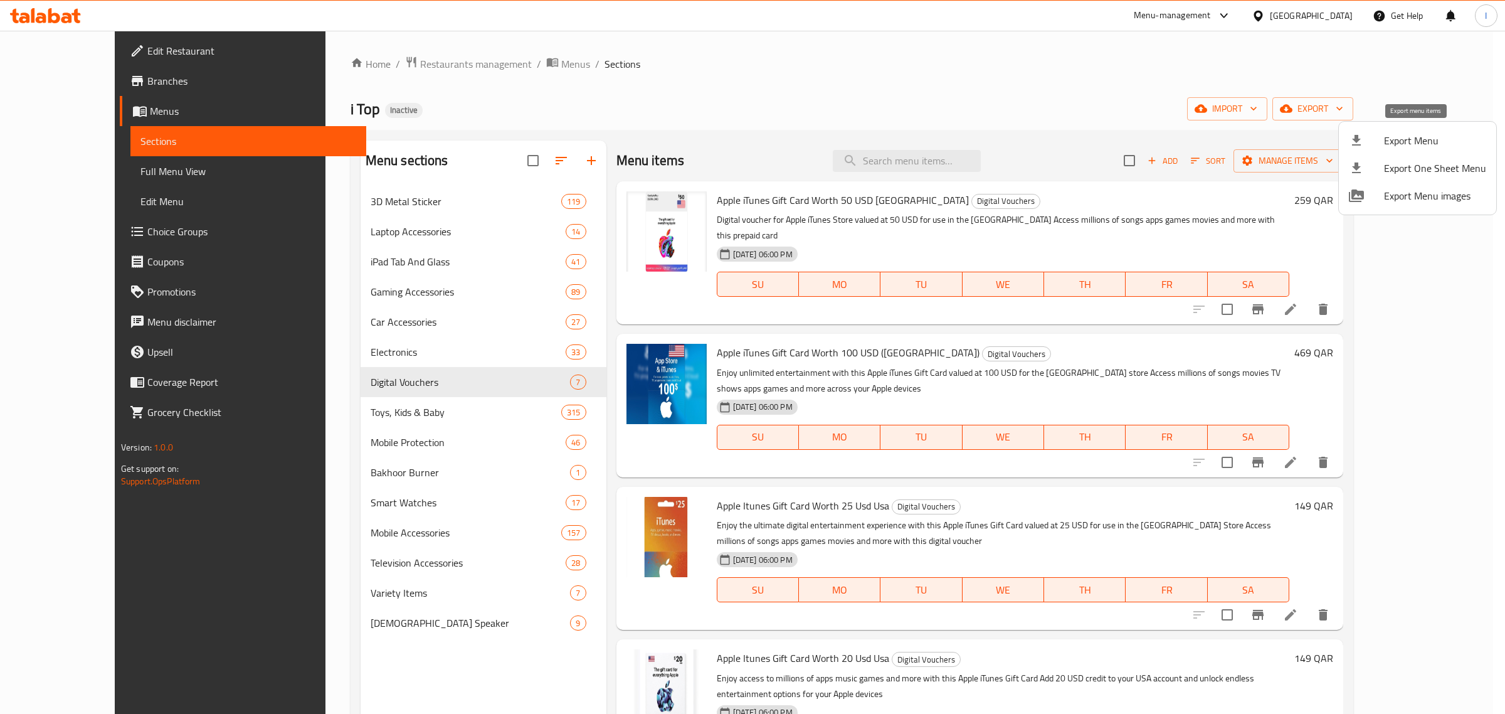
drag, startPoint x: 1408, startPoint y: 168, endPoint x: 1415, endPoint y: 138, distance: 30.7
click at [1415, 138] on ul "Export Menu Export One Sheet Menu Export Menu images" at bounding box center [1417, 168] width 157 height 93
click at [1415, 136] on span "Export Menu" at bounding box center [1435, 140] width 102 height 15
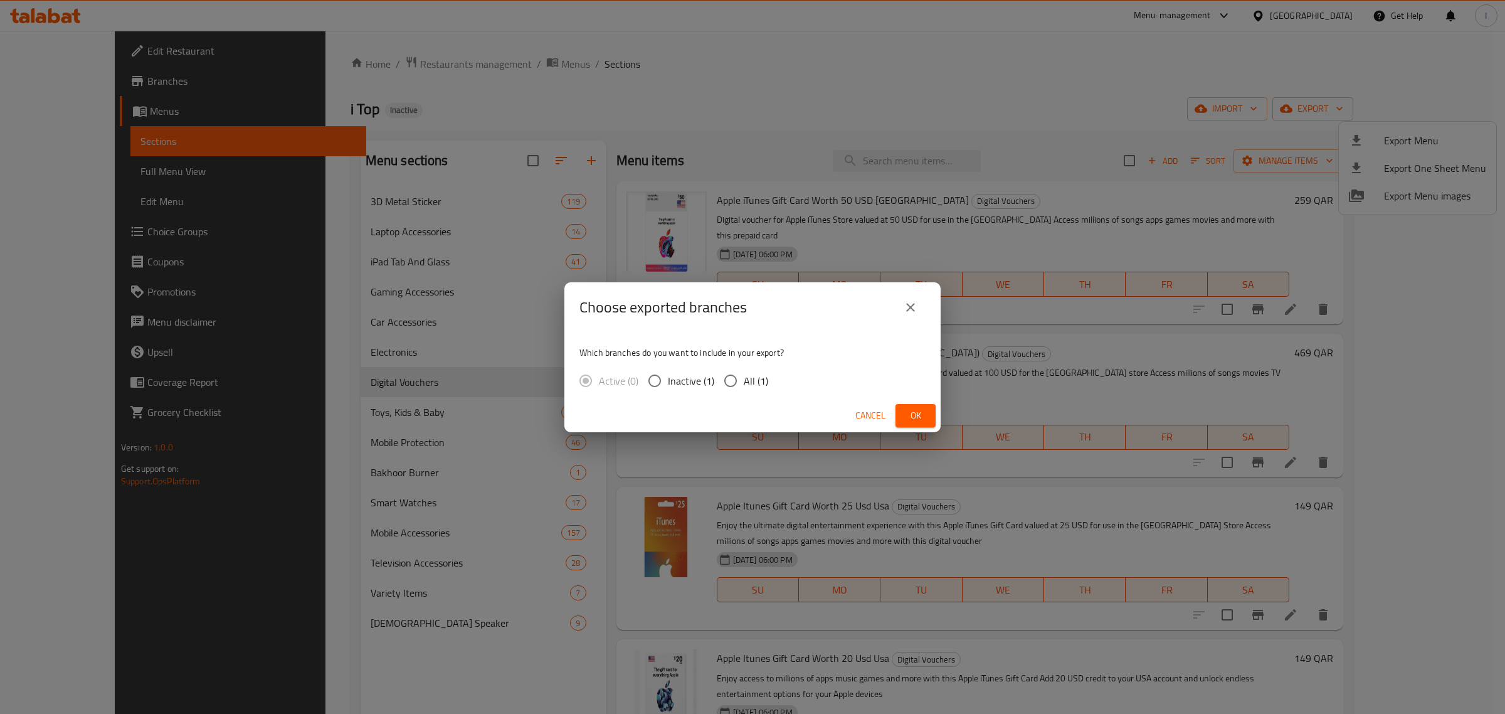
click at [742, 383] on input "All (1)" at bounding box center [730, 380] width 26 height 26
radio input "true"
click at [905, 424] on button "Ok" at bounding box center [915, 415] width 40 height 23
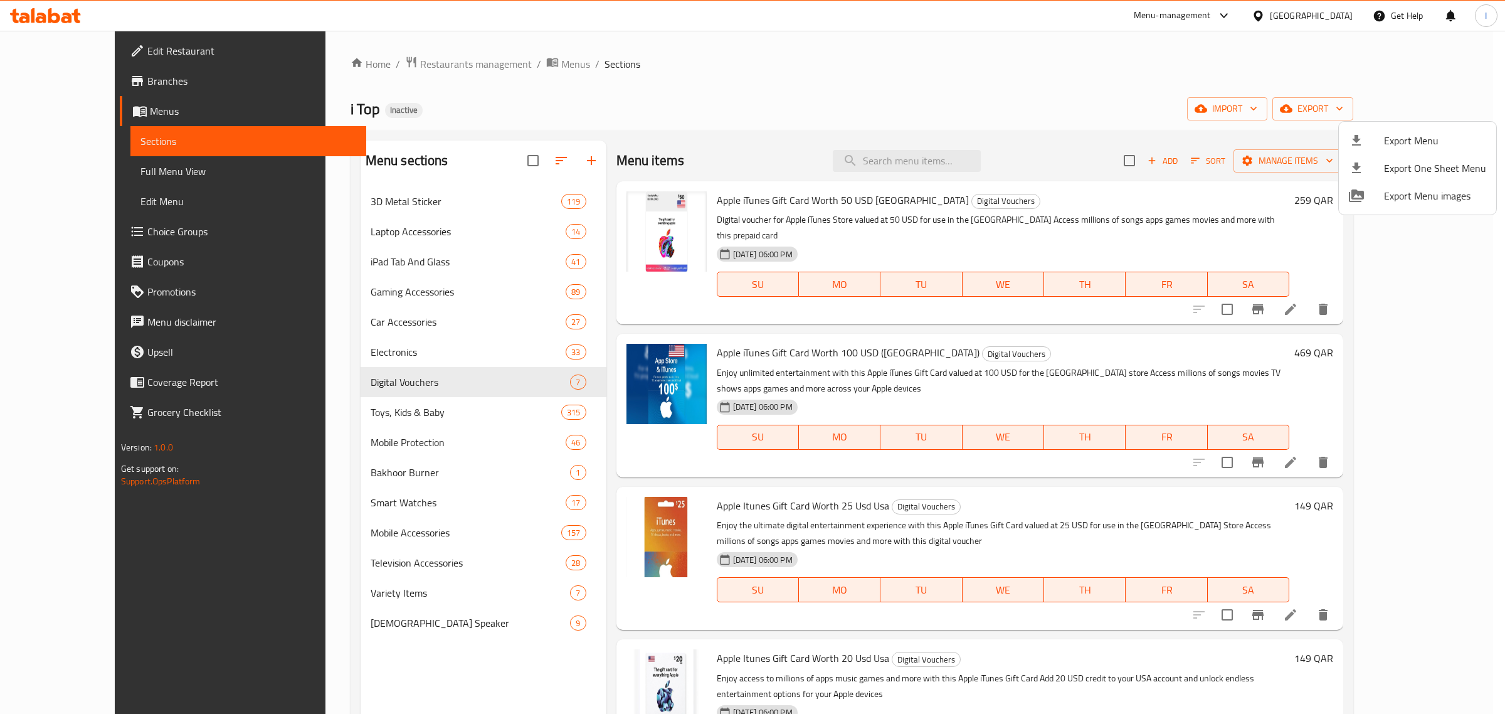
click at [493, 61] on div at bounding box center [752, 357] width 1505 height 714
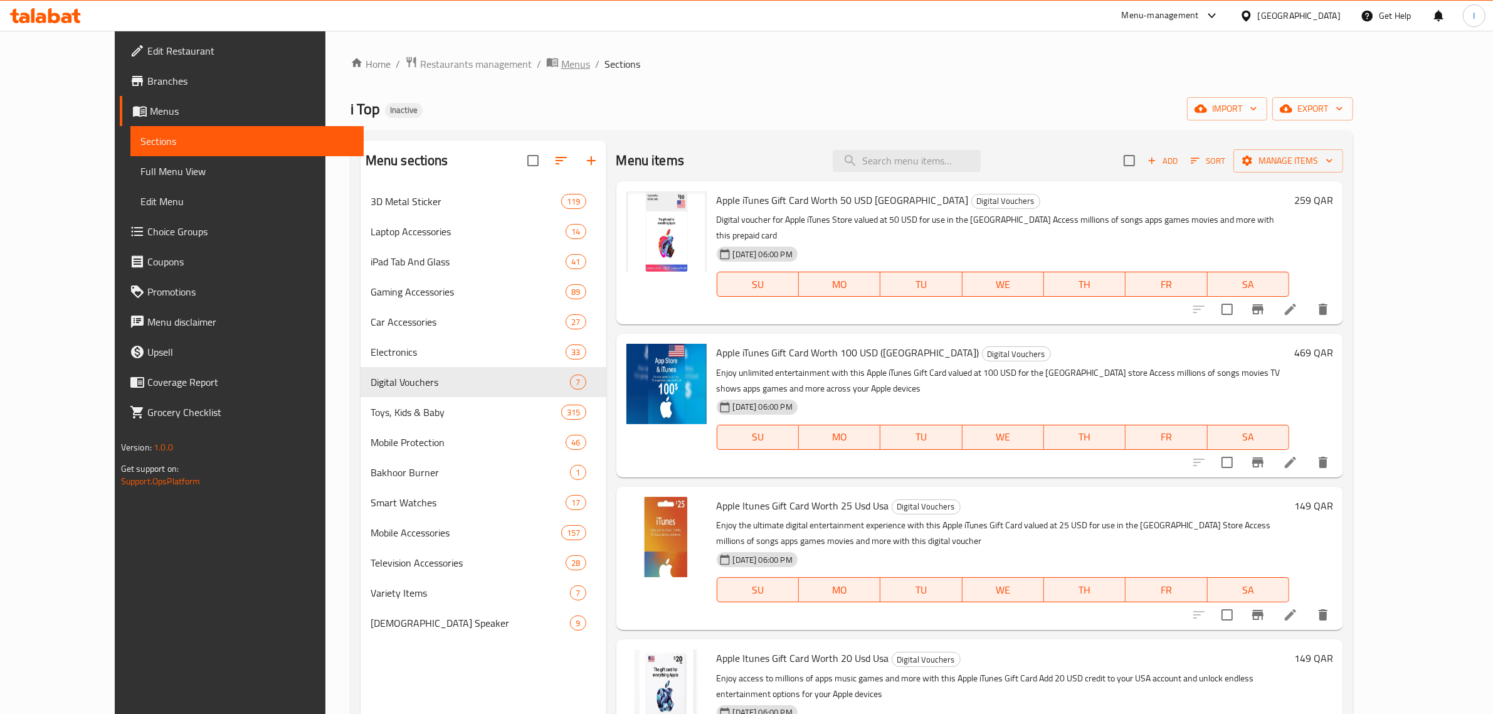
click at [561, 61] on span "Menus" at bounding box center [575, 63] width 29 height 15
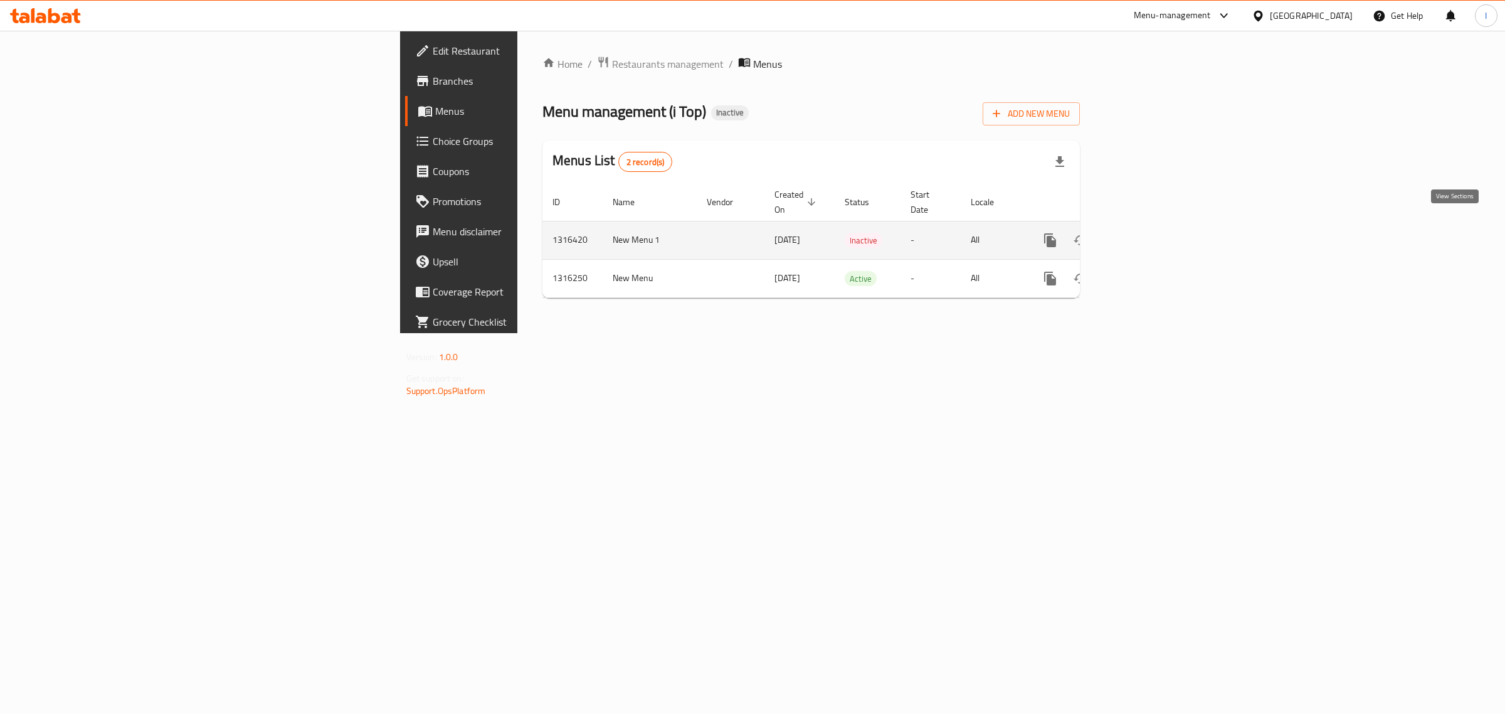
click at [1148, 233] on icon "enhanced table" at bounding box center [1140, 240] width 15 height 15
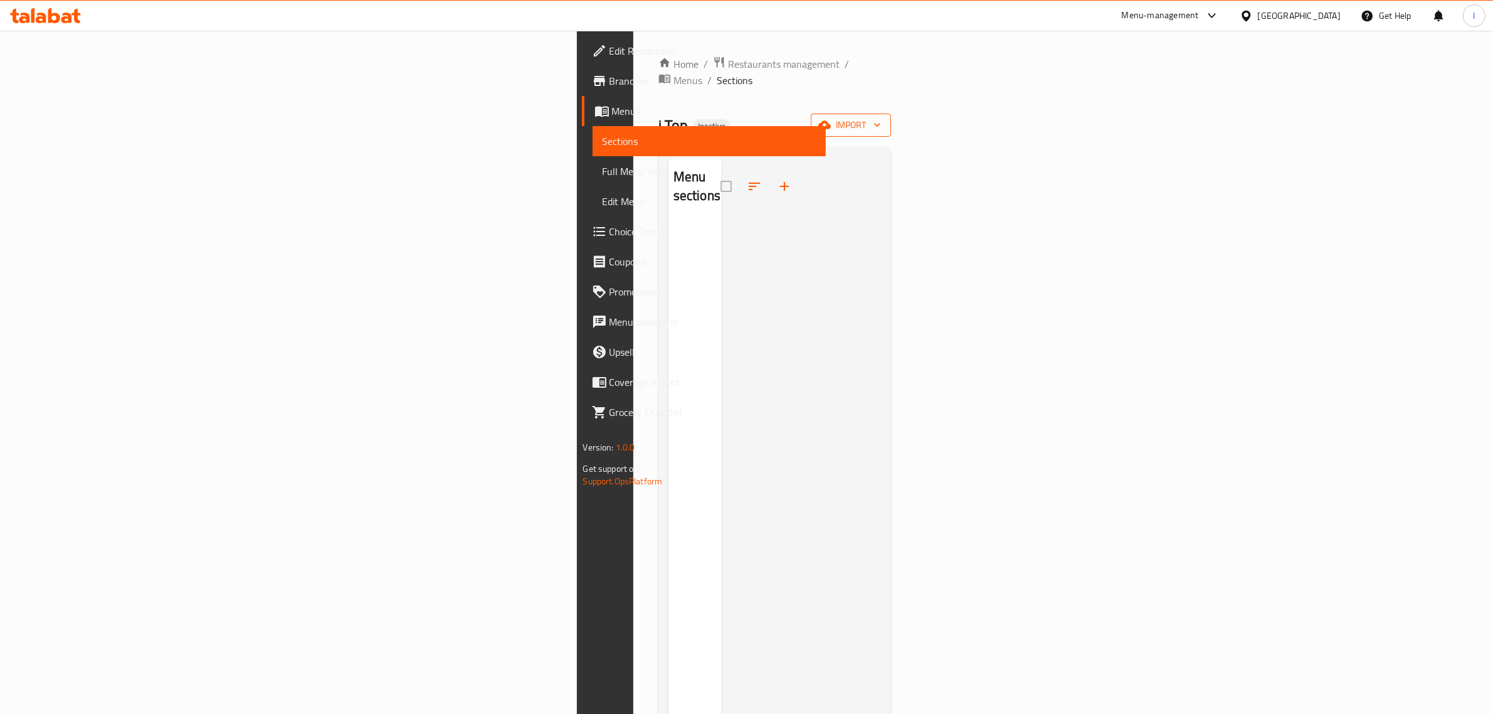
click at [881, 117] on span "import" at bounding box center [851, 125] width 60 height 16
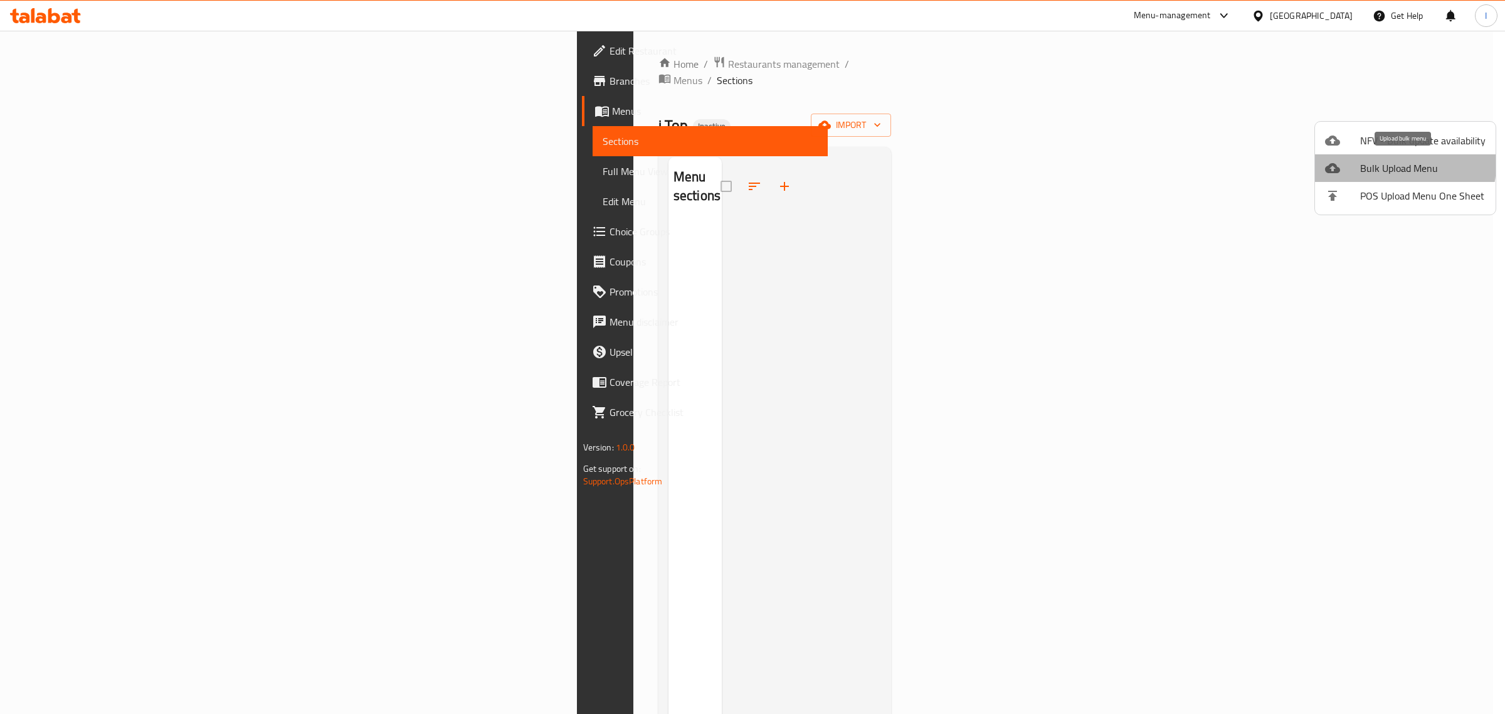
click at [1394, 164] on span "Bulk Upload Menu" at bounding box center [1422, 168] width 125 height 15
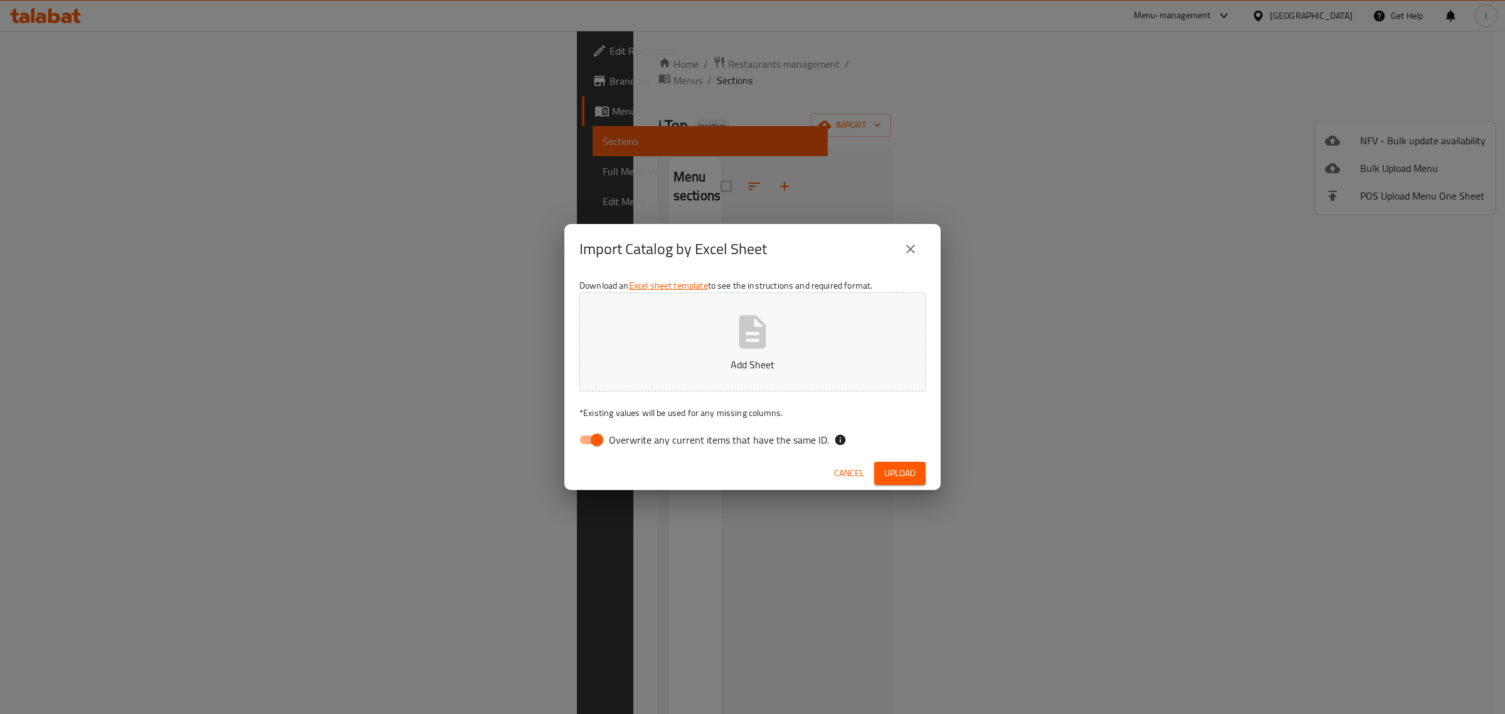
click at [603, 430] on input "Overwrite any current items that have the same ID." at bounding box center [596, 440] width 71 height 24
checkbox input "false"
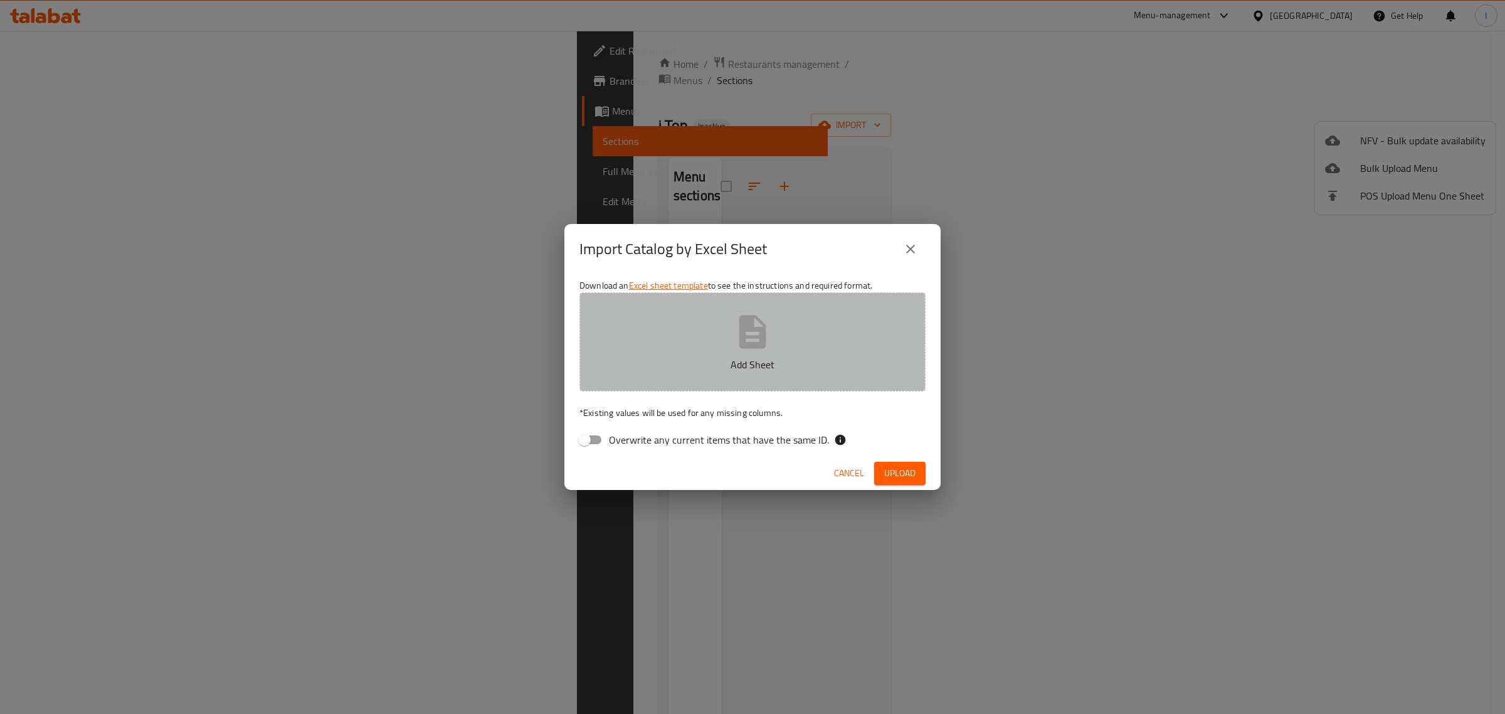
click at [776, 361] on p "Add Sheet" at bounding box center [752, 364] width 307 height 15
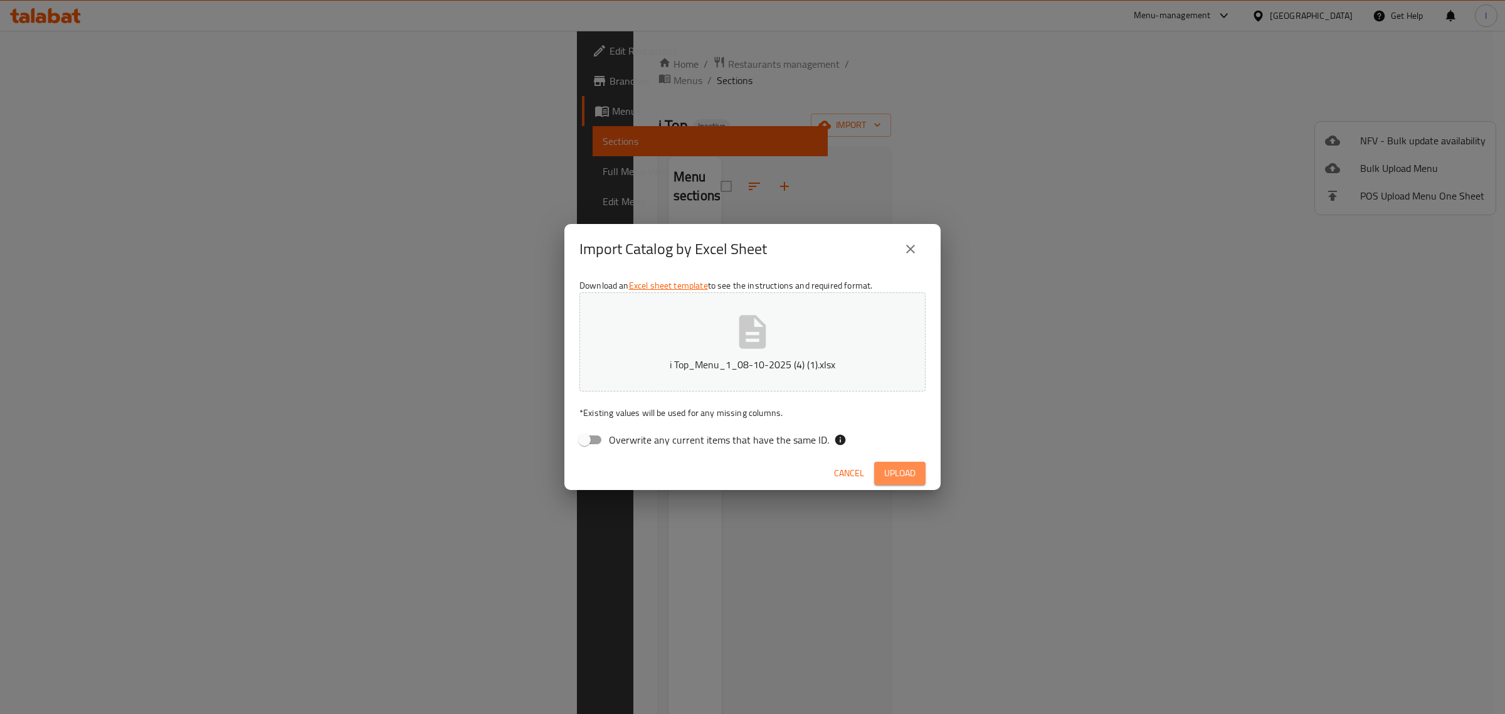
click at [898, 469] on span "Upload" at bounding box center [899, 473] width 31 height 16
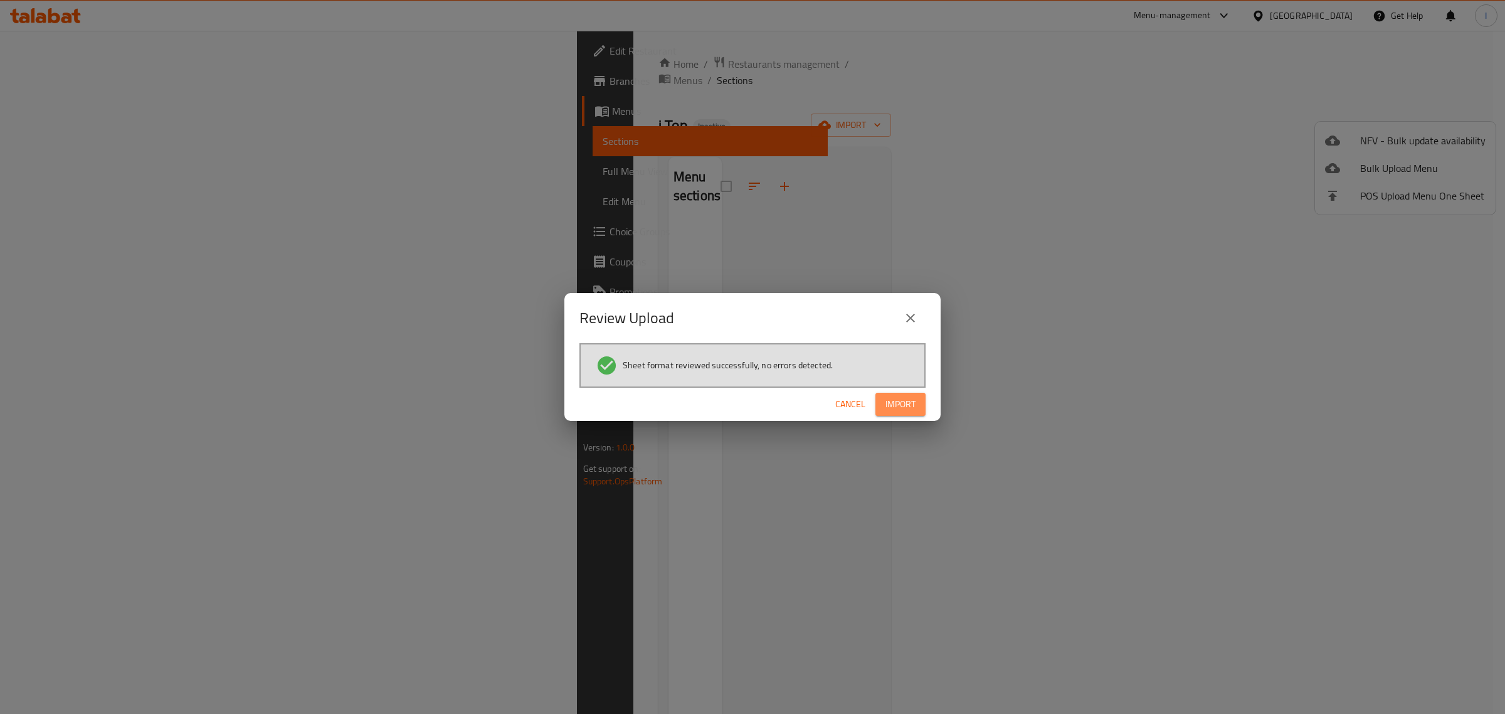
click at [906, 402] on span "Import" at bounding box center [900, 404] width 30 height 16
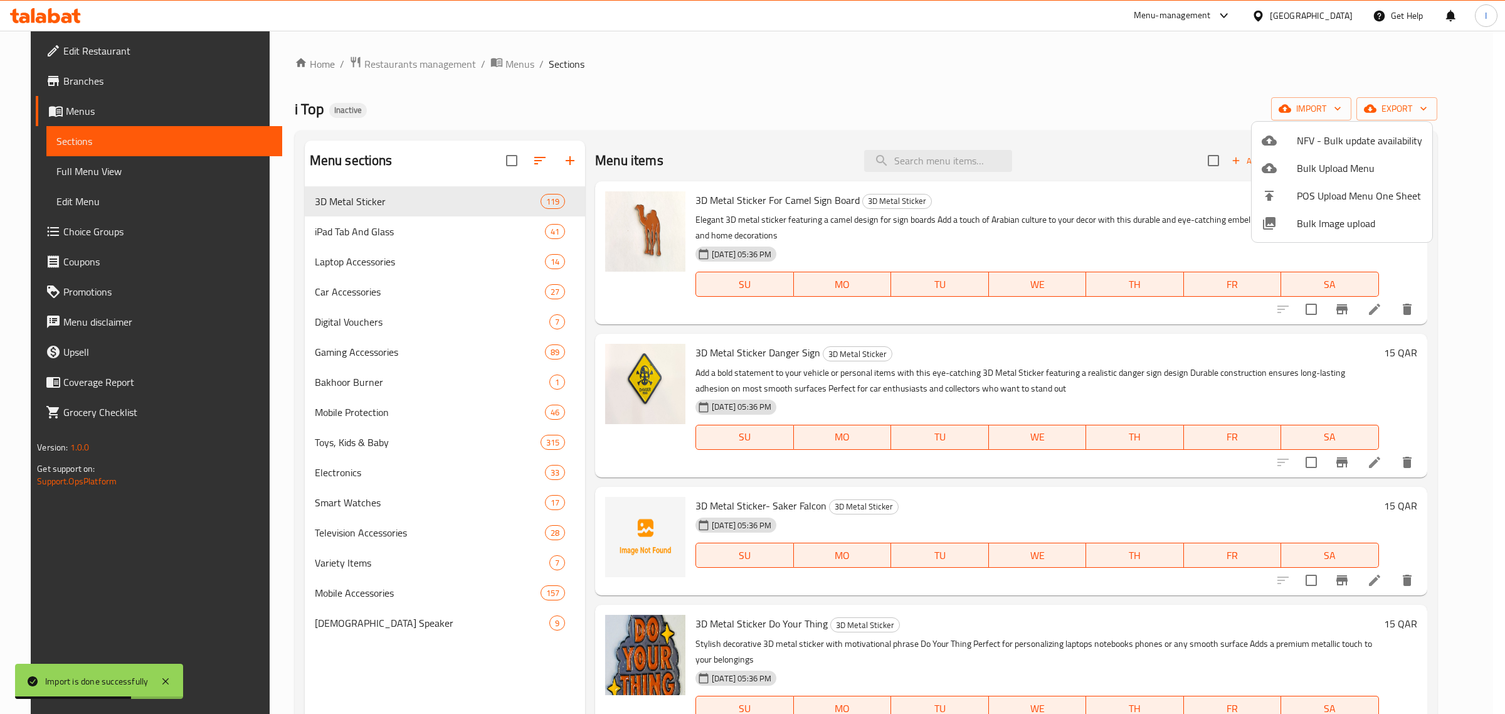
click at [343, 302] on div at bounding box center [752, 357] width 1505 height 714
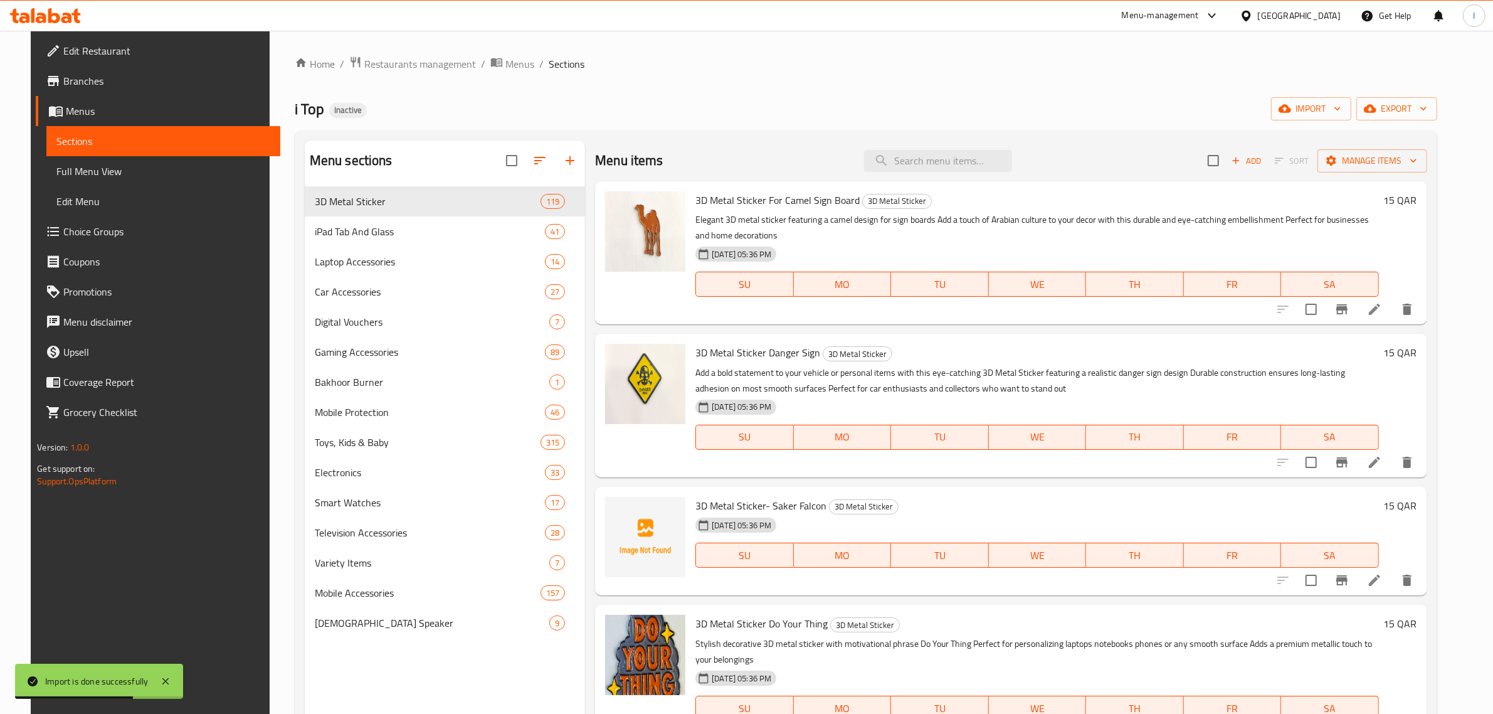
click at [343, 324] on span "Digital Vouchers" at bounding box center [432, 321] width 235 height 15
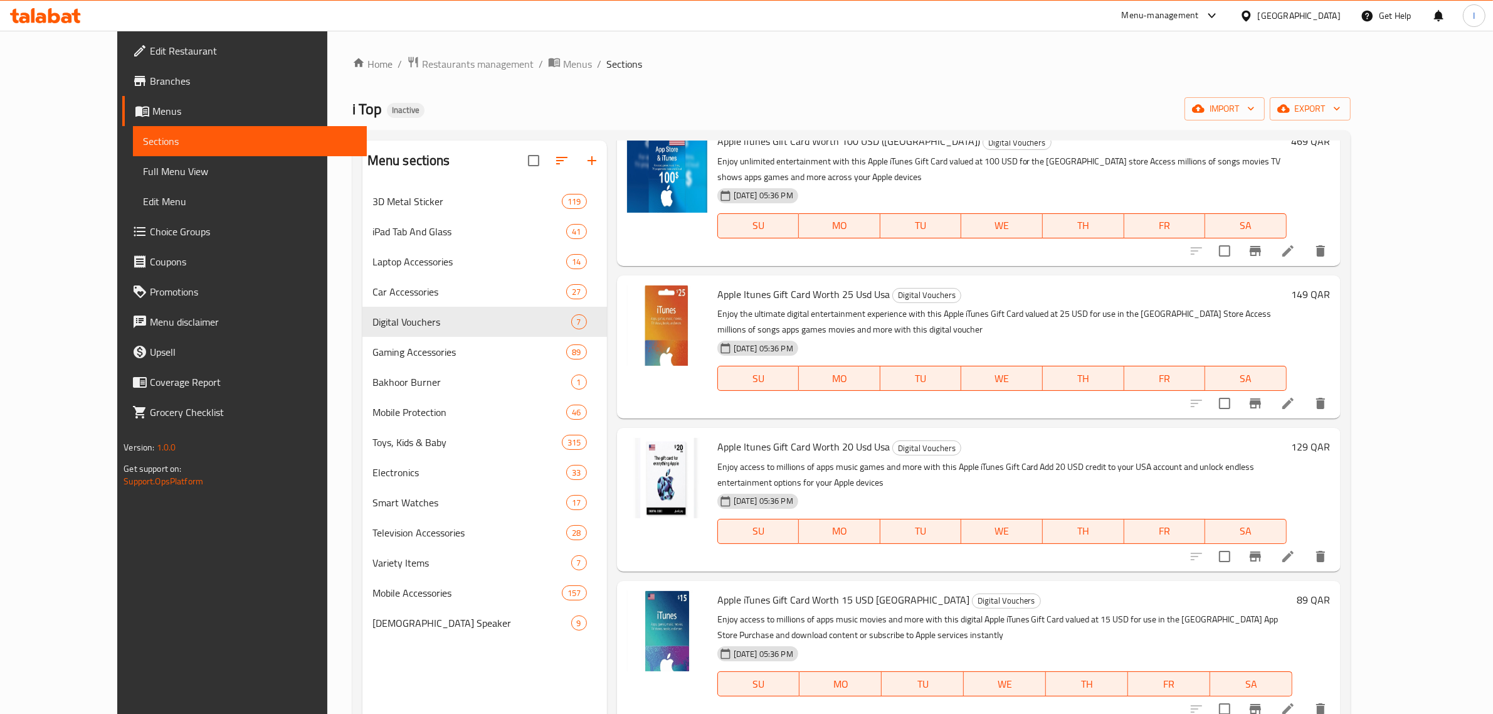
scroll to position [235, 0]
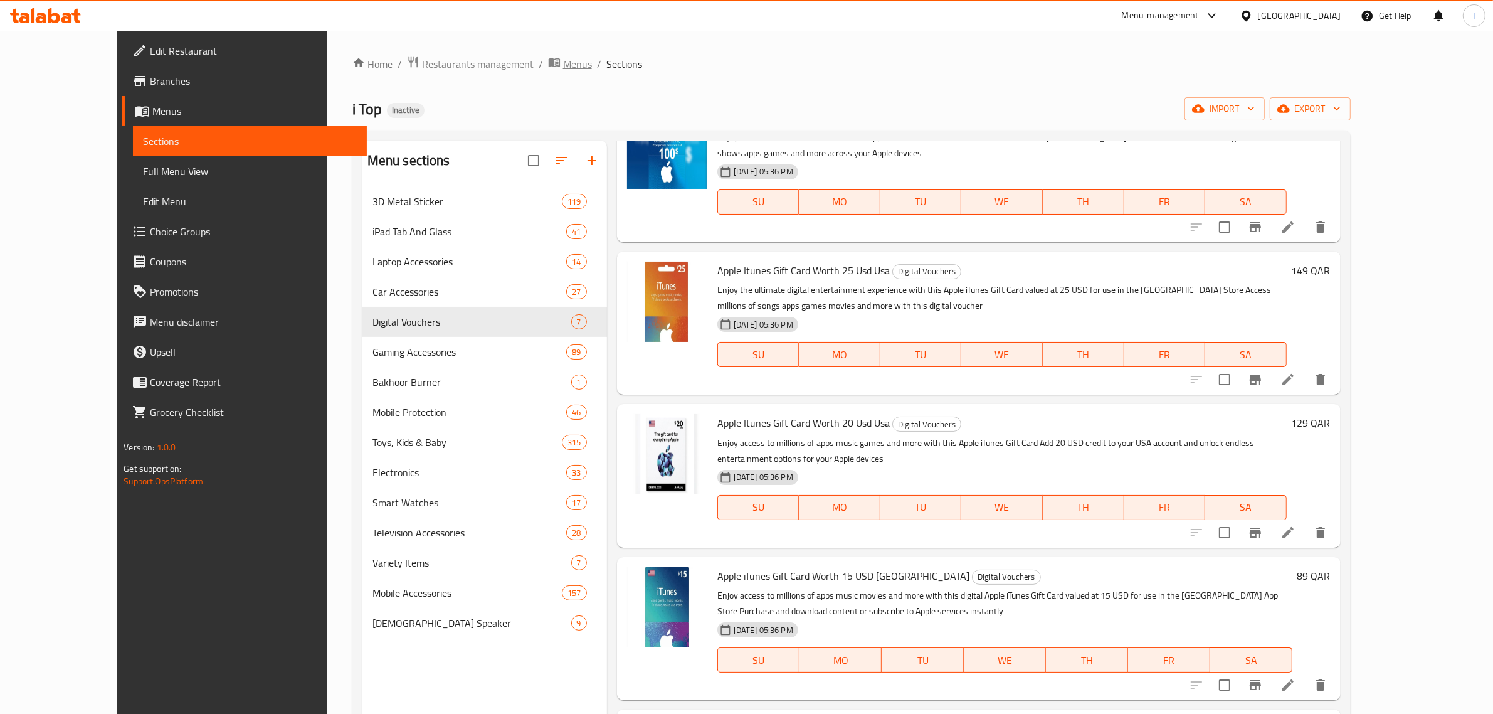
click at [563, 56] on span "Menus" at bounding box center [577, 63] width 29 height 15
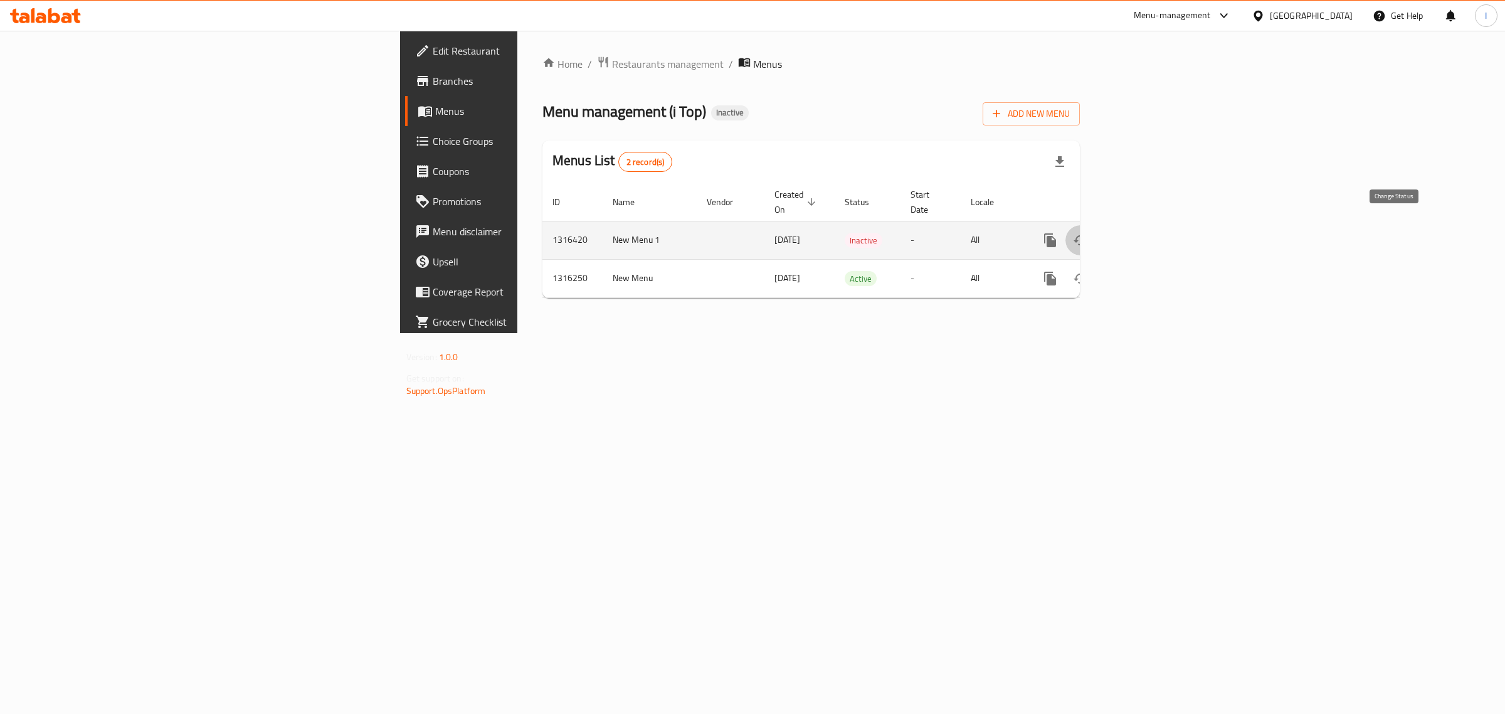
click at [1088, 233] on icon "enhanced table" at bounding box center [1080, 240] width 15 height 15
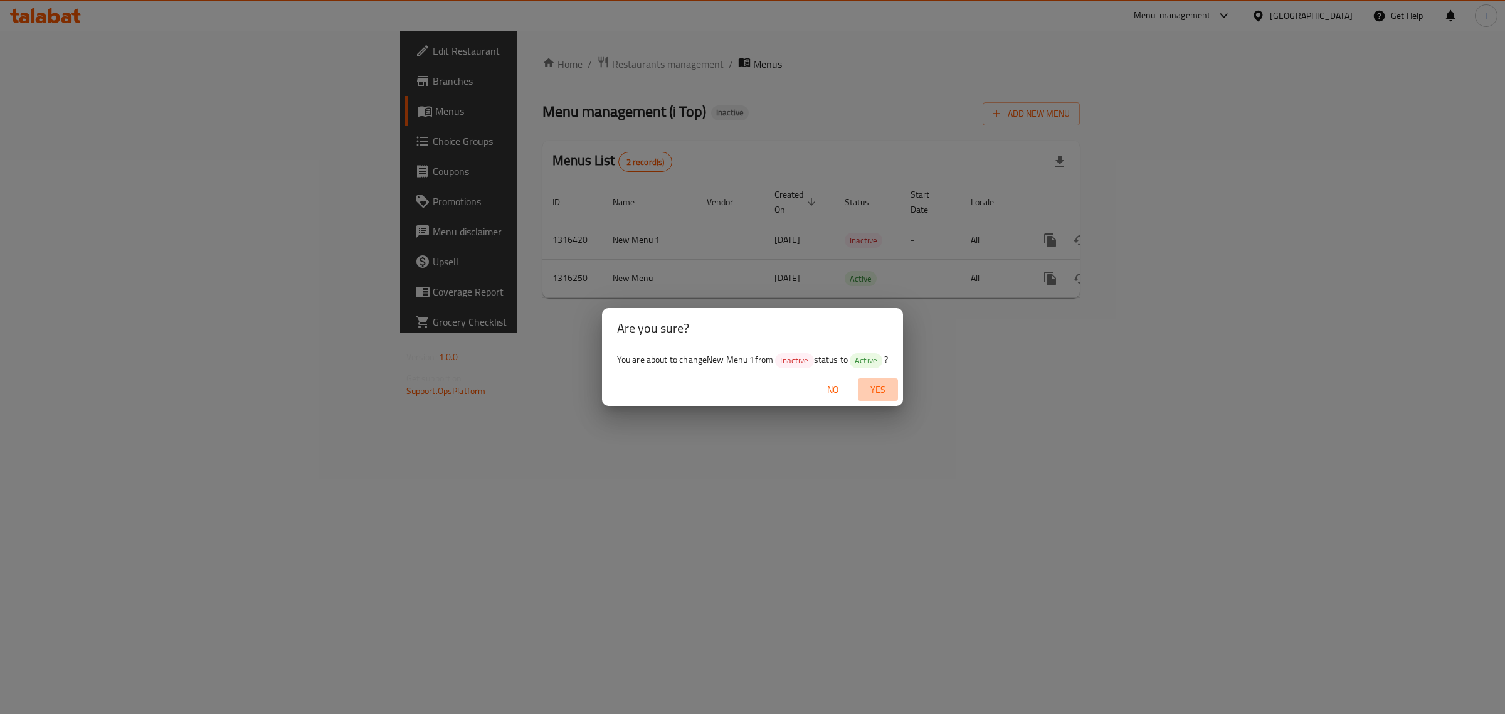
click at [874, 389] on span "Yes" at bounding box center [878, 390] width 30 height 16
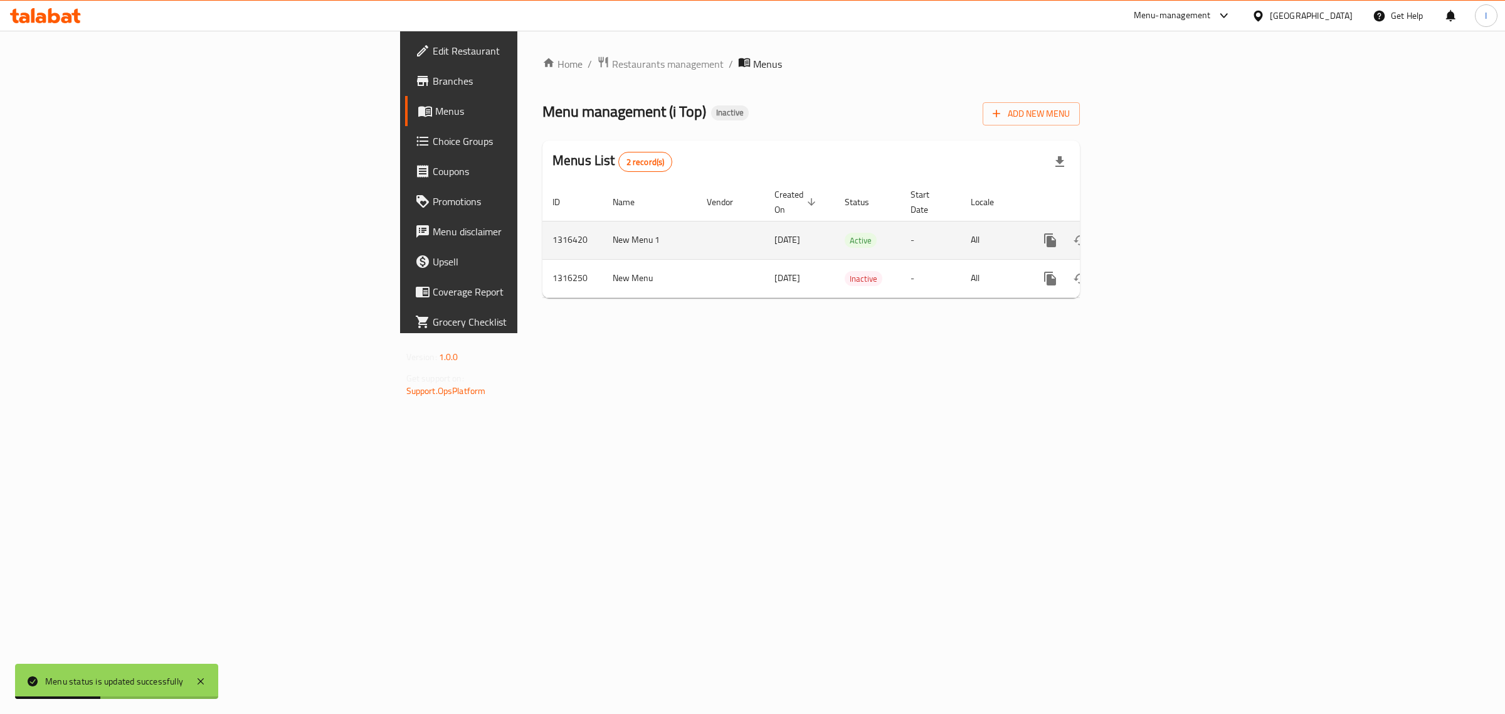
click at [774, 231] on span "[DATE]" at bounding box center [787, 239] width 26 height 16
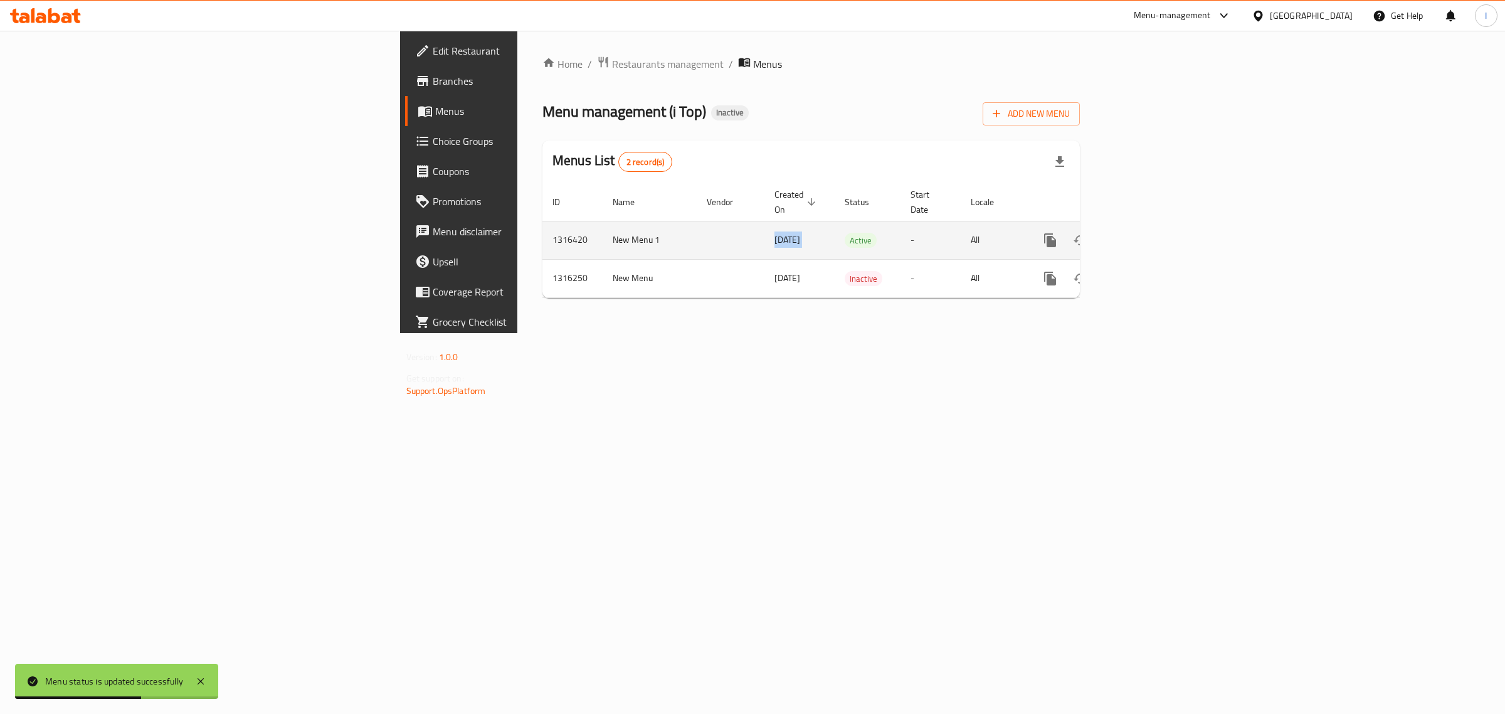
click at [774, 231] on span "[DATE]" at bounding box center [787, 239] width 26 height 16
click at [1148, 233] on icon "enhanced table" at bounding box center [1140, 240] width 15 height 15
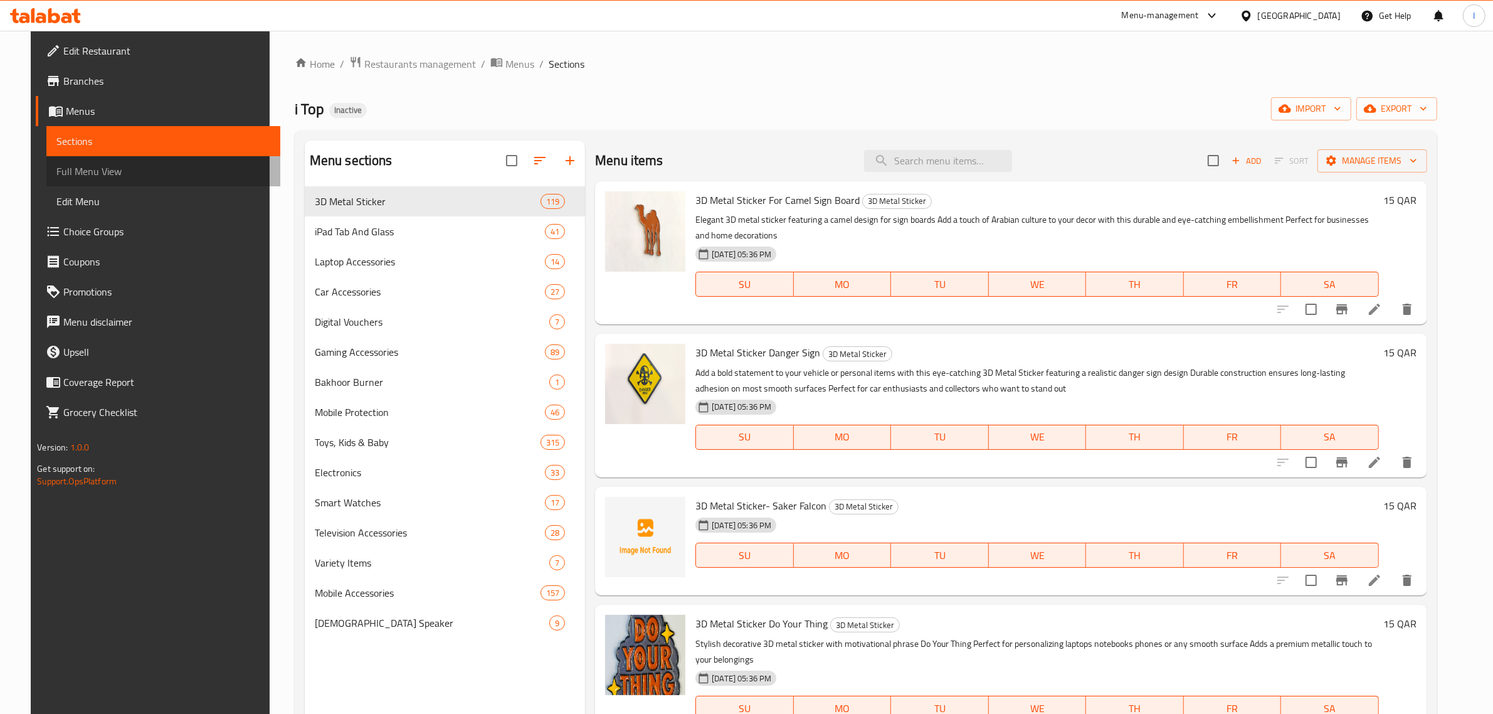
click at [102, 165] on span "Full Menu View" at bounding box center [163, 171] width 214 height 15
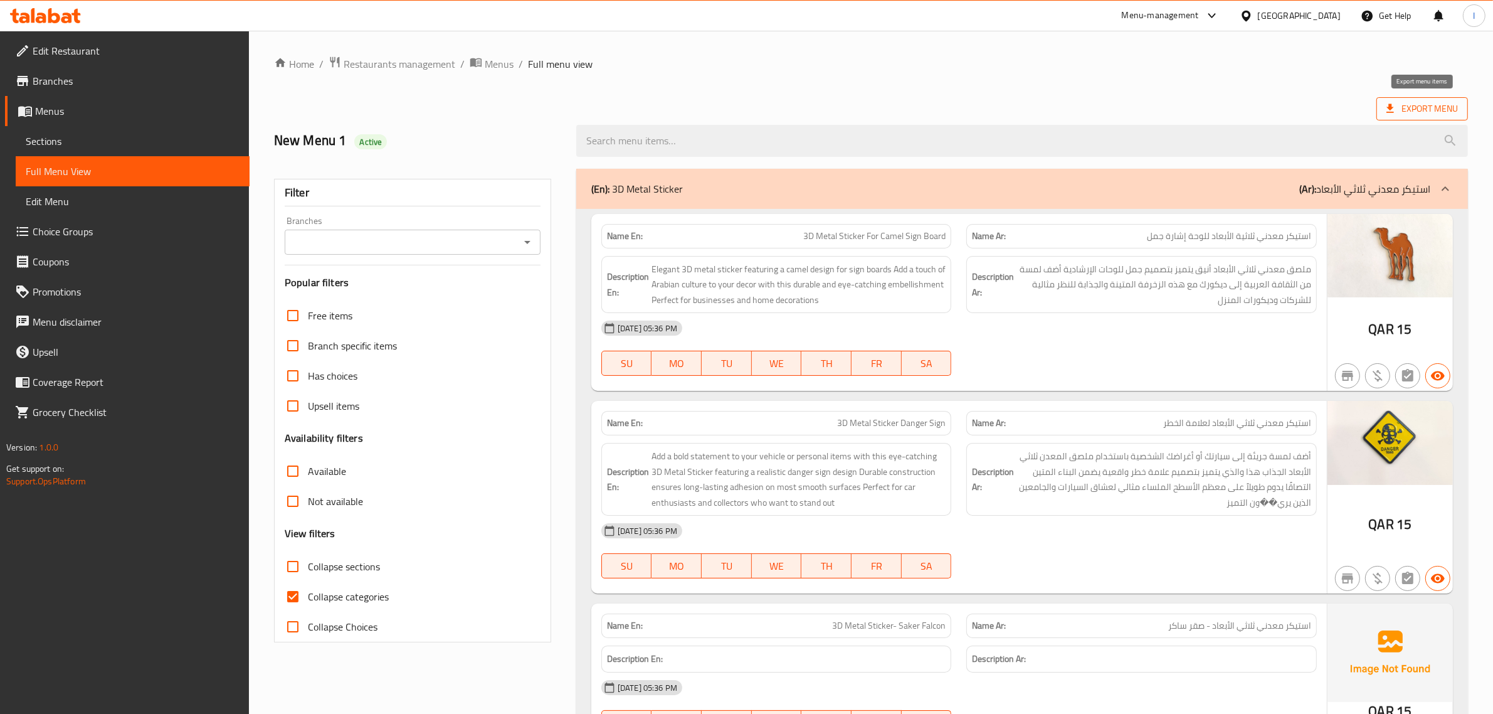
click at [1410, 110] on span "Export Menu" at bounding box center [1421, 109] width 71 height 16
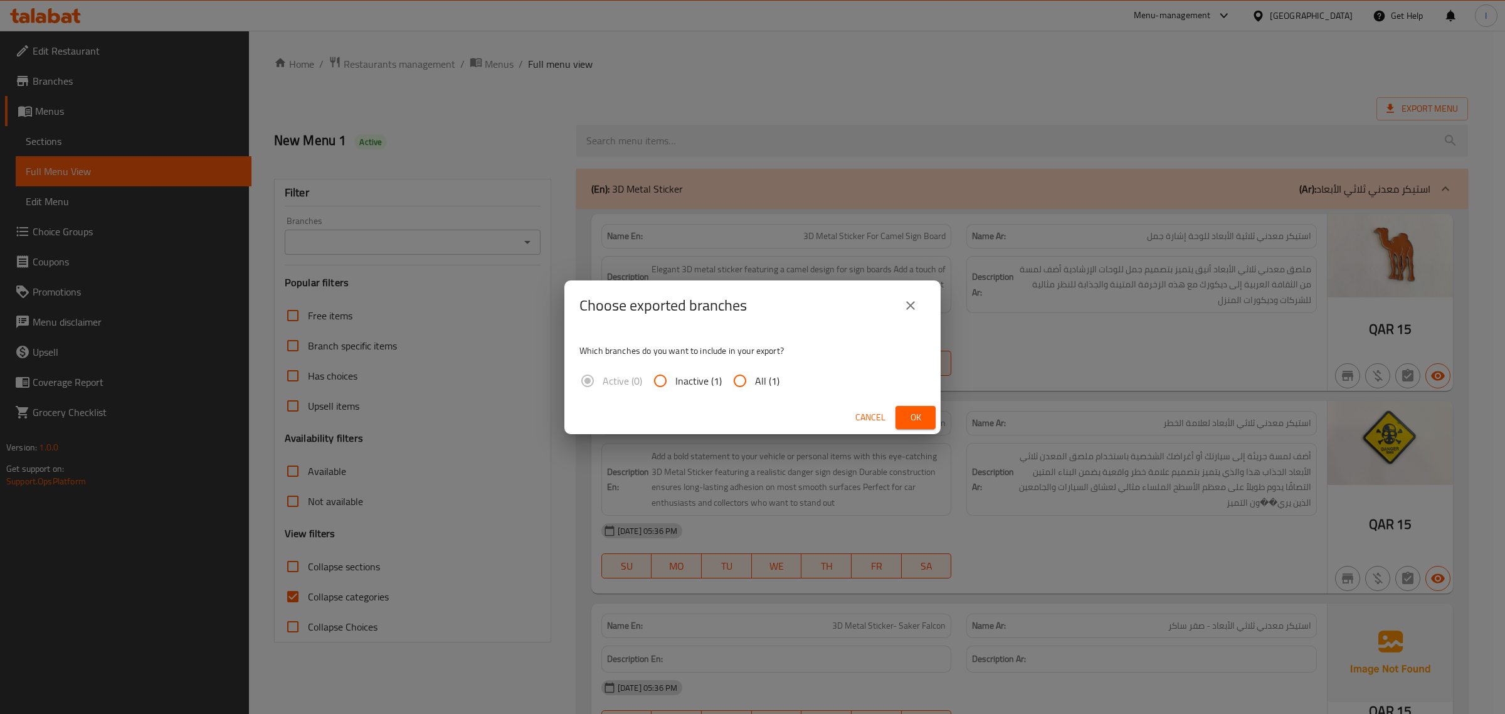
click at [763, 379] on span "All (1)" at bounding box center [767, 380] width 24 height 15
click at [755, 379] on input "All (1)" at bounding box center [740, 381] width 30 height 30
radio input "true"
click at [919, 418] on span "Ok" at bounding box center [915, 417] width 20 height 16
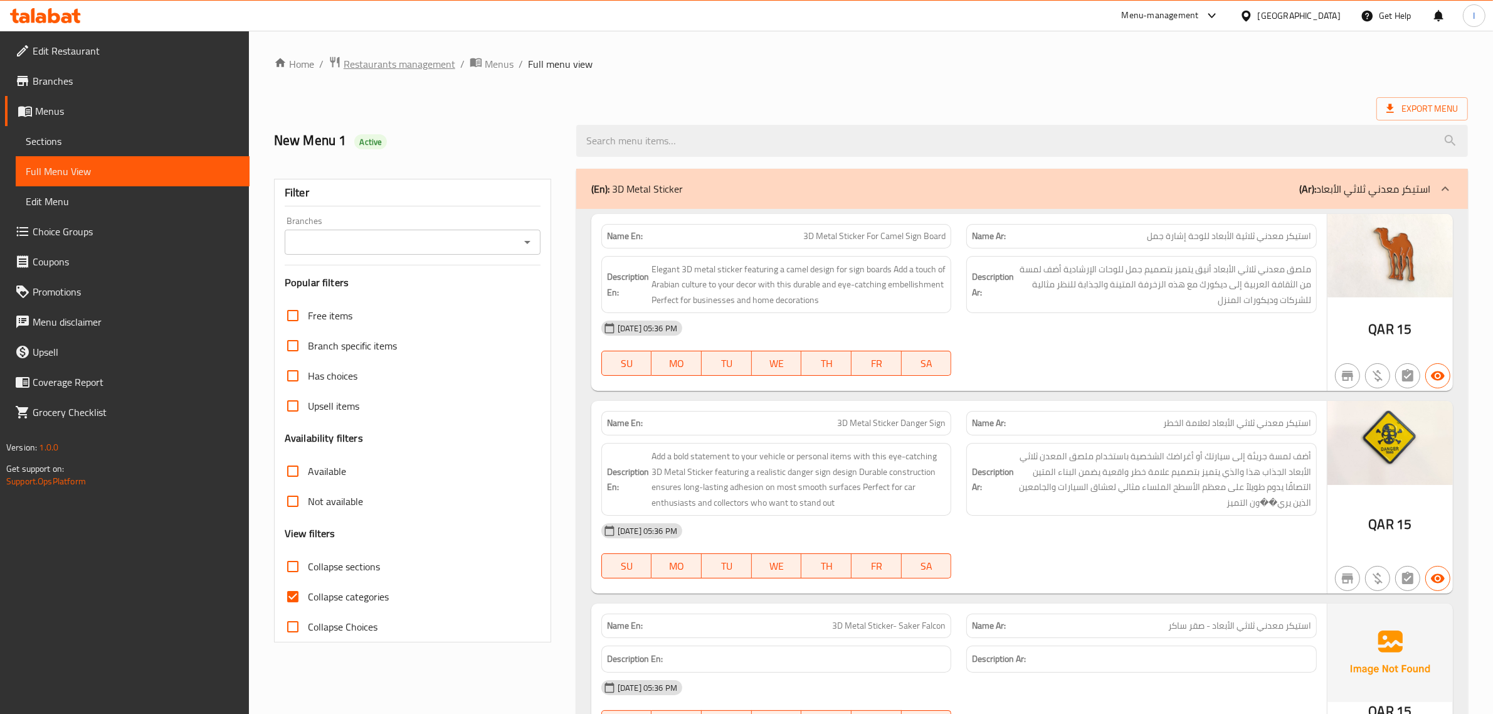
click at [411, 64] on span "Restaurants management" at bounding box center [400, 63] width 112 height 15
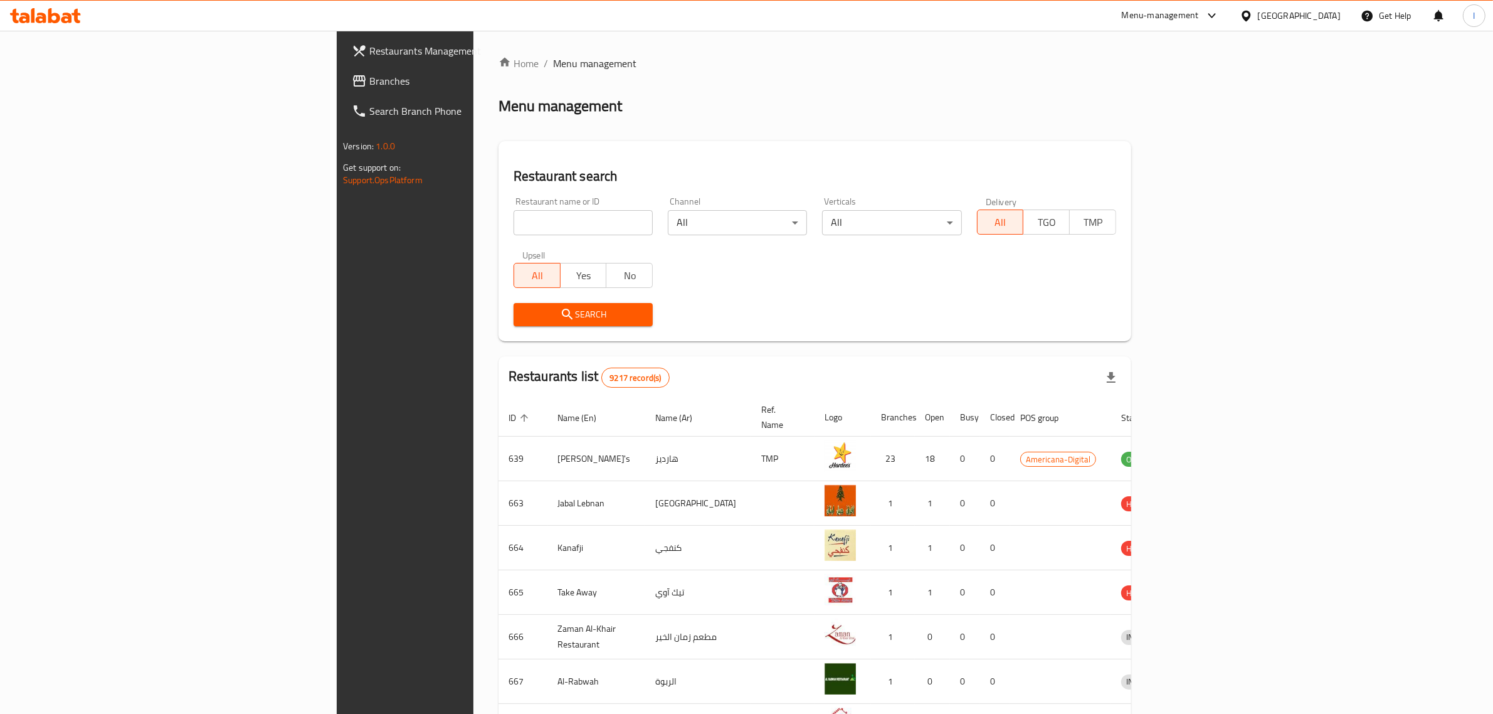
click at [1324, 13] on div "[GEOGRAPHIC_DATA]" at bounding box center [1299, 16] width 83 height 14
type input "eg"
click at [1185, 92] on div "[GEOGRAPHIC_DATA]" at bounding box center [1204, 100] width 103 height 29
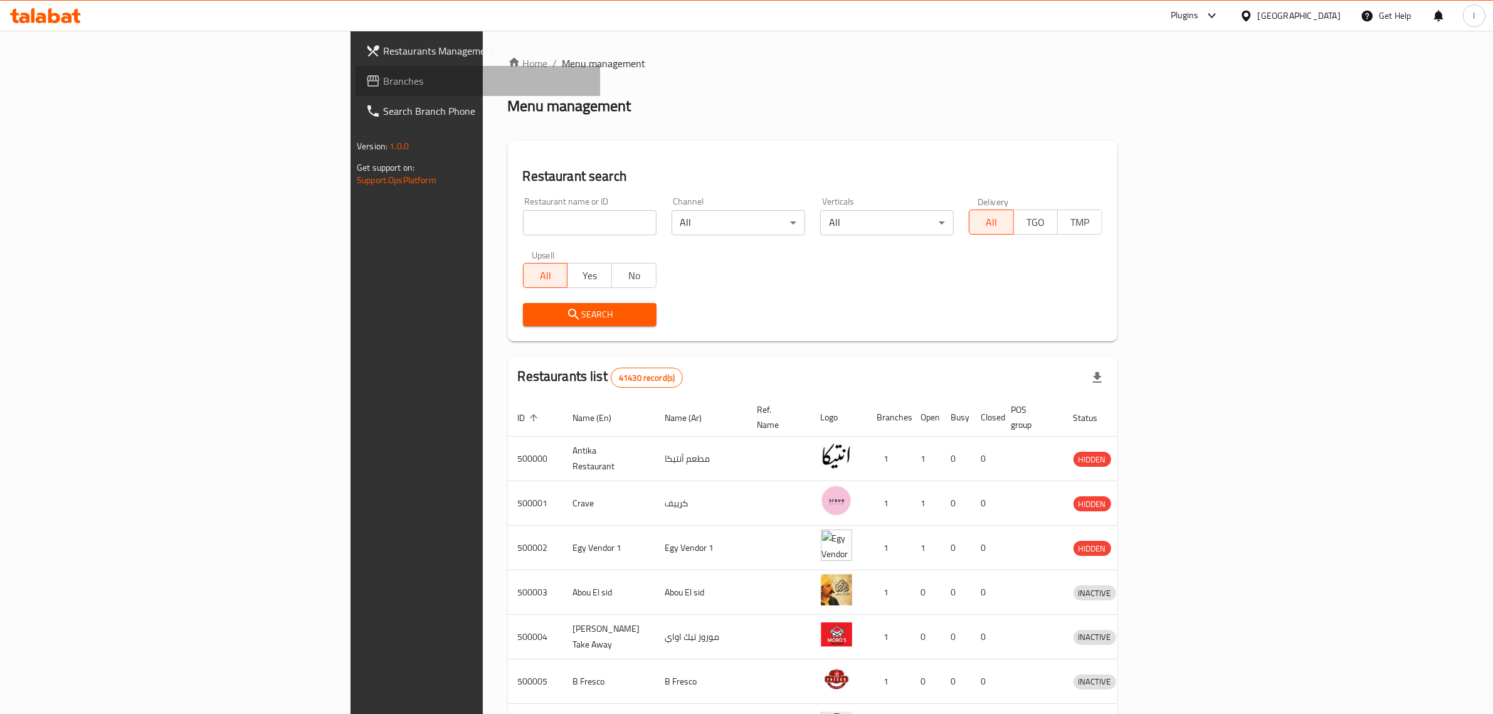
click at [383, 77] on span "Branches" at bounding box center [486, 80] width 207 height 15
